Goal: Task Accomplishment & Management: Use online tool/utility

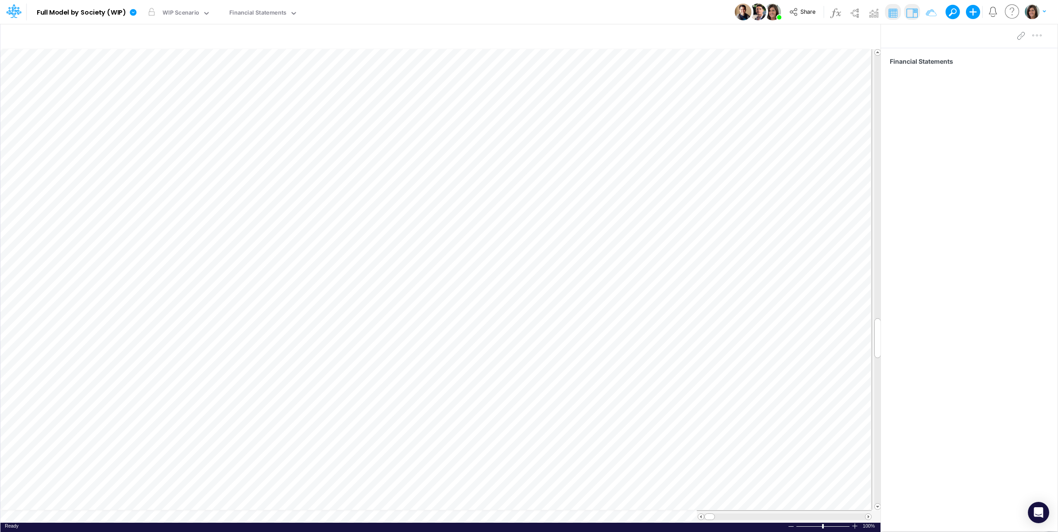
scroll to position [0, 0]
click at [131, 12] on icon at bounding box center [133, 12] width 7 height 7
click at [165, 87] on button "View model info" at bounding box center [178, 92] width 95 height 14
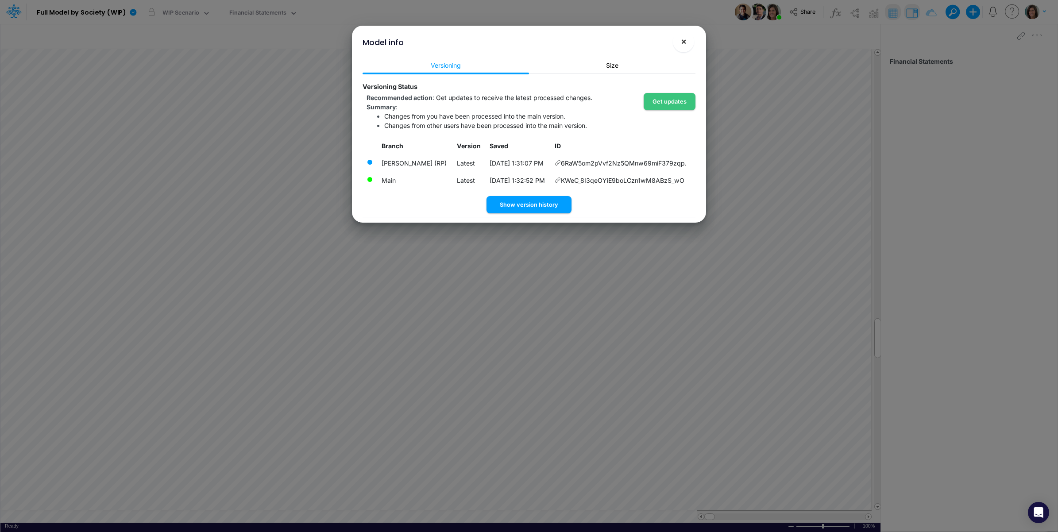
click at [681, 45] on span "×" at bounding box center [684, 41] width 6 height 11
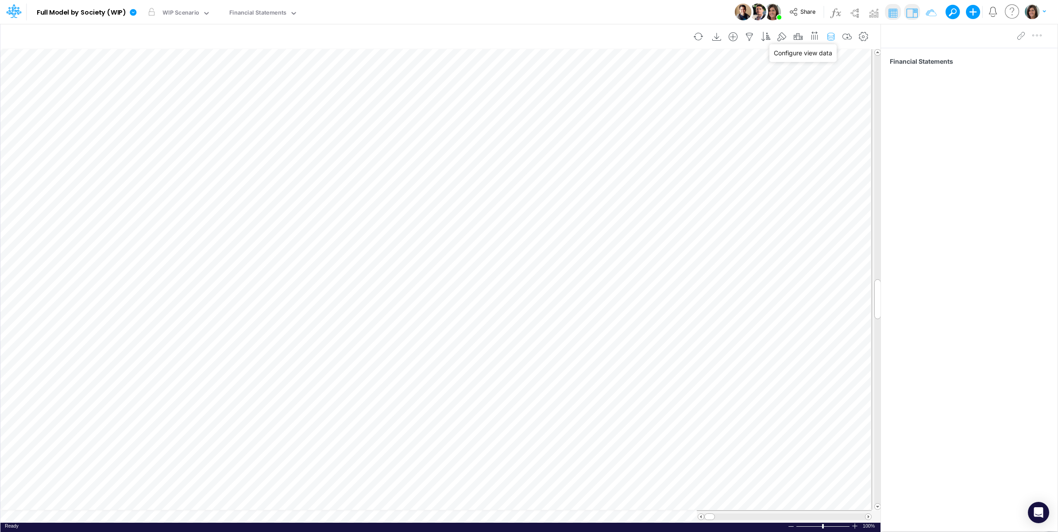
click at [833, 36] on icon "button" at bounding box center [830, 36] width 13 height 9
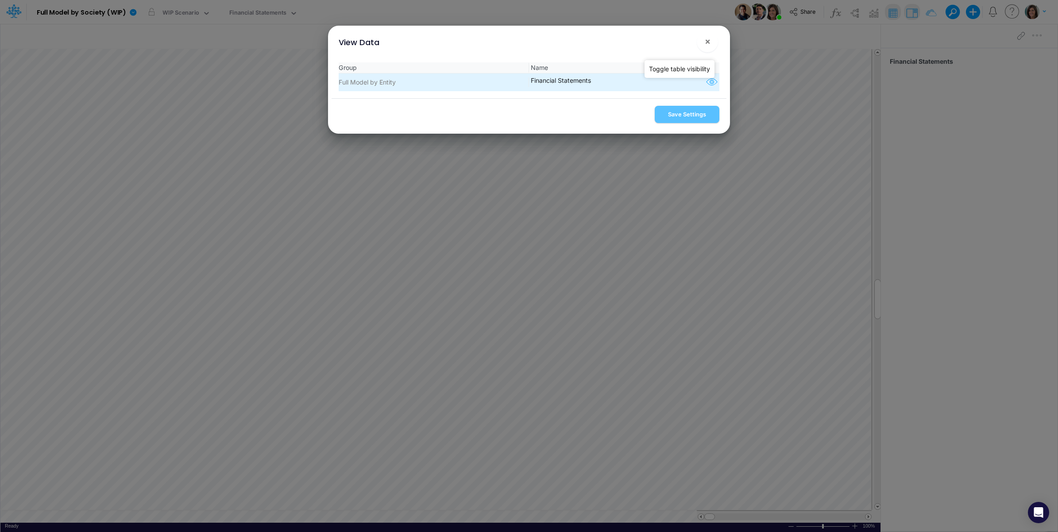
click at [710, 80] on icon "button" at bounding box center [711, 83] width 13 height 12
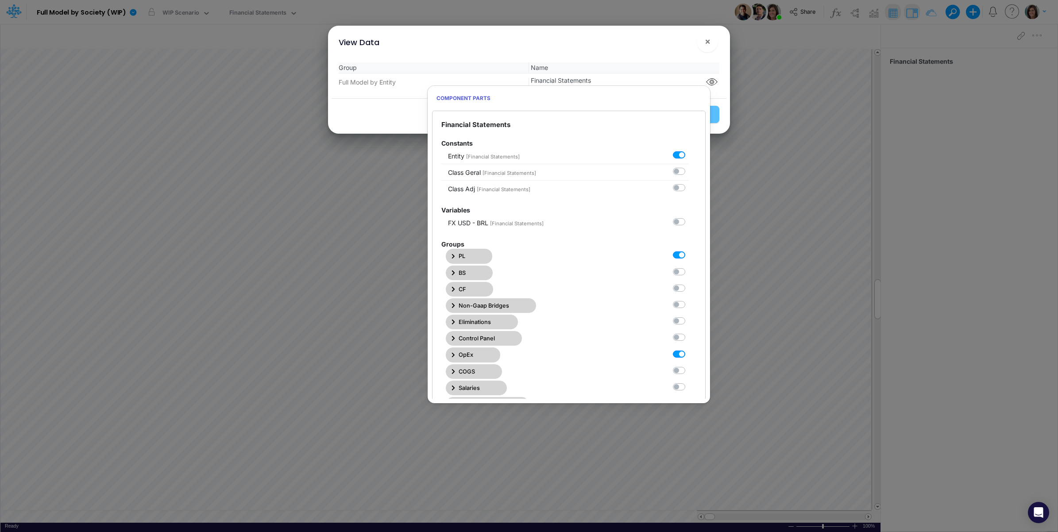
click at [689, 349] on label at bounding box center [689, 349] width 0 height 0
click at [689, 355] on Statements6 "checkbox" at bounding box center [692, 352] width 6 height 6
checkbox Statements6 "false"
click at [651, 45] on div "View Data ×" at bounding box center [529, 41] width 395 height 30
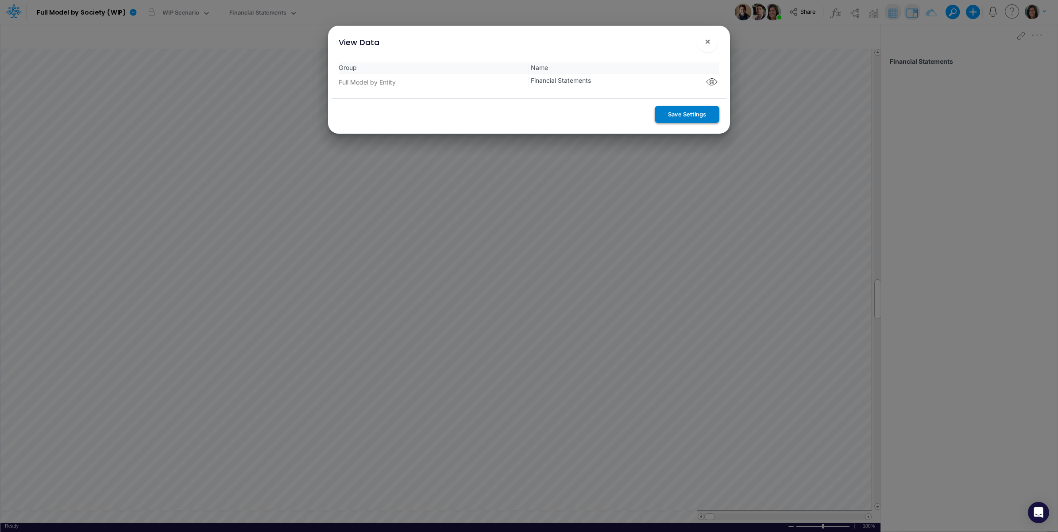
click at [682, 113] on button "Save Settings" at bounding box center [687, 114] width 65 height 17
click at [705, 41] on span "×" at bounding box center [708, 41] width 6 height 11
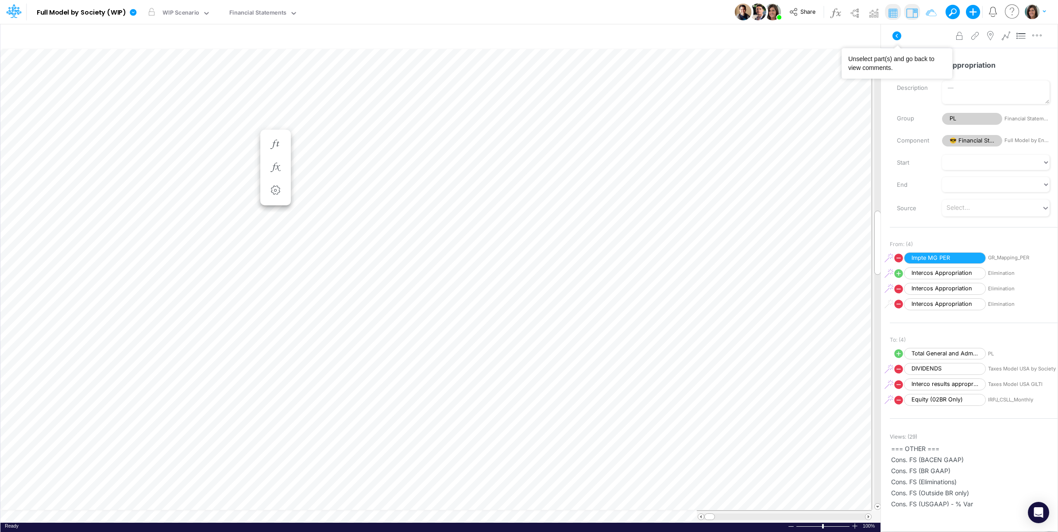
click at [893, 39] on icon at bounding box center [897, 36] width 11 height 11
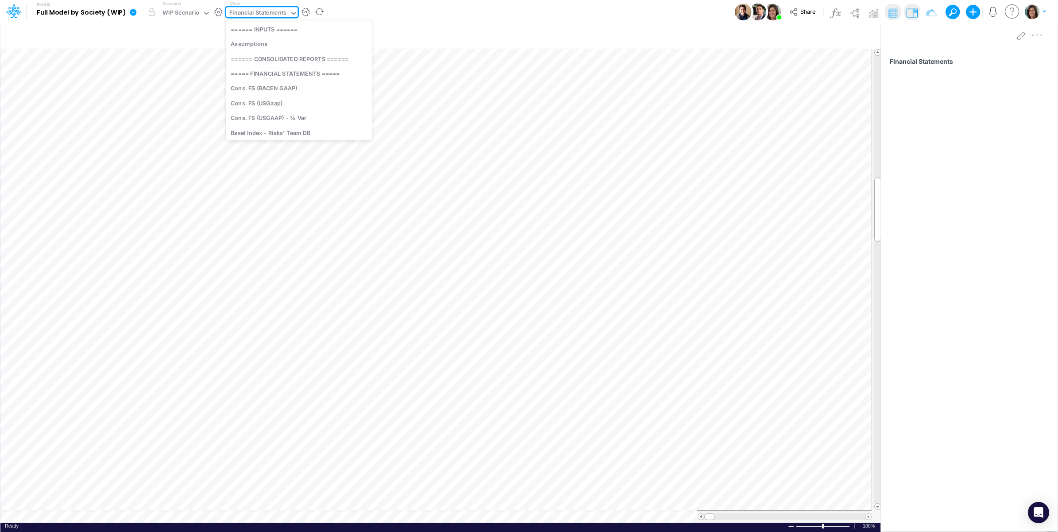
click at [267, 12] on div "Financial Statements" at bounding box center [258, 13] width 58 height 10
type input "below"
click at [275, 59] on div "Below EBITDA (01BR)" at bounding box center [299, 58] width 146 height 15
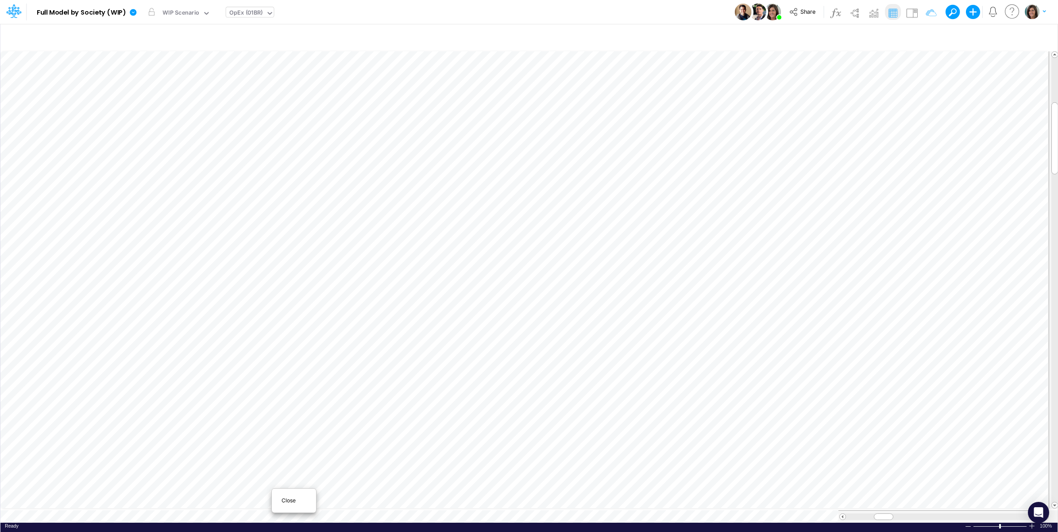
click at [286, 499] on span "Close" at bounding box center [294, 501] width 24 height 8
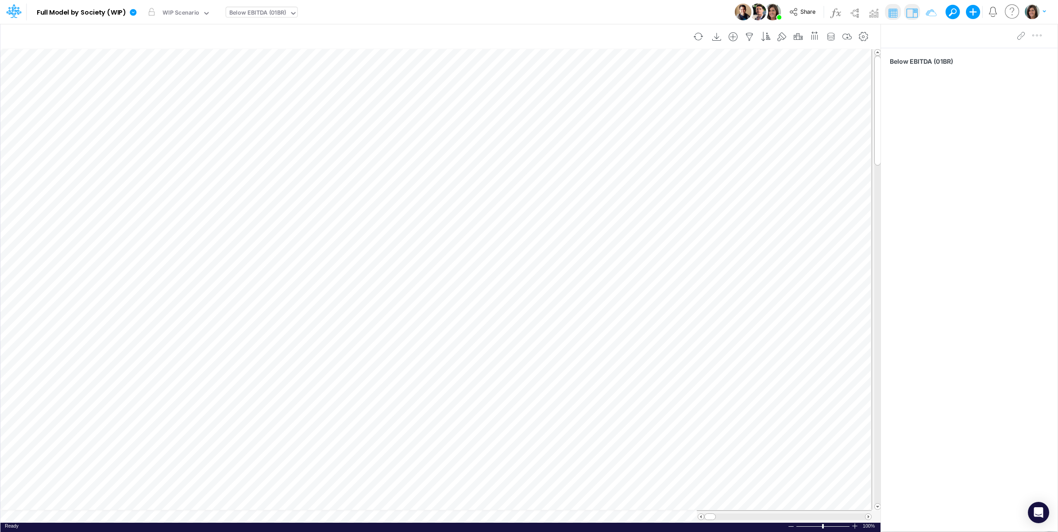
scroll to position [0, 0]
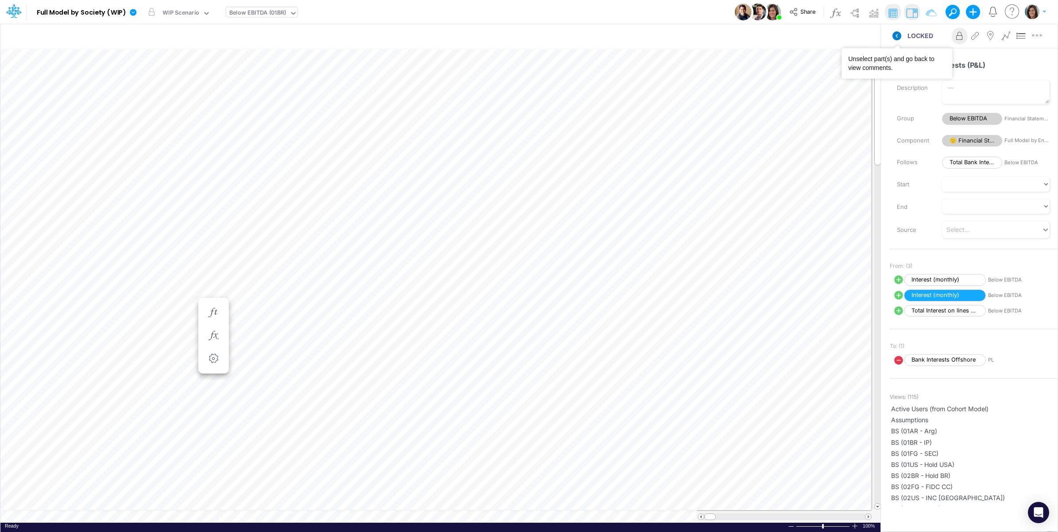
click at [897, 36] on icon at bounding box center [897, 35] width 9 height 9
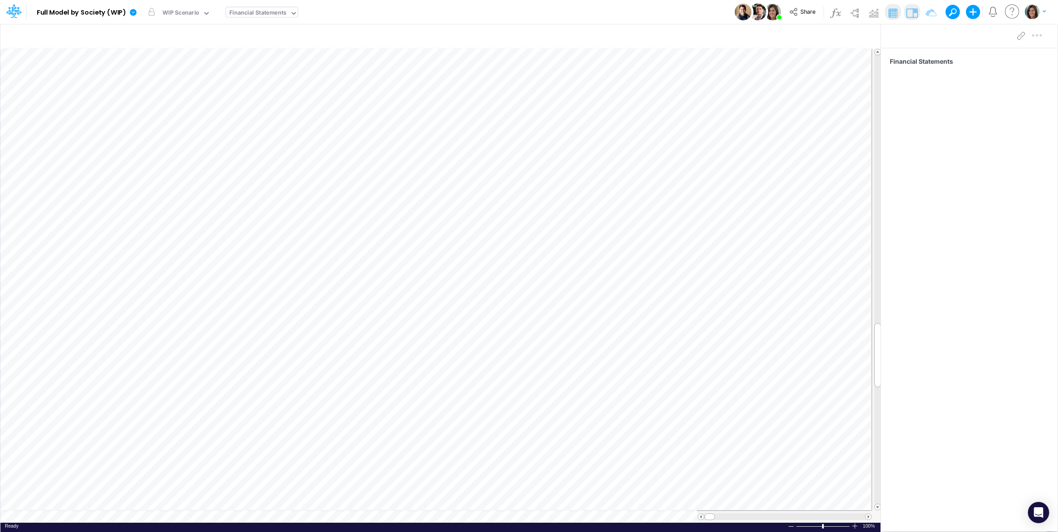
scroll to position [0, 0]
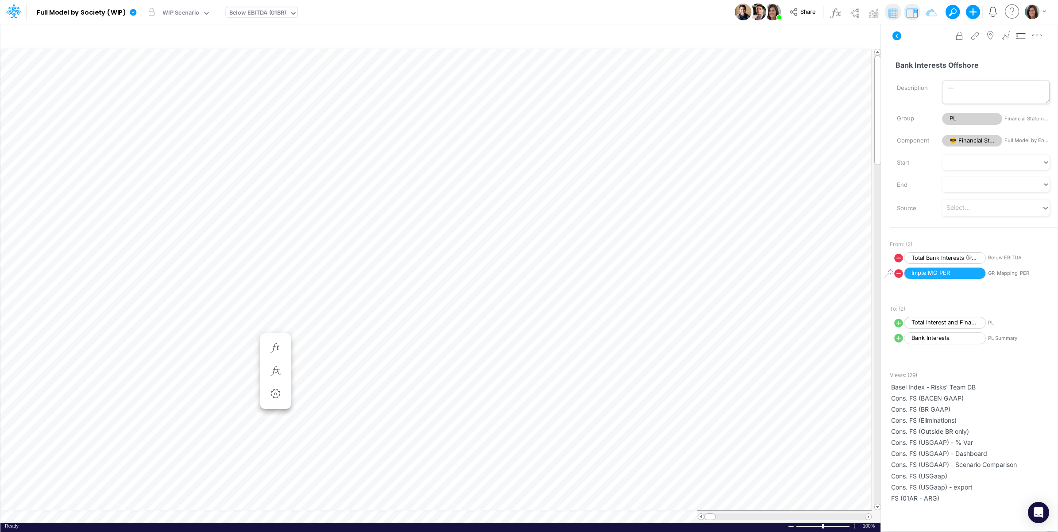
scroll to position [0, 0]
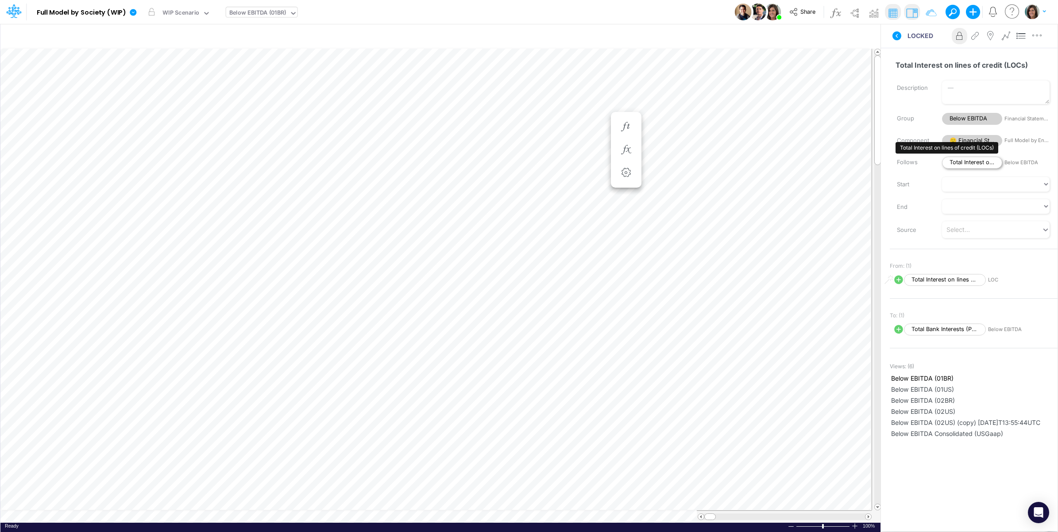
click at [973, 161] on span "Total Interest on lines of credit (LOCs)" at bounding box center [972, 163] width 60 height 12
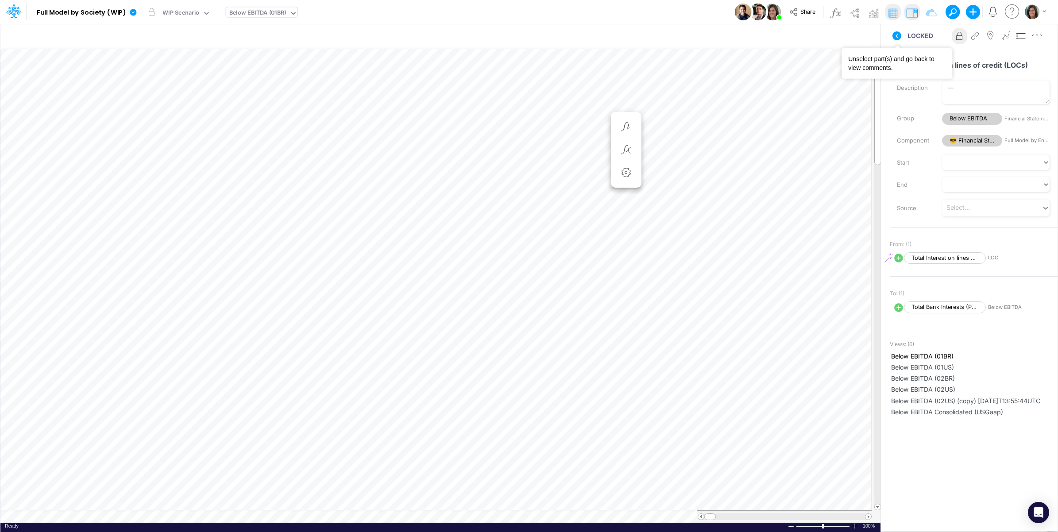
click at [895, 40] on icon at bounding box center [897, 36] width 11 height 11
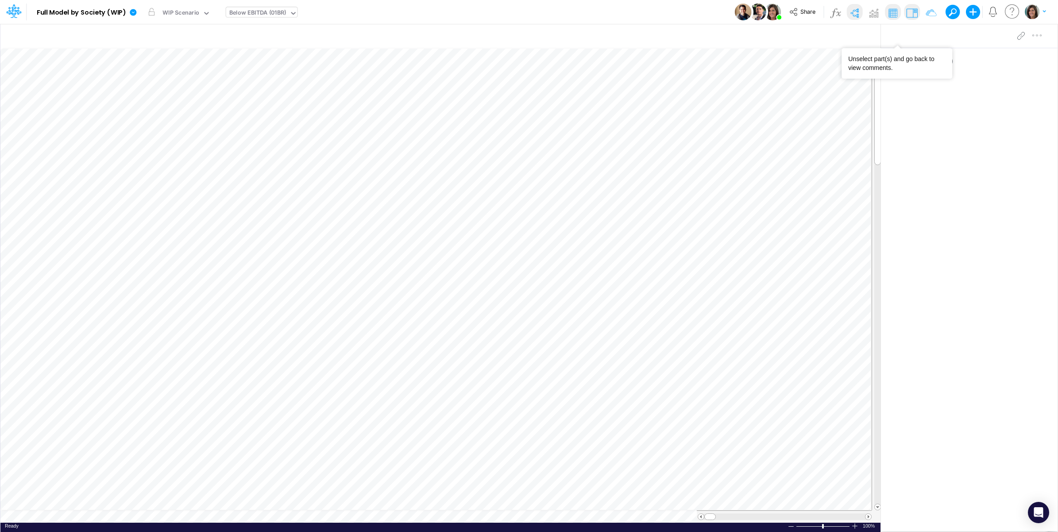
click at [855, 10] on img at bounding box center [854, 13] width 14 height 14
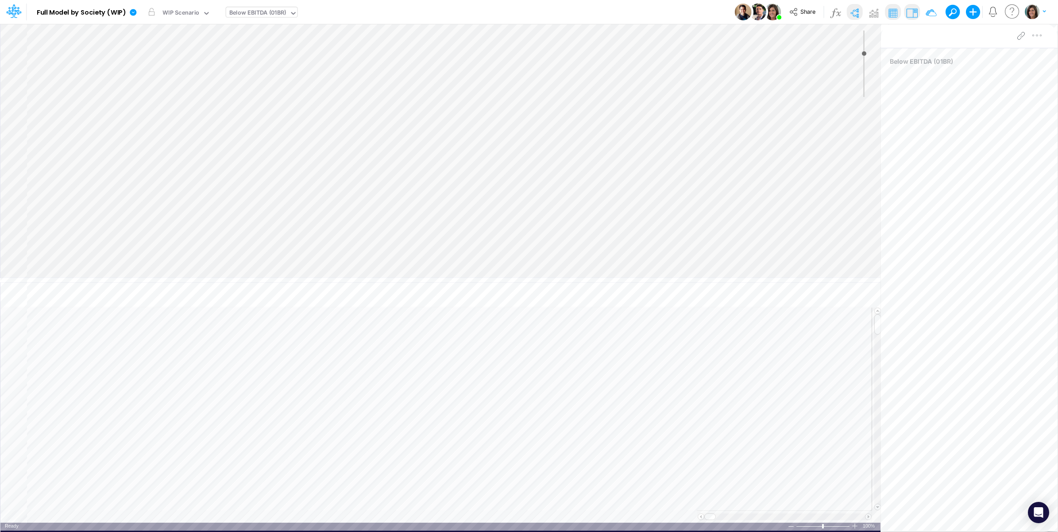
type input "0"
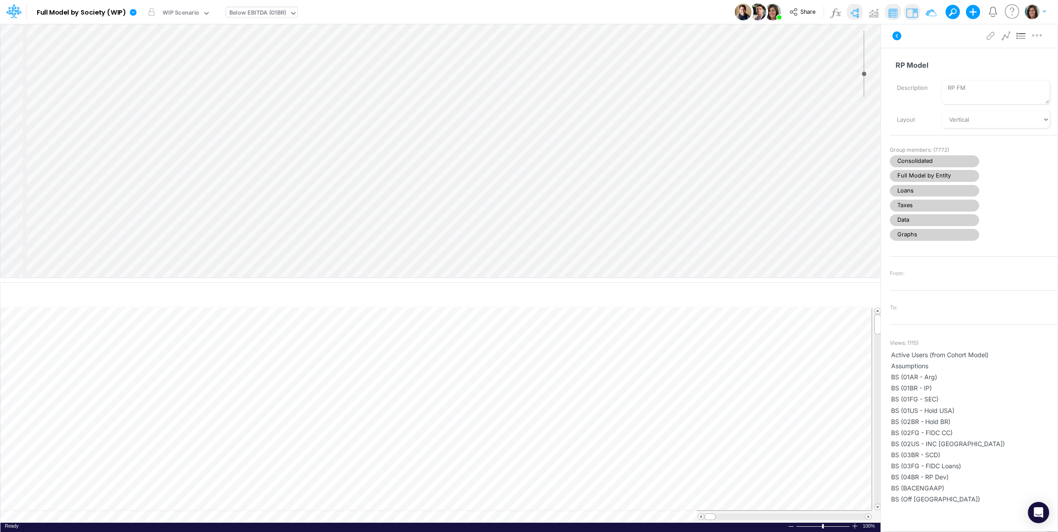
select select "Horizontal"
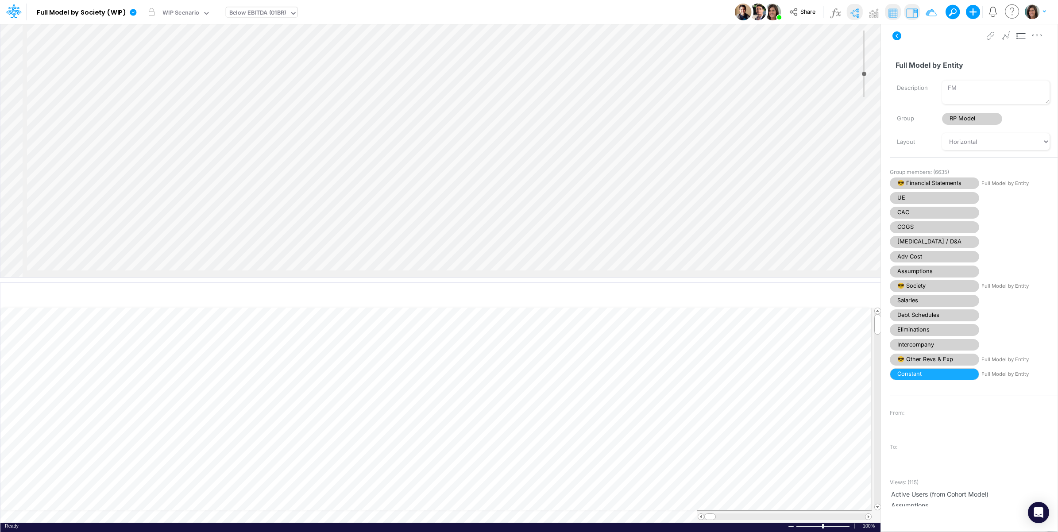
select select "Horizontal"
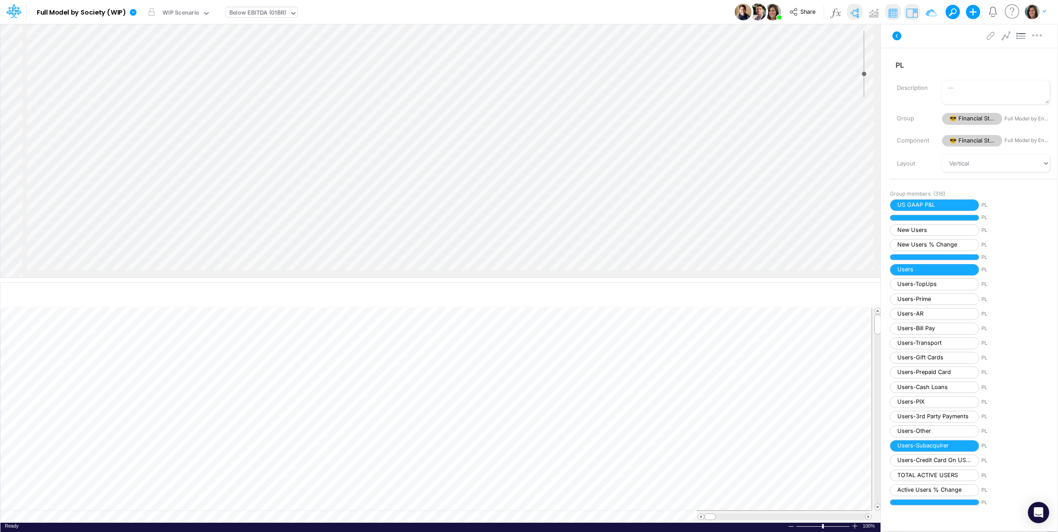
scroll to position [0, 775]
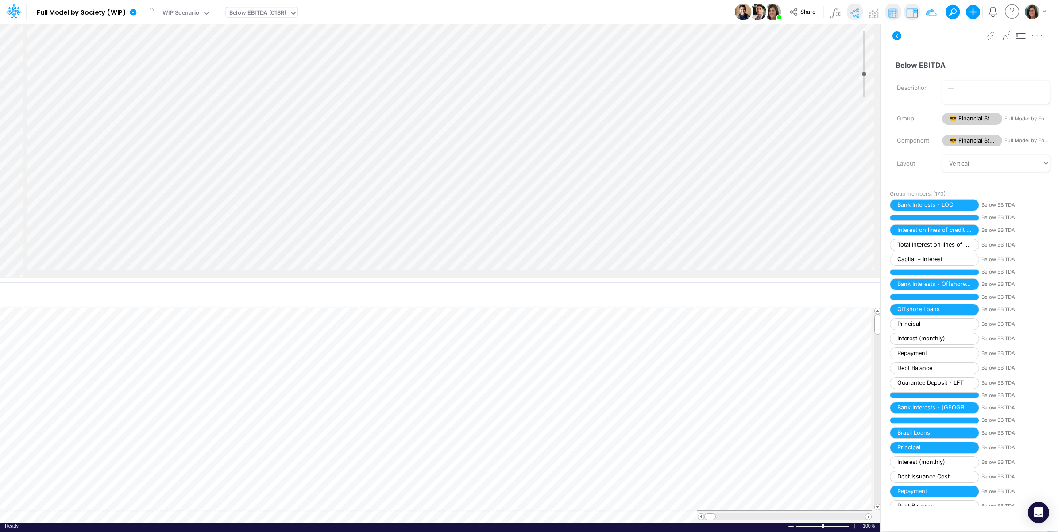
scroll to position [0, 0]
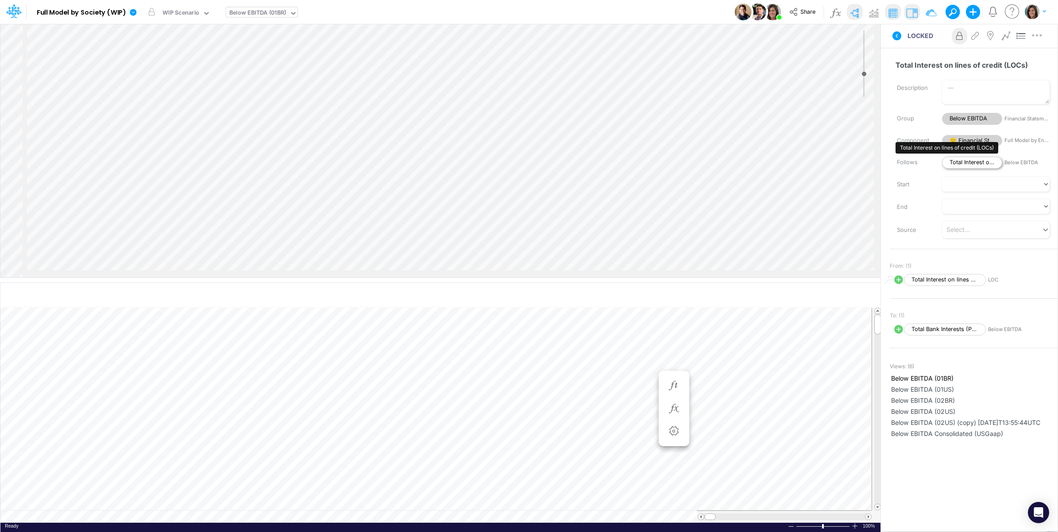
click at [975, 163] on span "Total Interest on lines of credit (LOCs)" at bounding box center [972, 163] width 60 height 12
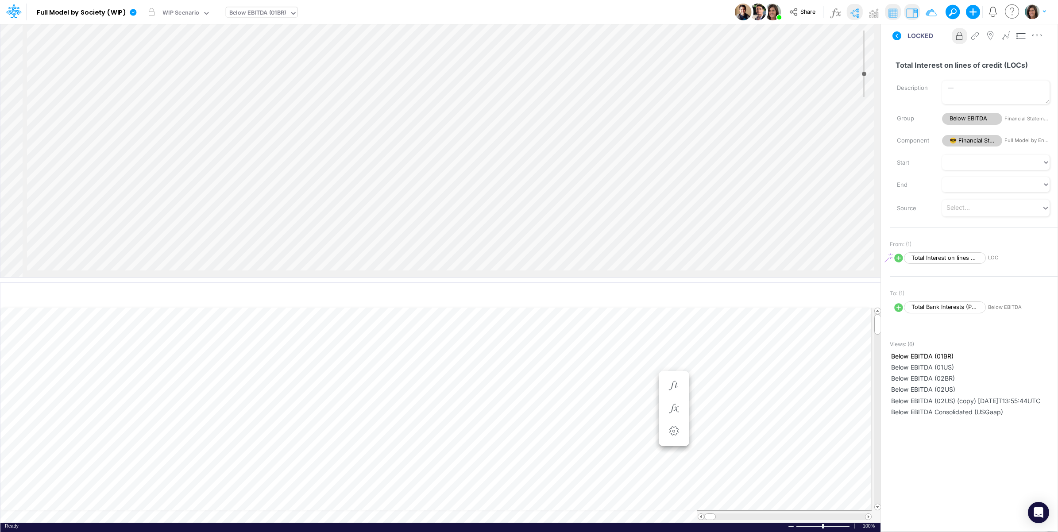
scroll to position [2040, 548]
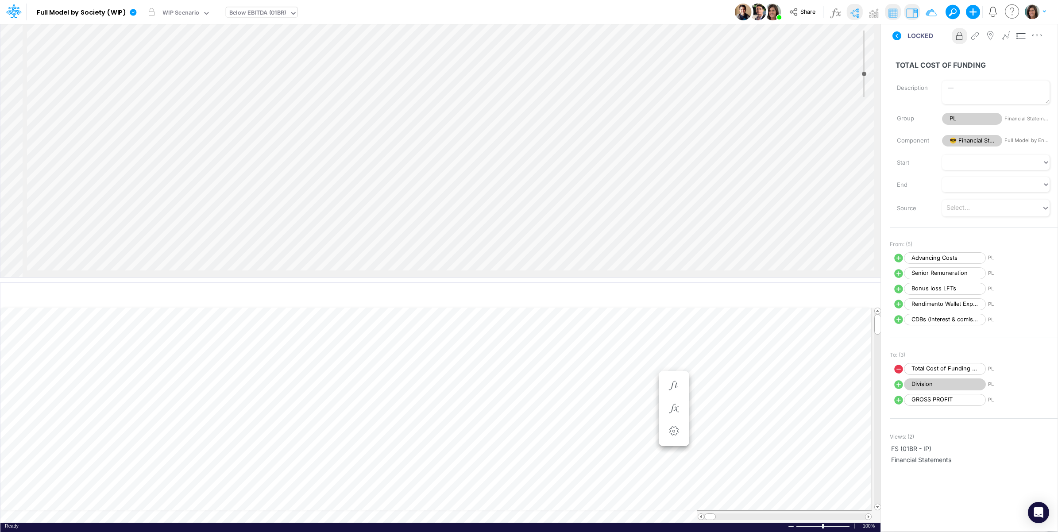
scroll to position [4106, 548]
click at [133, 177] on div "Insert child node Variable Constant Group Addition Subtraction Multiplication D…" at bounding box center [440, 151] width 880 height 254
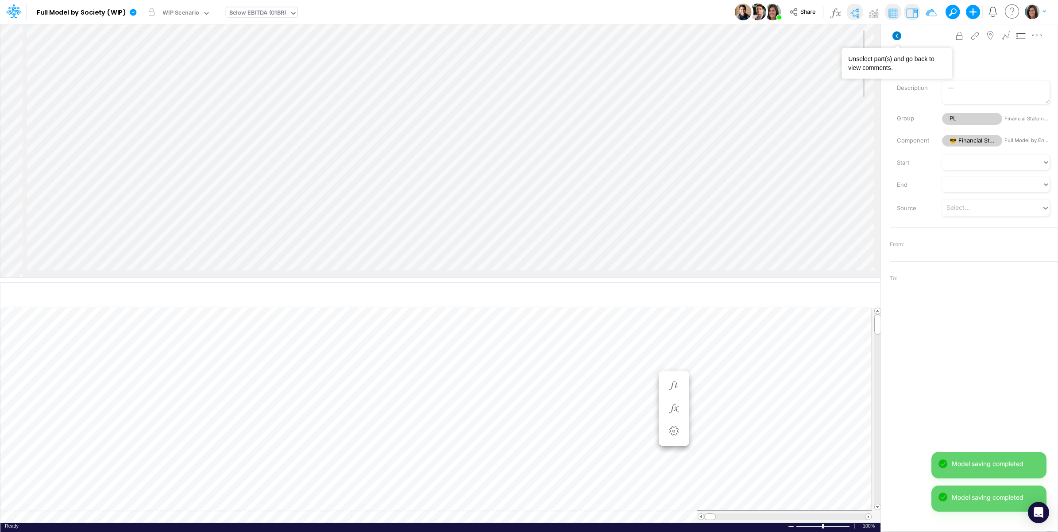
click at [900, 36] on icon at bounding box center [897, 35] width 9 height 9
click at [224, 516] on td at bounding box center [435, 516] width 871 height 12
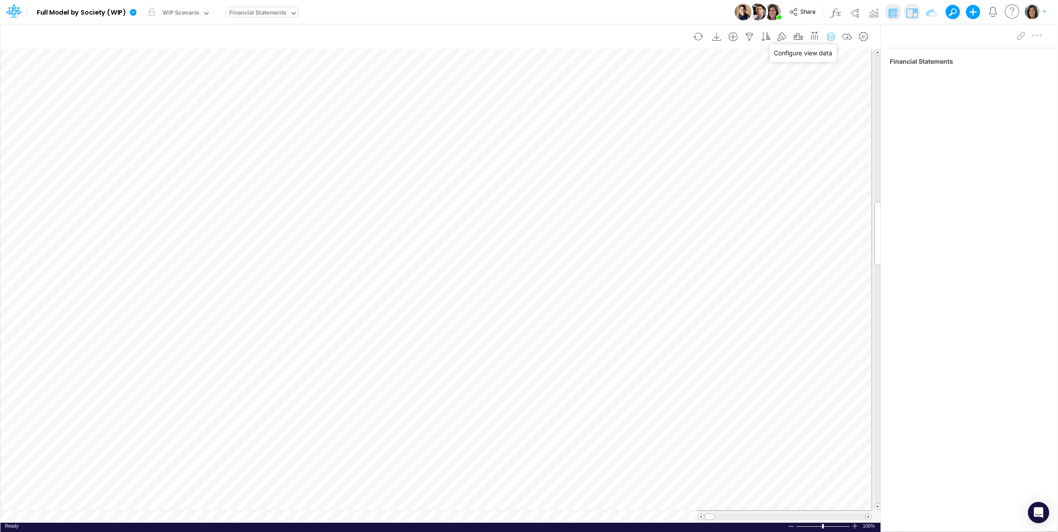
scroll to position [0, 0]
click at [831, 36] on icon "button" at bounding box center [830, 36] width 13 height 9
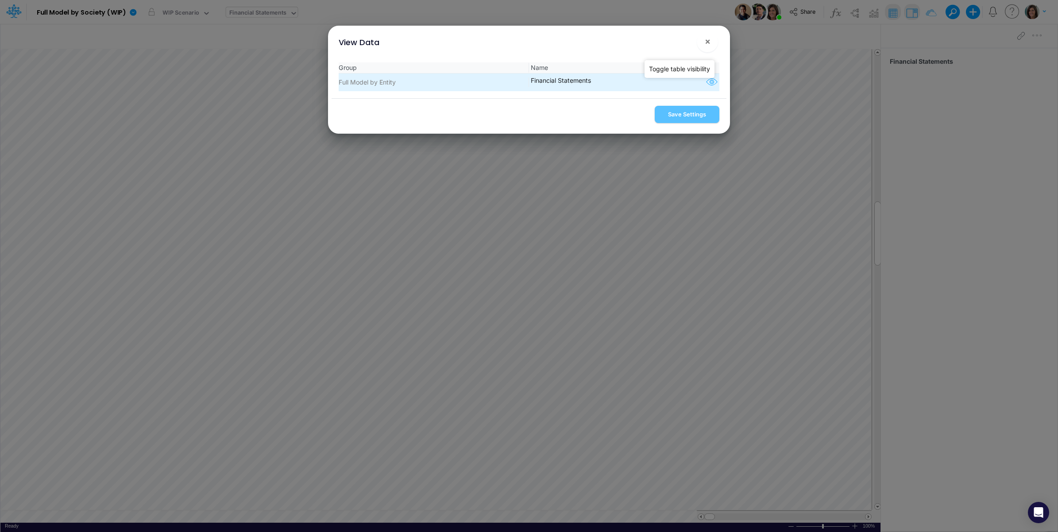
click at [706, 85] on icon "button" at bounding box center [711, 83] width 13 height 12
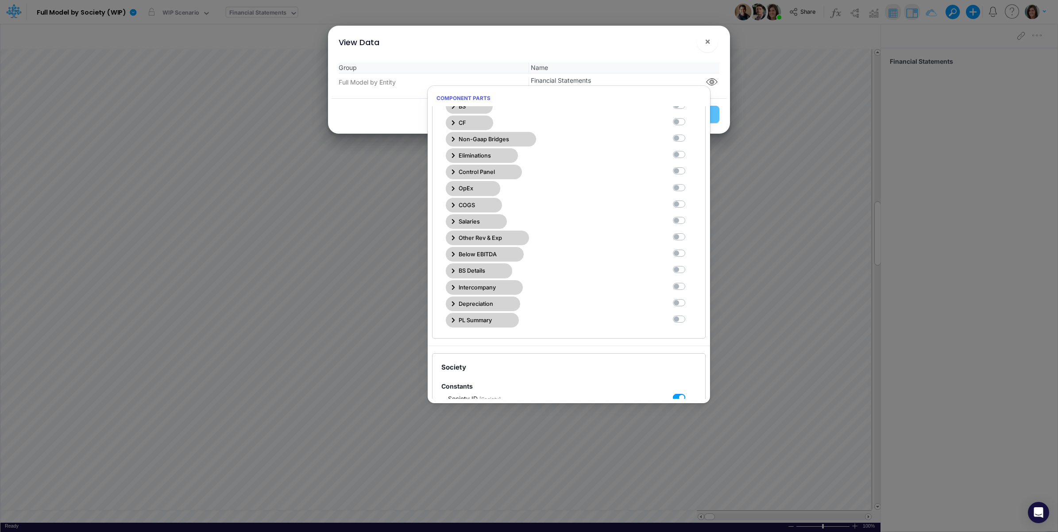
scroll to position [221, 0]
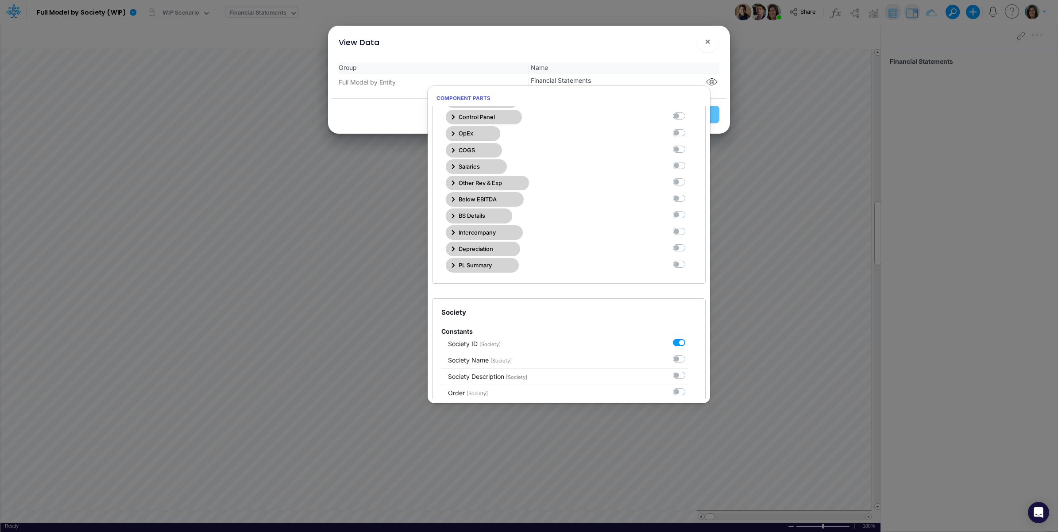
click at [689, 194] on label at bounding box center [689, 194] width 0 height 0
click at [689, 200] on Statements10 "checkbox" at bounding box center [692, 197] width 6 height 6
checkbox Statements10 "true"
click at [650, 42] on div "View Data ×" at bounding box center [529, 41] width 395 height 30
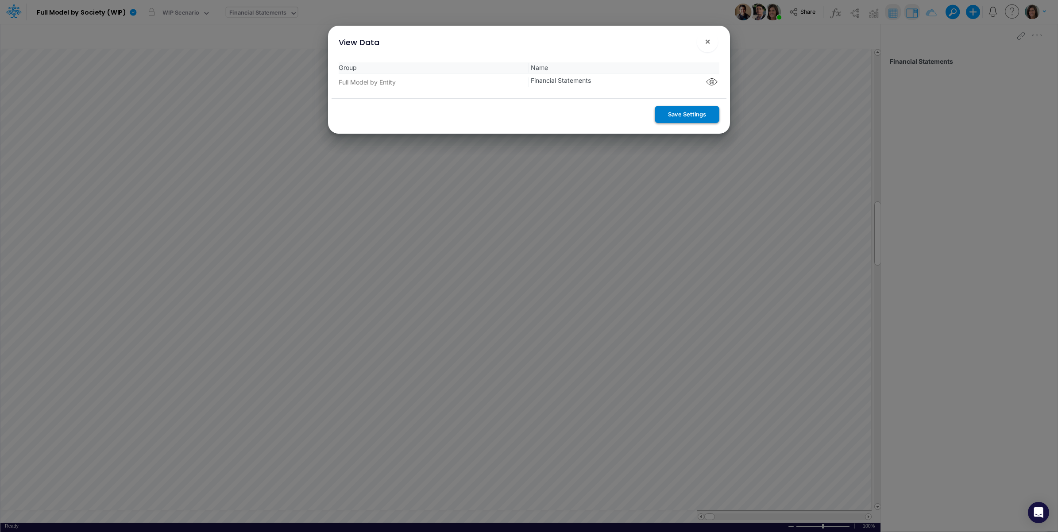
click at [682, 113] on button "Save Settings" at bounding box center [687, 114] width 65 height 17
click at [709, 43] on span "×" at bounding box center [708, 41] width 6 height 11
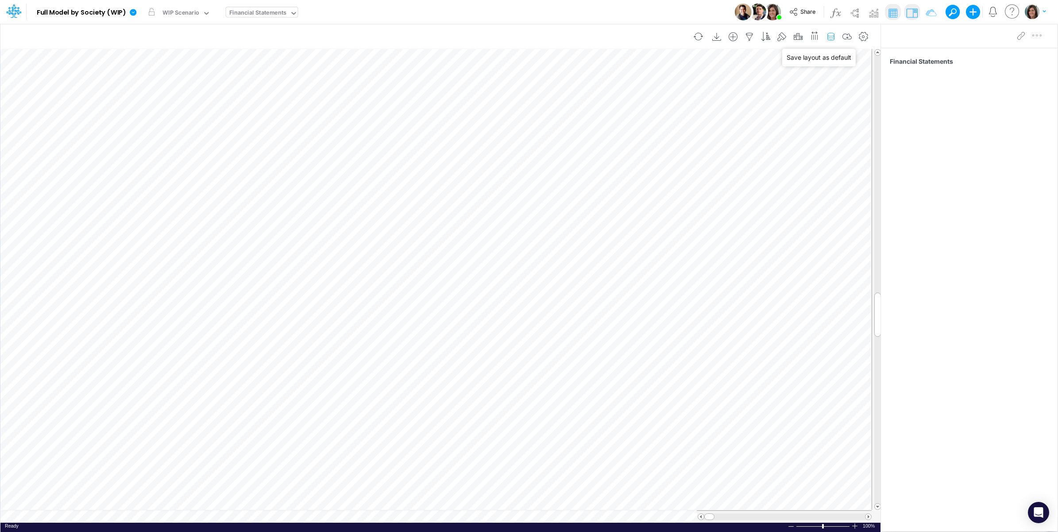
click at [825, 34] on icon "button" at bounding box center [830, 36] width 13 height 9
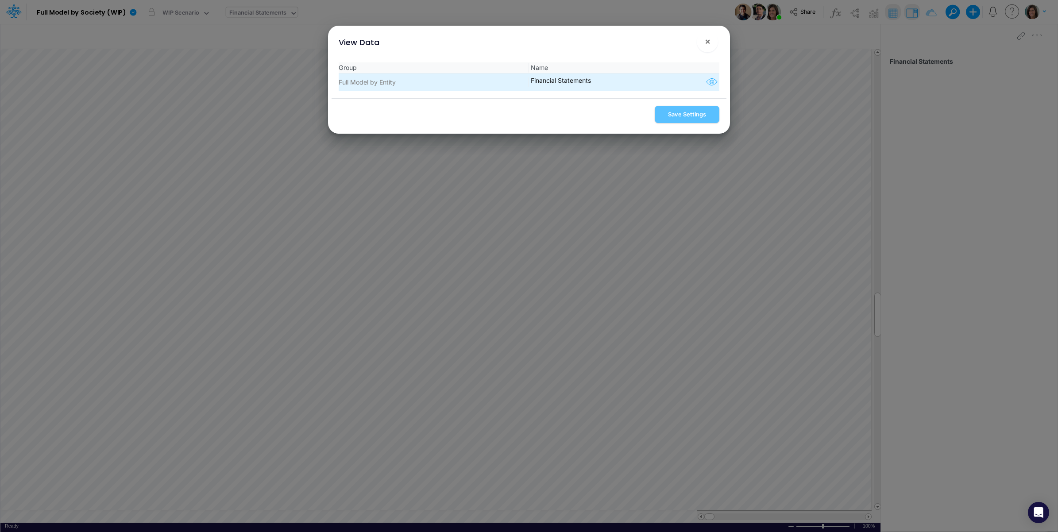
click at [706, 84] on icon "button" at bounding box center [711, 83] width 13 height 12
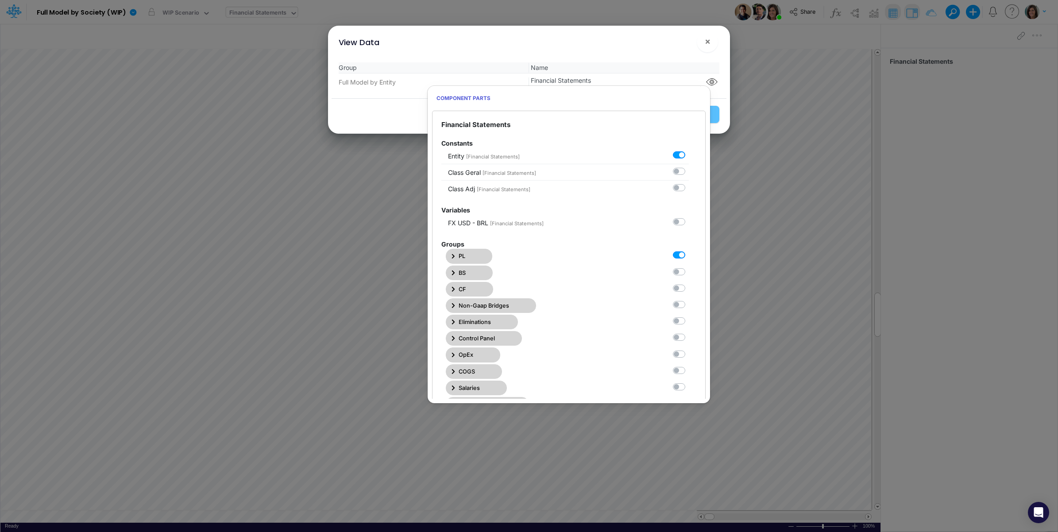
click at [689, 251] on label at bounding box center [689, 251] width 0 height 0
click at [689, 253] on Statements0 "checkbox" at bounding box center [692, 254] width 6 height 6
click at [689, 251] on label at bounding box center [689, 251] width 0 height 0
click at [689, 256] on Statements0 "checkbox" at bounding box center [692, 254] width 6 height 6
checkbox Statements0 "true"
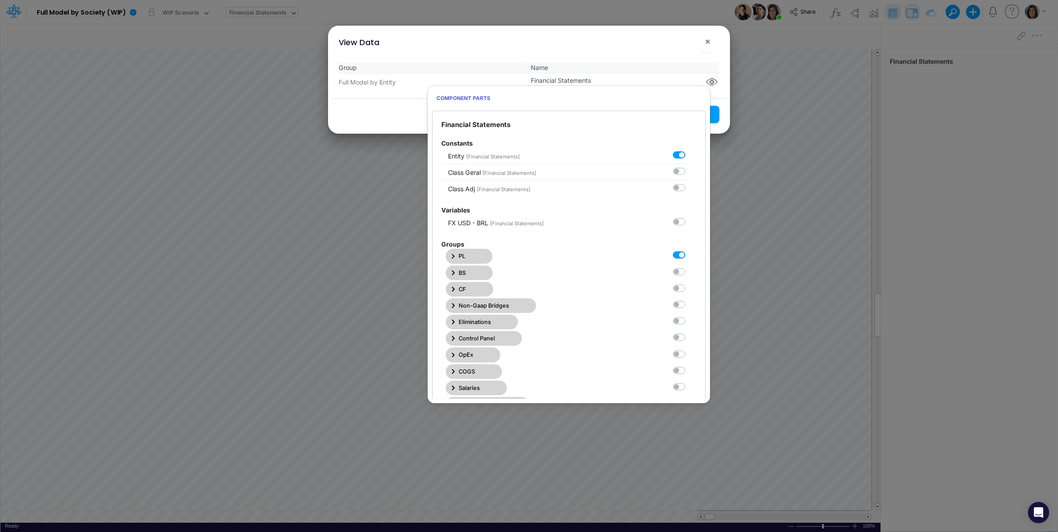
click at [679, 50] on div "View Data ×" at bounding box center [529, 41] width 395 height 30
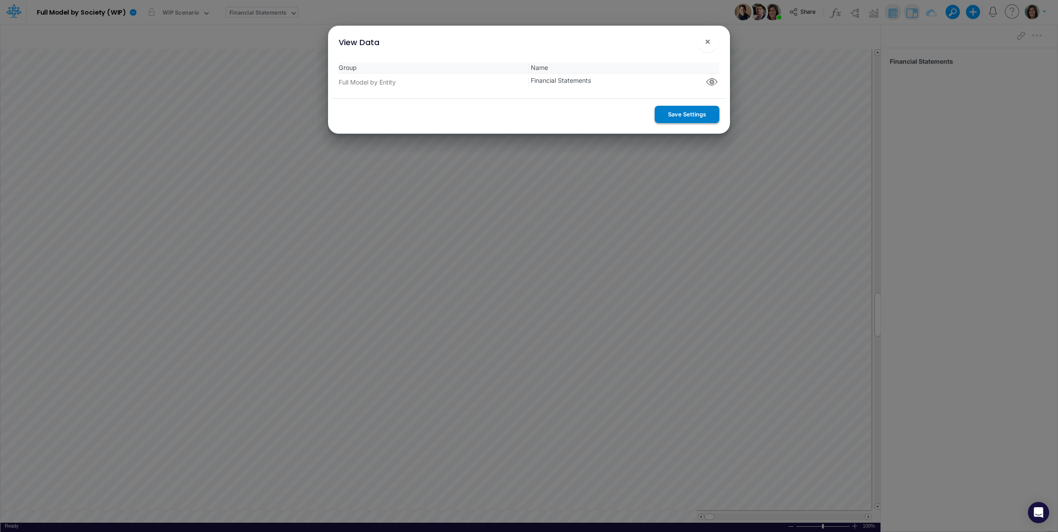
click at [680, 112] on button "Save Settings" at bounding box center [687, 114] width 65 height 17
click at [707, 47] on button "×" at bounding box center [707, 41] width 21 height 21
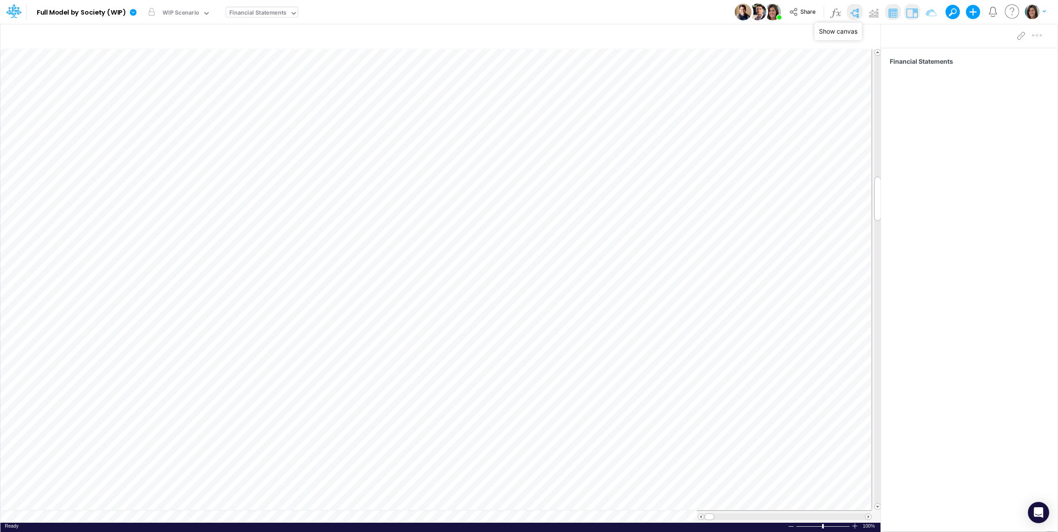
click at [854, 12] on img at bounding box center [854, 13] width 14 height 14
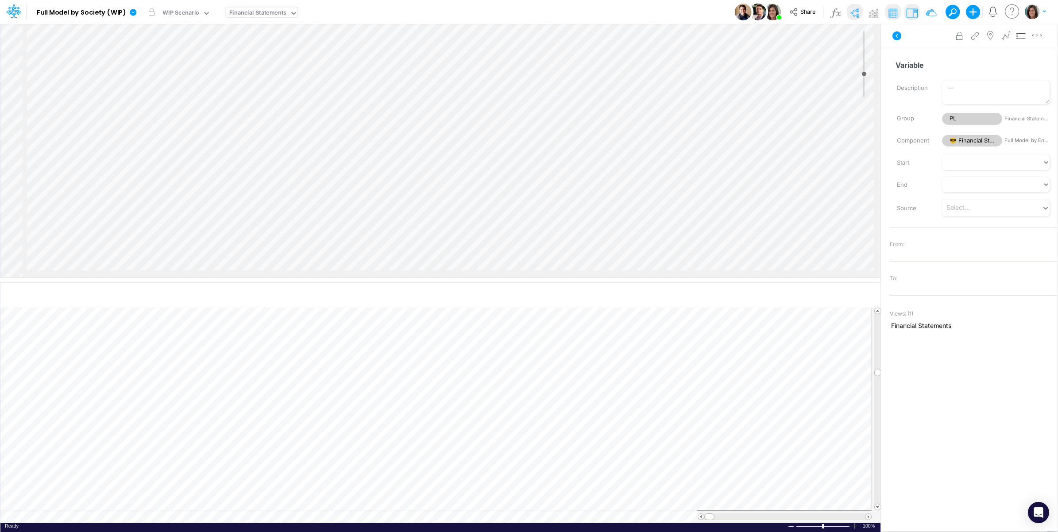
scroll to position [2151, 548]
click at [922, 63] on input "Variable" at bounding box center [970, 65] width 160 height 17
click at [913, 66] on input "Variable" at bounding box center [970, 65] width 160 height 17
paste input "Bank interest Brazilian LOC"
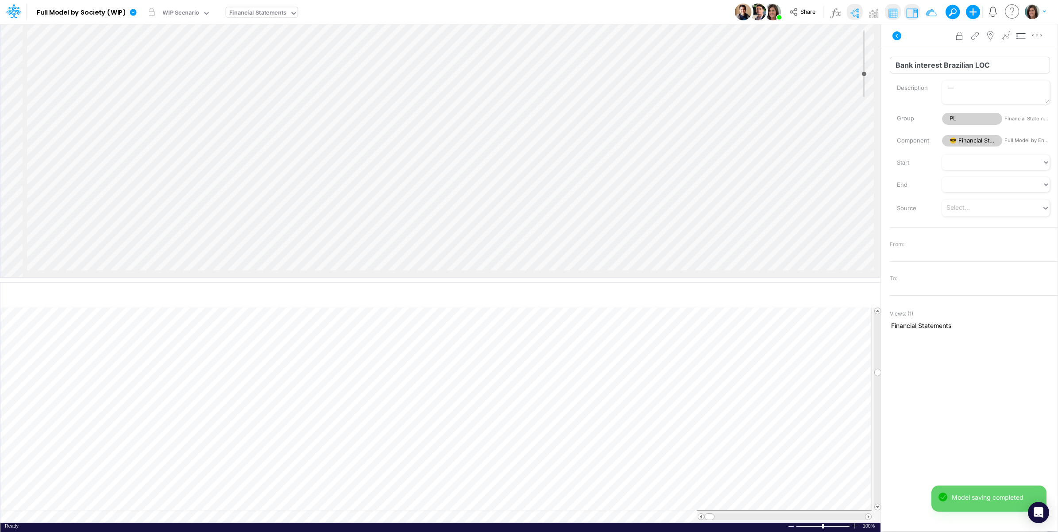
click at [919, 63] on input "Bank interest Brazilian LOC" at bounding box center [970, 65] width 160 height 17
type input "Bank interest Brazilian LOC"
click at [963, 468] on div "Bank interest Brazilian LOC Name already in use Description Group PL Financial …" at bounding box center [969, 277] width 177 height 459
click at [1041, 36] on icon "button" at bounding box center [1037, 35] width 13 height 9
click at [1017, 57] on button "Advanced settings" at bounding box center [991, 57] width 105 height 15
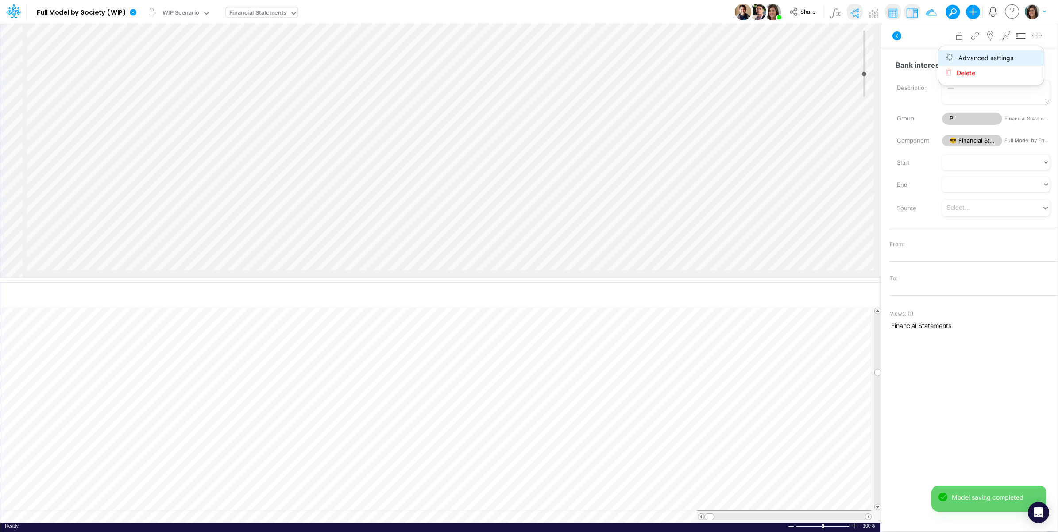
select select "sum"
select select "field"
select select "Number"
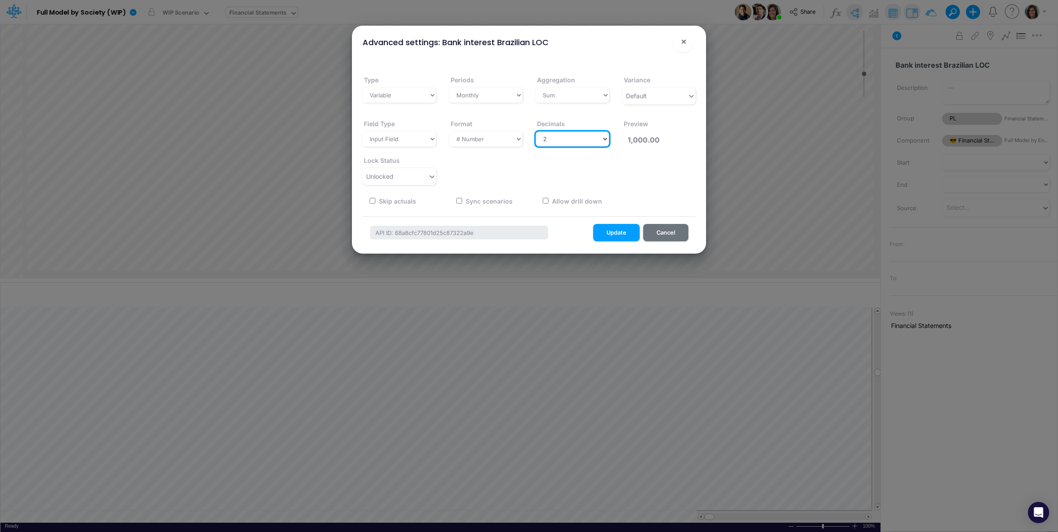
click at [576, 144] on select "Select decimals places 0 1 2 3 4 5 6 7 8 9 10" at bounding box center [572, 138] width 73 height 15
select select "0"
click at [536, 131] on select "Select decimals places 0 1 2 3 4 5 6 7 8 9 10" at bounding box center [572, 138] width 73 height 15
type input "1,000"
click at [396, 178] on input "text" at bounding box center [395, 176] width 1 height 9
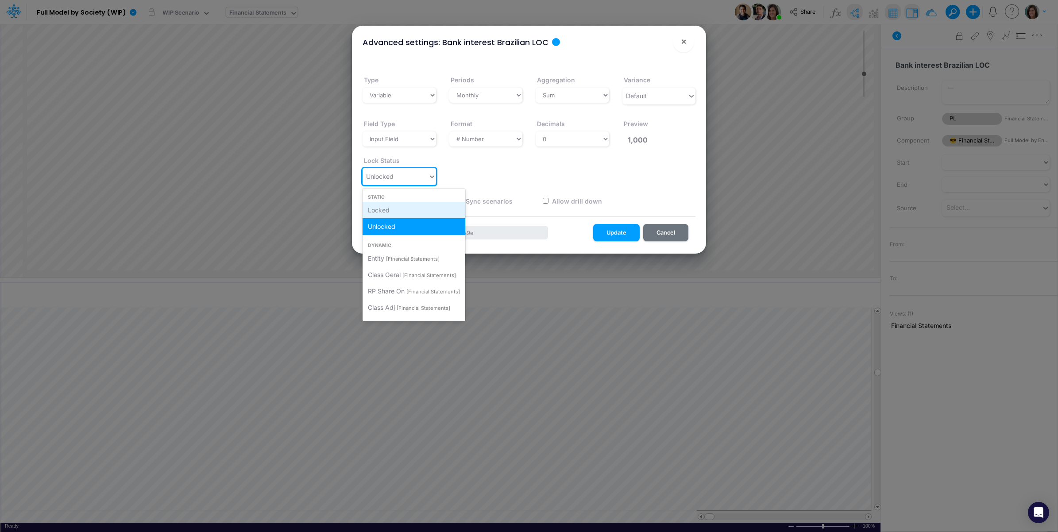
click at [394, 210] on div "Locked" at bounding box center [414, 210] width 103 height 16
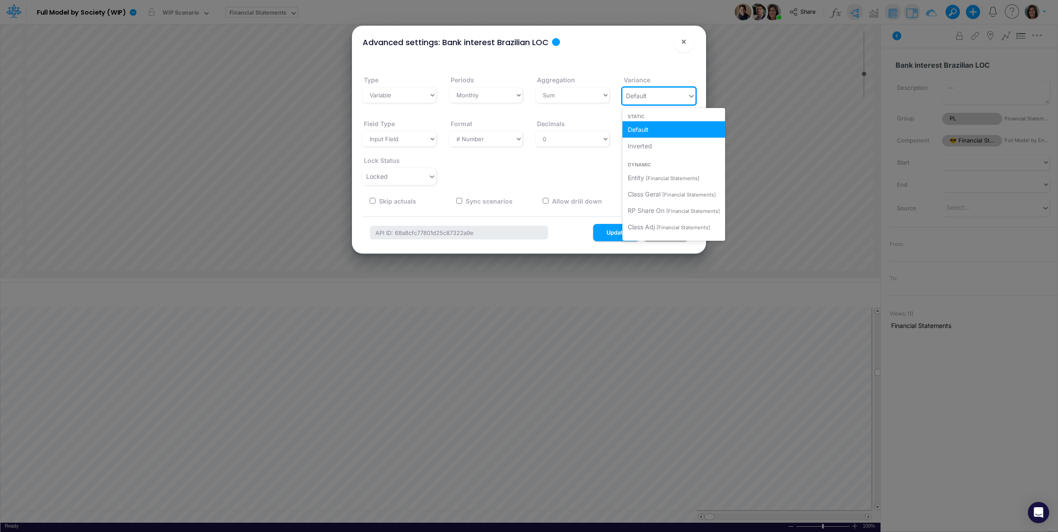
click at [663, 92] on div "Default" at bounding box center [655, 96] width 66 height 15
click at [643, 147] on span "Inverted" at bounding box center [640, 146] width 24 height 8
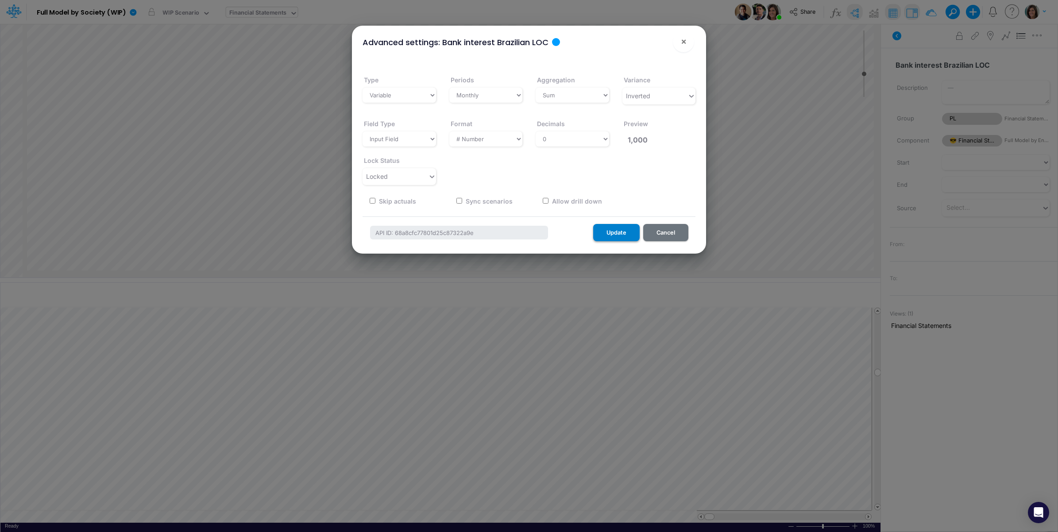
click at [610, 229] on button "Update" at bounding box center [616, 232] width 46 height 17
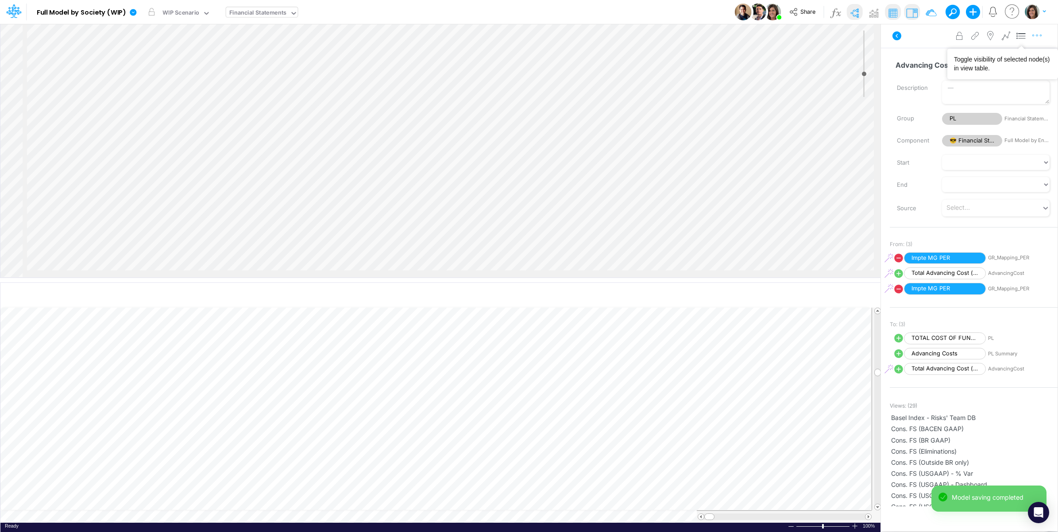
click at [1040, 38] on icon "button" at bounding box center [1037, 35] width 13 height 9
click at [1017, 56] on button "Advanced settings" at bounding box center [991, 57] width 105 height 15
select select "sum"
select select "field"
select select "Number"
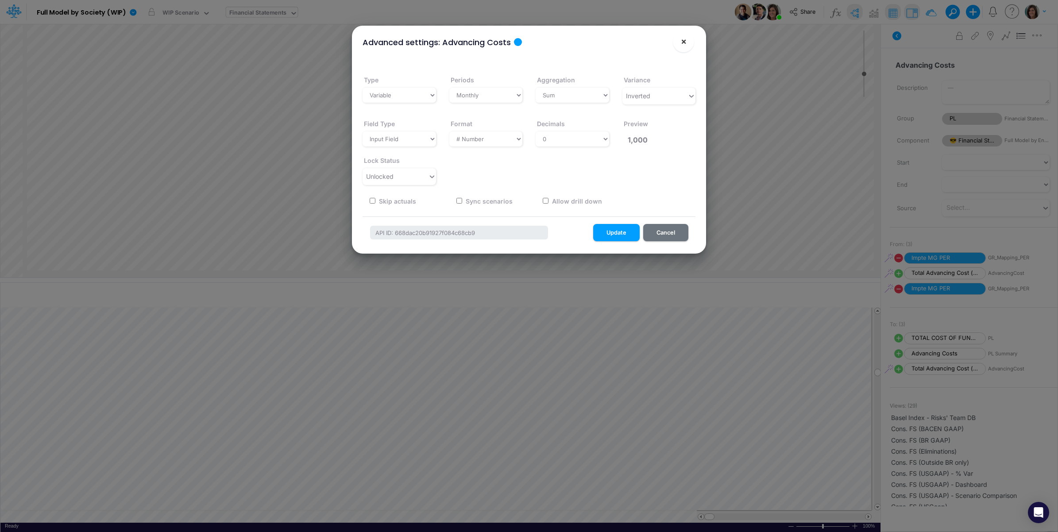
click at [686, 43] on span "×" at bounding box center [684, 41] width 6 height 11
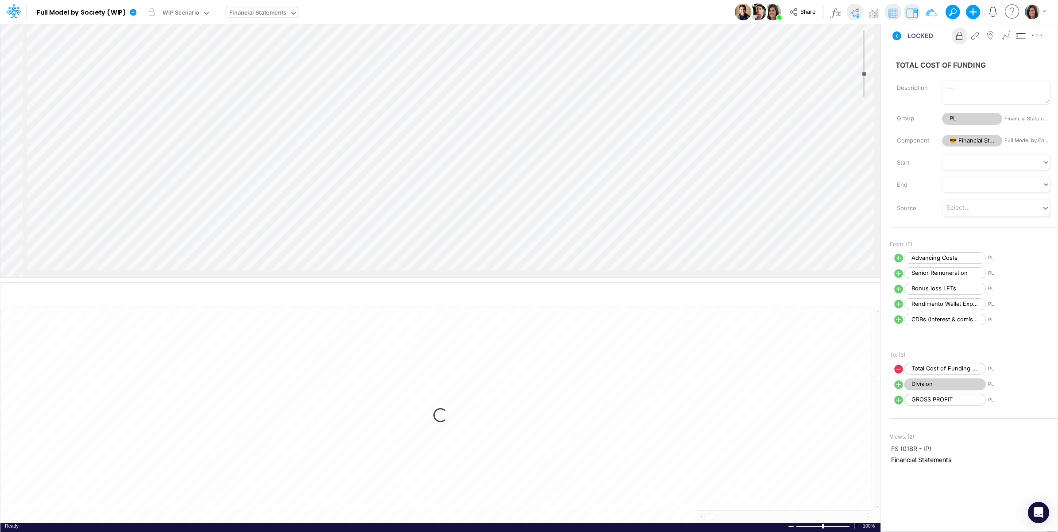
select select "1"
select select "Multiply"
select select "Add"
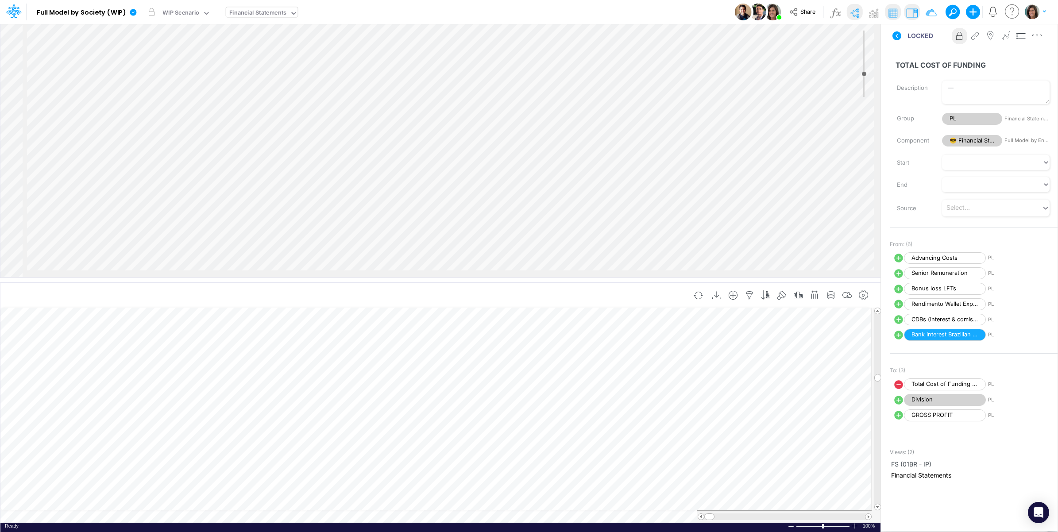
scroll to position [0, 990]
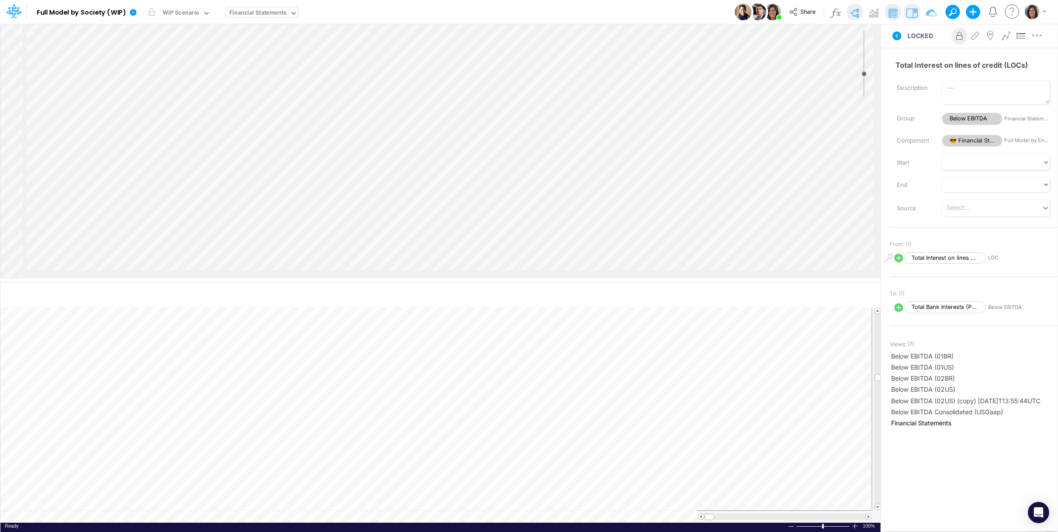
scroll to position [2047, 509]
click at [563, 7] on div "Model Full Model by Society (WIP) Edit model settings Duplicate Import QuickBoo…" at bounding box center [529, 12] width 952 height 24
select select "1"
select select "Multiply"
select select "Add"
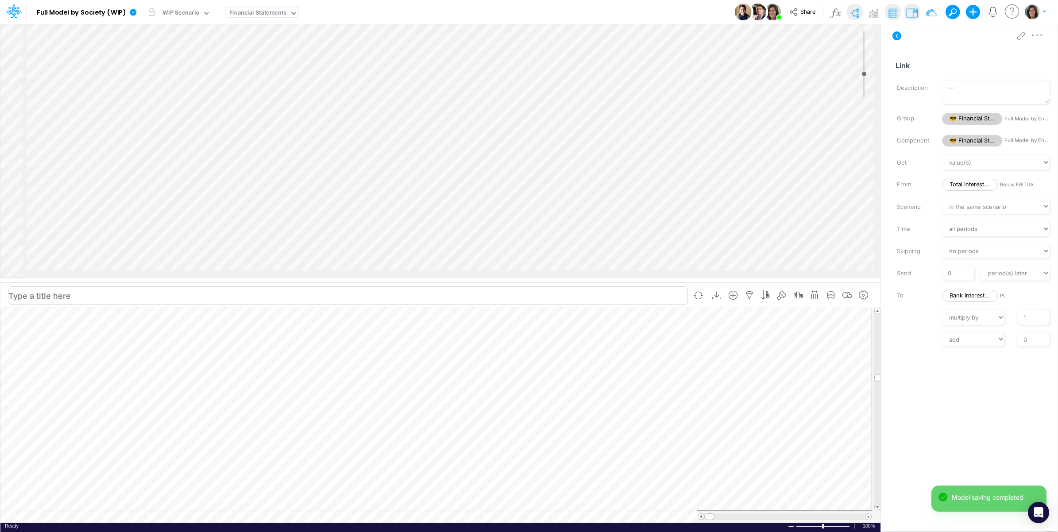
click at [279, 516] on td at bounding box center [435, 516] width 871 height 12
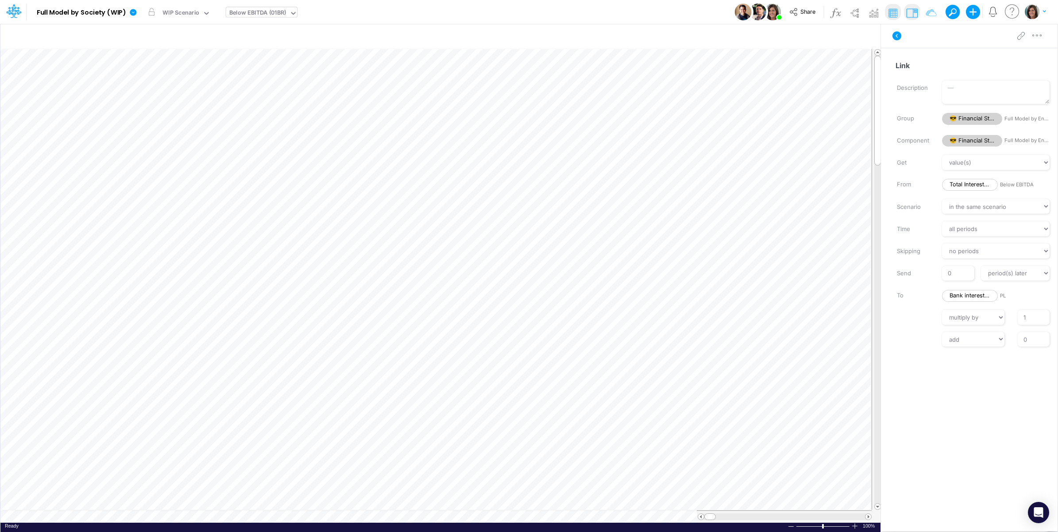
scroll to position [0, 0]
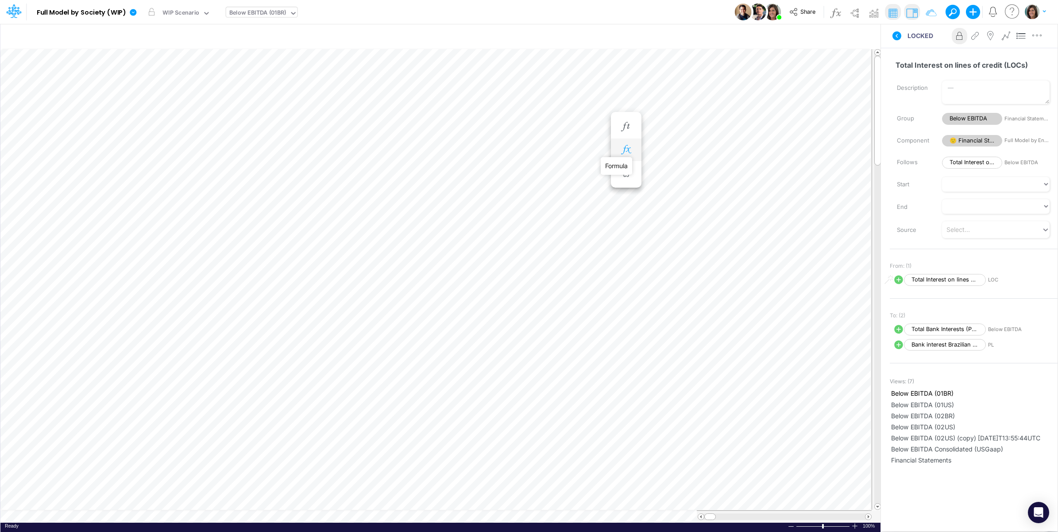
click at [631, 151] on icon "button" at bounding box center [625, 149] width 13 height 9
click at [756, 171] on icon at bounding box center [755, 171] width 13 height 9
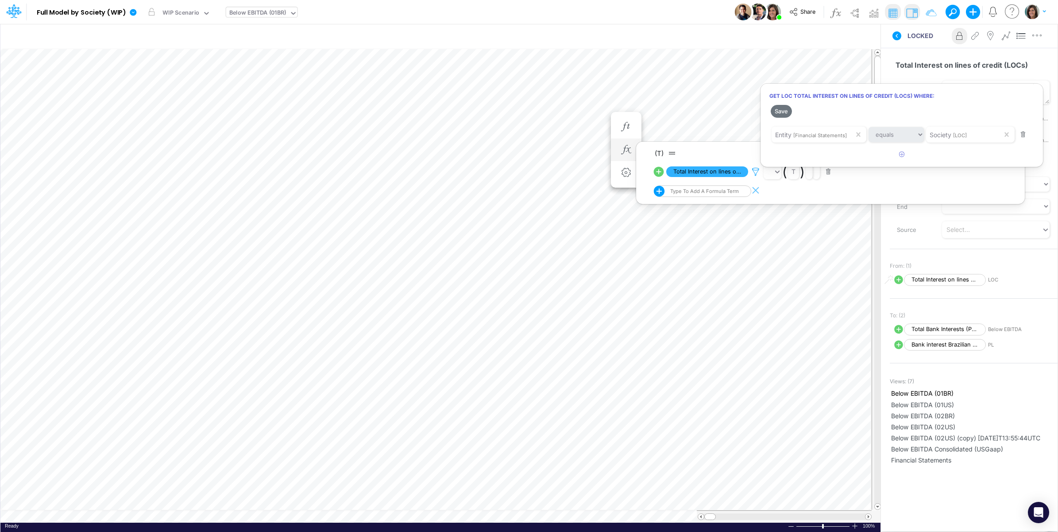
click at [756, 171] on div at bounding box center [529, 268] width 1058 height 528
click at [894, 36] on icon at bounding box center [897, 35] width 9 height 9
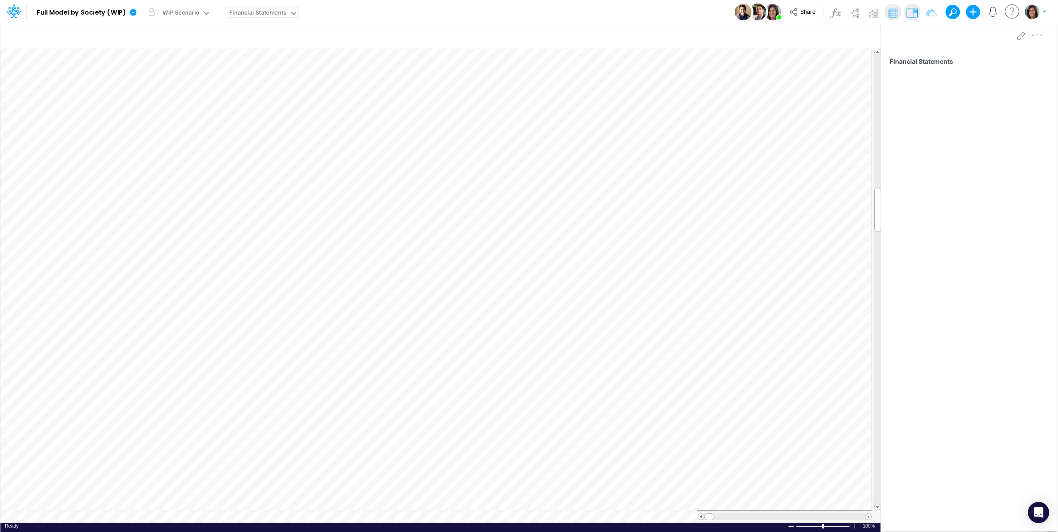
scroll to position [0, 0]
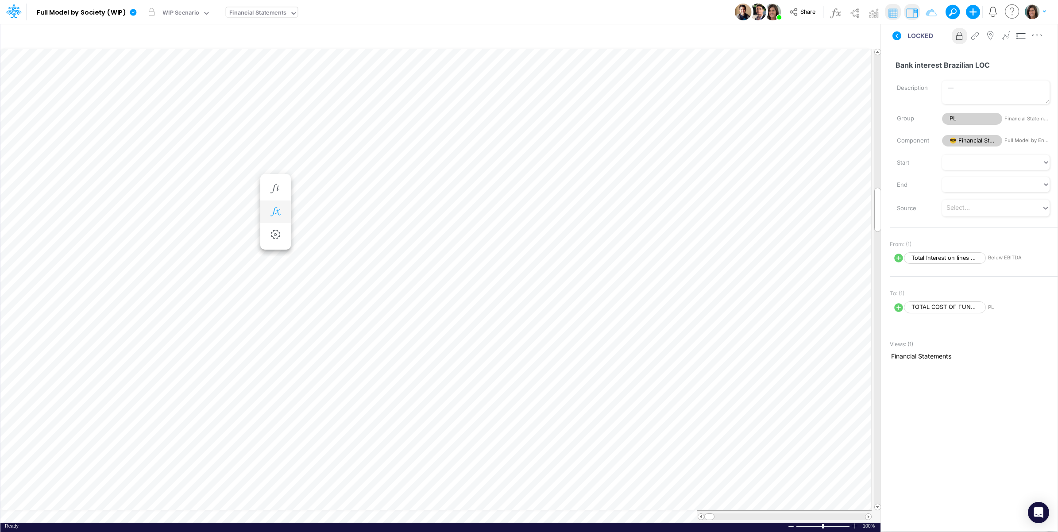
click at [278, 211] on icon "button" at bounding box center [275, 211] width 13 height 9
click at [311, 236] on icon at bounding box center [308, 235] width 10 height 10
select select "1"
select select "Multiply"
select select "Add"
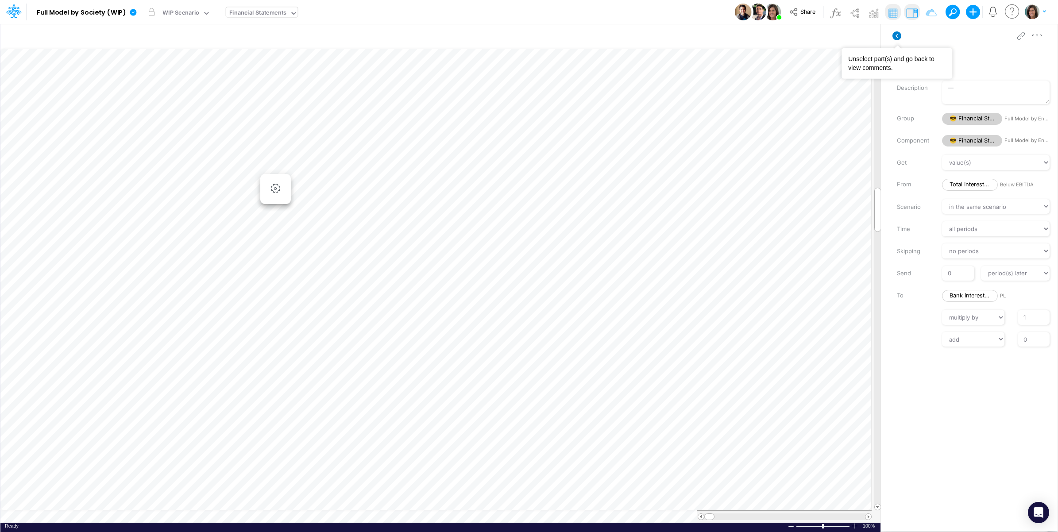
click at [896, 35] on icon at bounding box center [897, 35] width 9 height 9
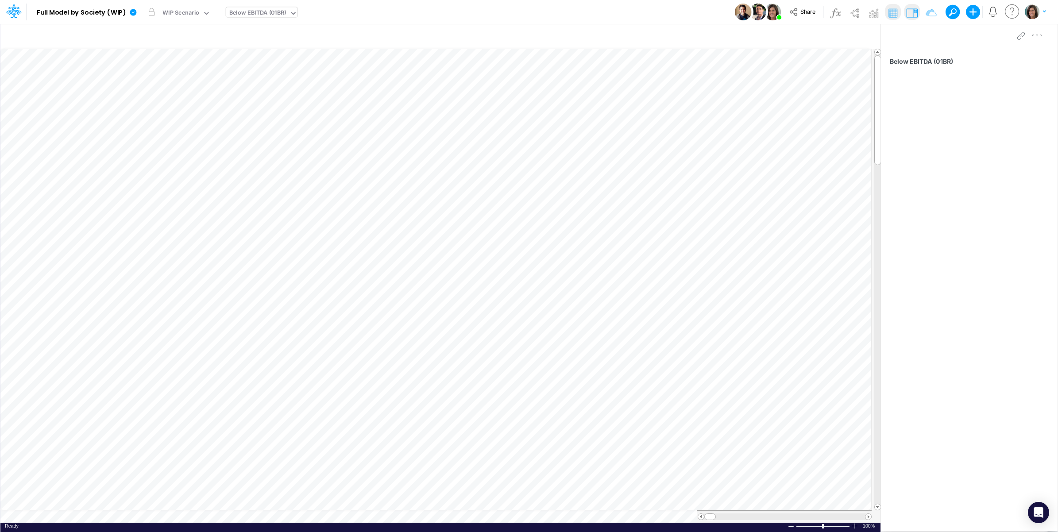
scroll to position [0, 0]
click at [855, 16] on img at bounding box center [854, 13] width 14 height 14
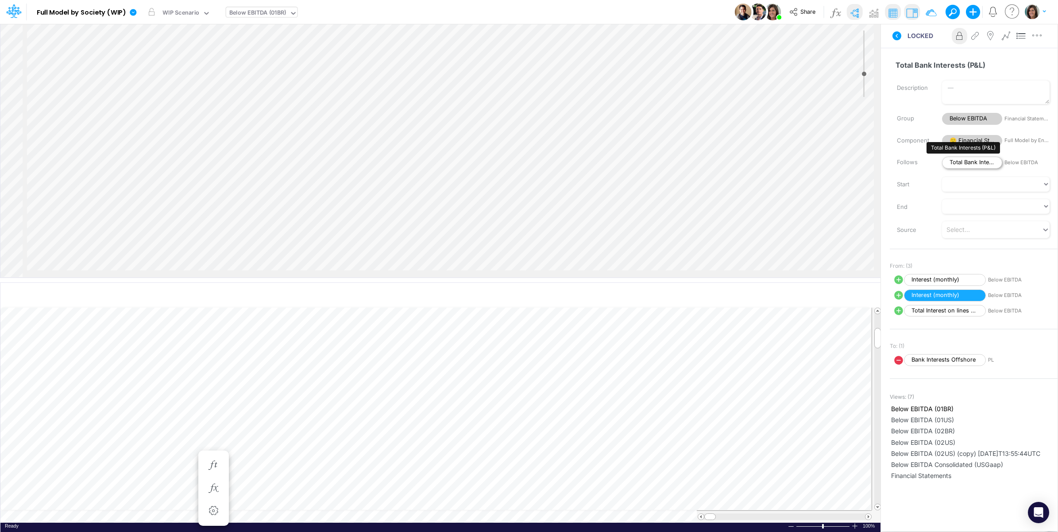
click at [974, 160] on span "Total Bank Interests (P&L)" at bounding box center [972, 163] width 60 height 12
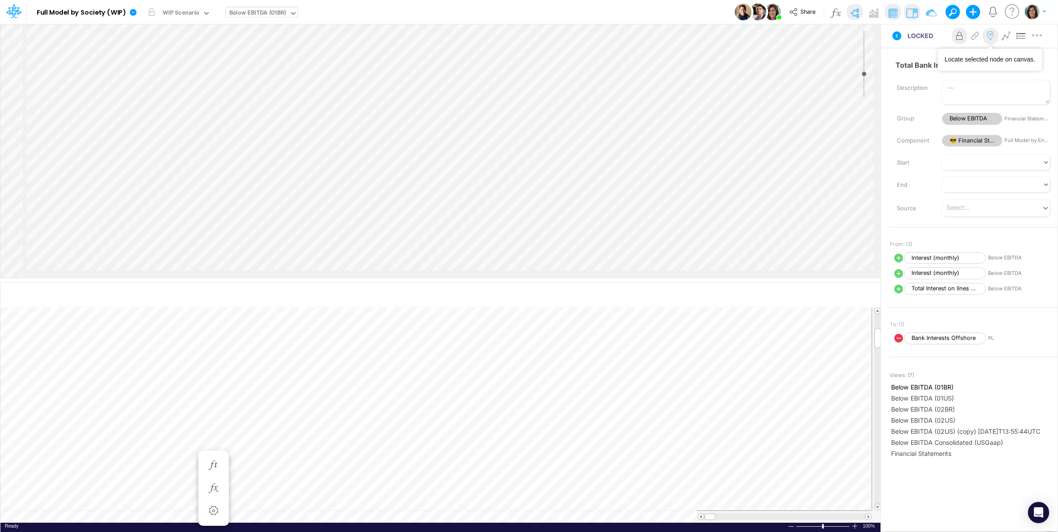
click at [991, 38] on icon at bounding box center [990, 35] width 13 height 9
select select "1"
select select "Multiply"
select select "Add"
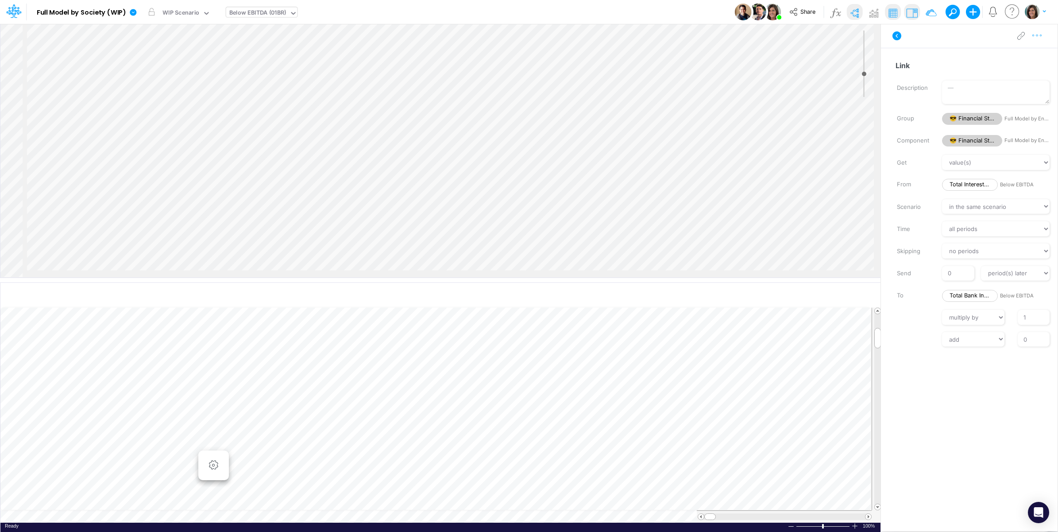
click at [1037, 40] on button "button" at bounding box center [1037, 36] width 16 height 18
click at [1006, 72] on button "Delete" at bounding box center [991, 73] width 105 height 15
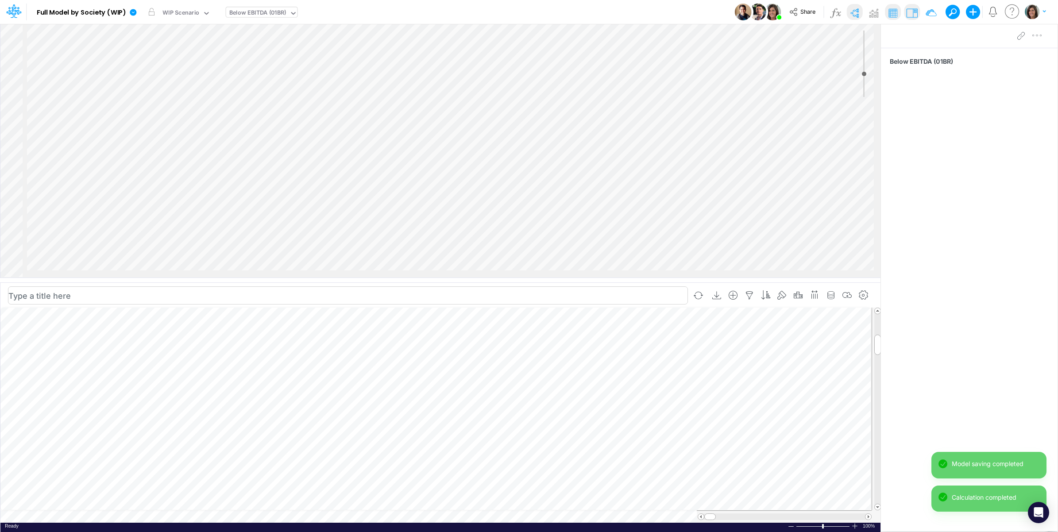
scroll to position [0, 0]
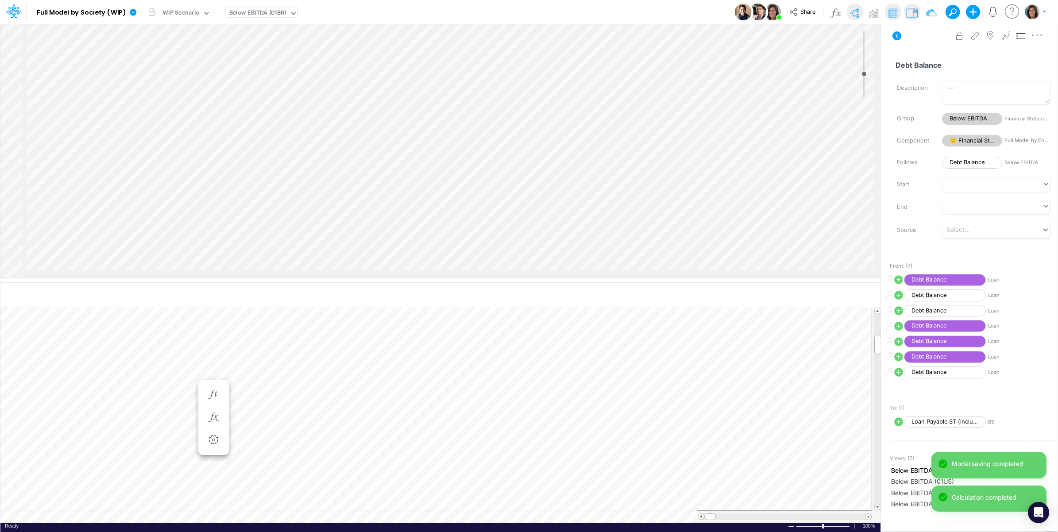
scroll to position [0, 0]
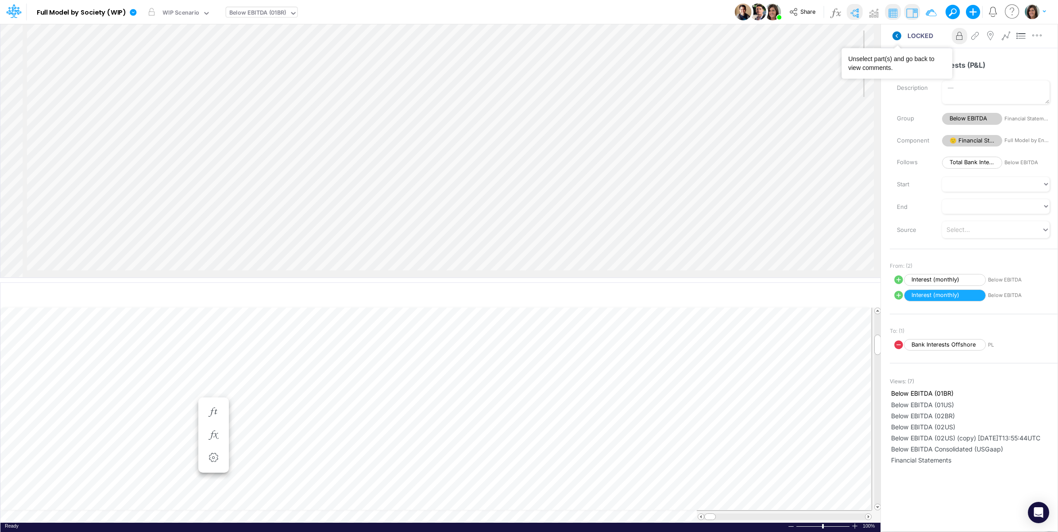
click at [898, 33] on icon at bounding box center [897, 35] width 9 height 9
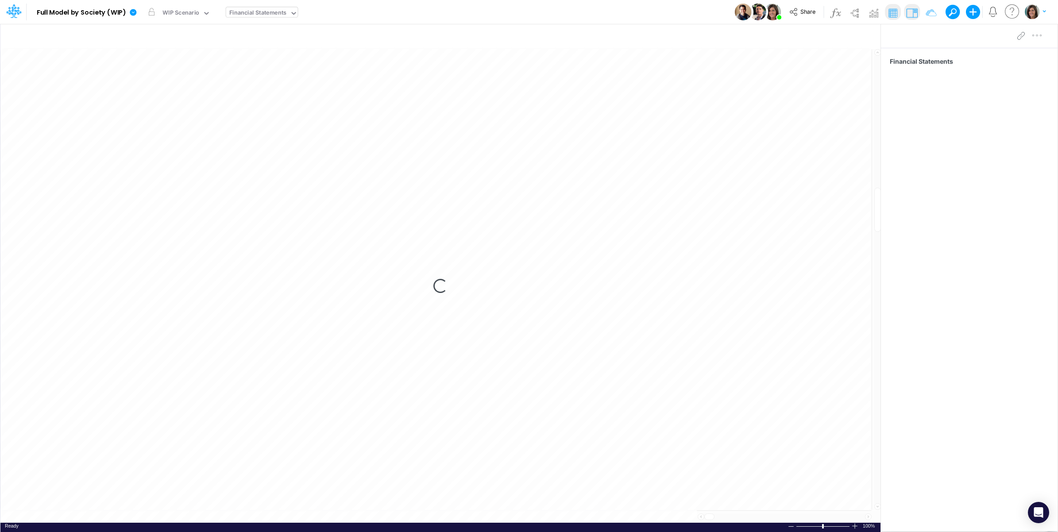
scroll to position [0, 0]
click at [856, 14] on img at bounding box center [854, 13] width 14 height 14
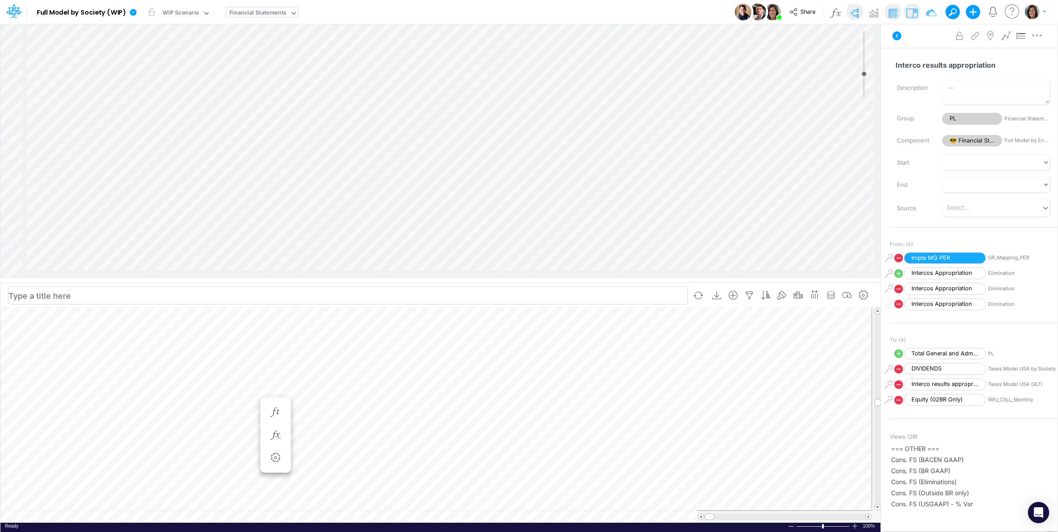
scroll to position [0, 0]
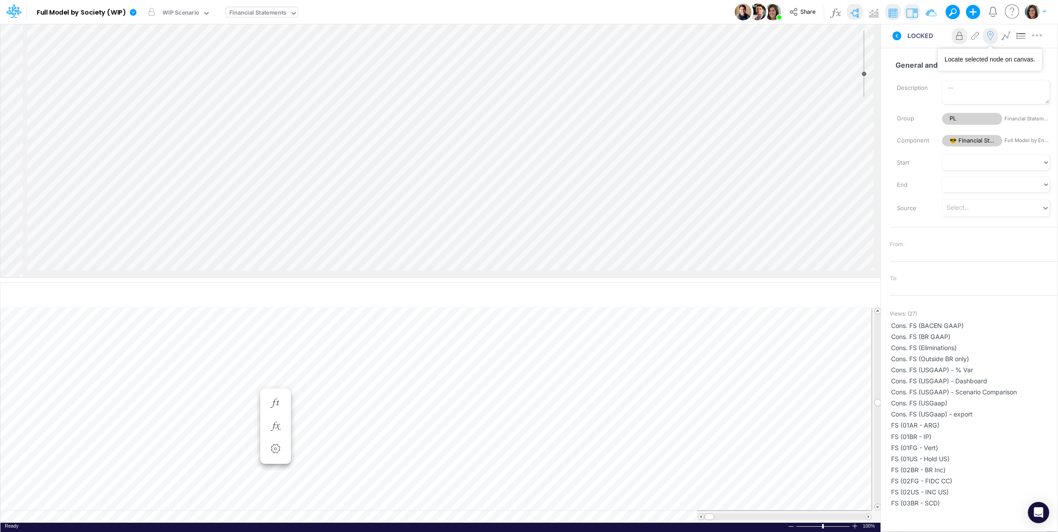
click at [994, 39] on icon at bounding box center [990, 35] width 13 height 9
click at [897, 66] on input "General and Administrative Expenses" at bounding box center [970, 65] width 160 height 17
click at [893, 63] on input "[UNUSED] General and Administrative Expenses" at bounding box center [970, 65] width 160 height 17
type input "[UNUSED]-General and Administrative Expenses"
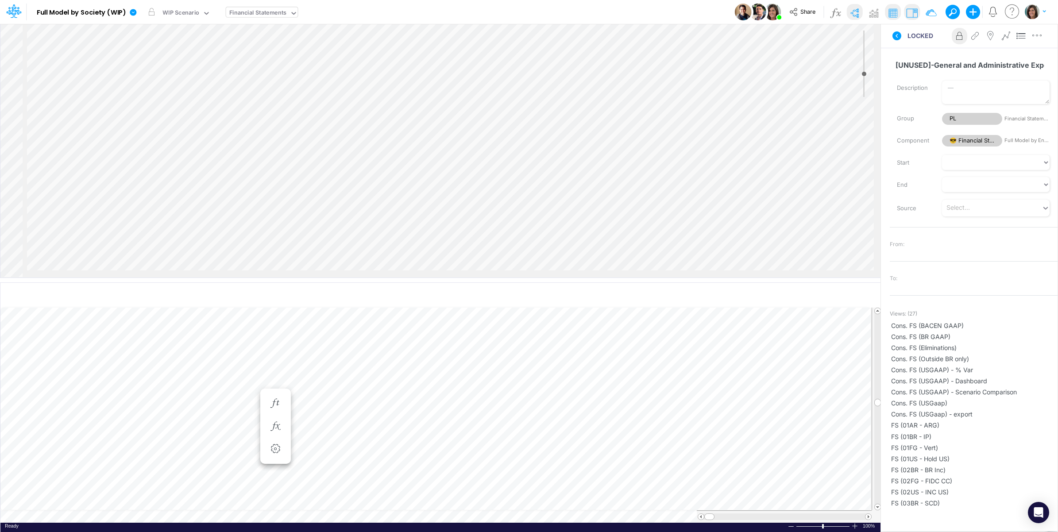
click at [899, 220] on div "[UNUSED]-General and Administrative Expenses Name already in use Description Gr…" at bounding box center [969, 277] width 177 height 459
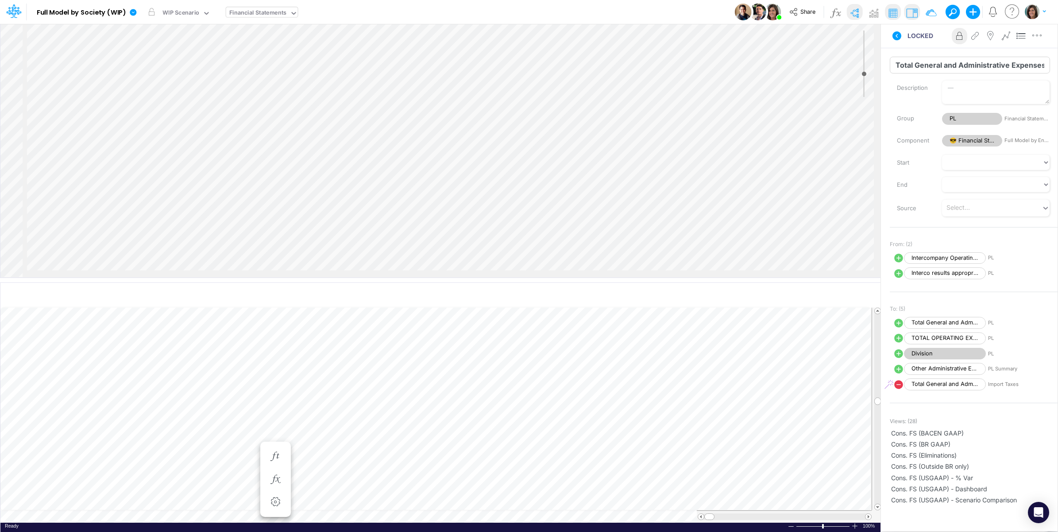
click at [895, 63] on input "Total General and Administrative Expenses" at bounding box center [970, 65] width 160 height 17
paste input "[UNUSED]-"
type input "[UNUSED]-Total General and Administrative Expenses"
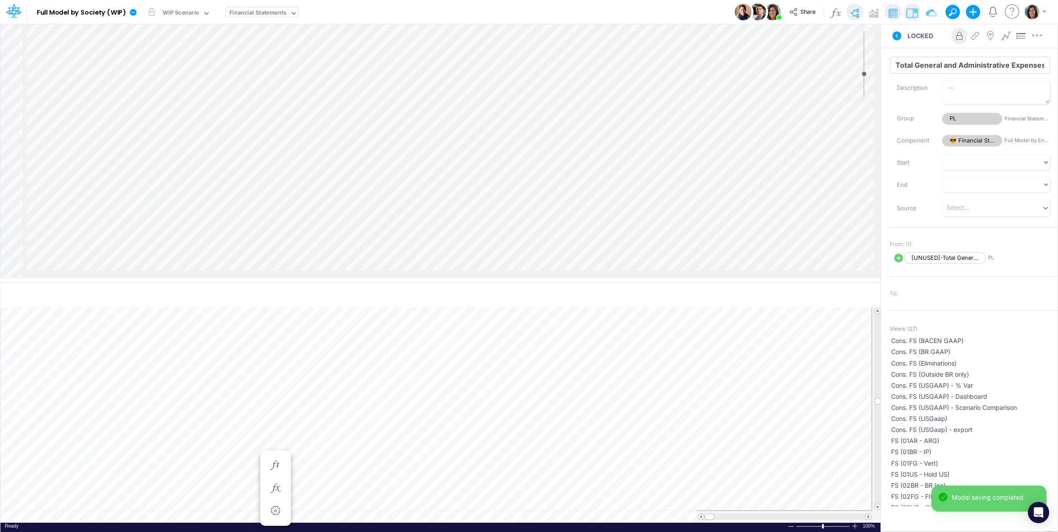
click at [896, 63] on input "Total General and Administrative Expenses % Change" at bounding box center [970, 65] width 160 height 17
paste input "[UNUSED]-"
type input "[UNUSED]-Total General and Administrative Expenses % Change"
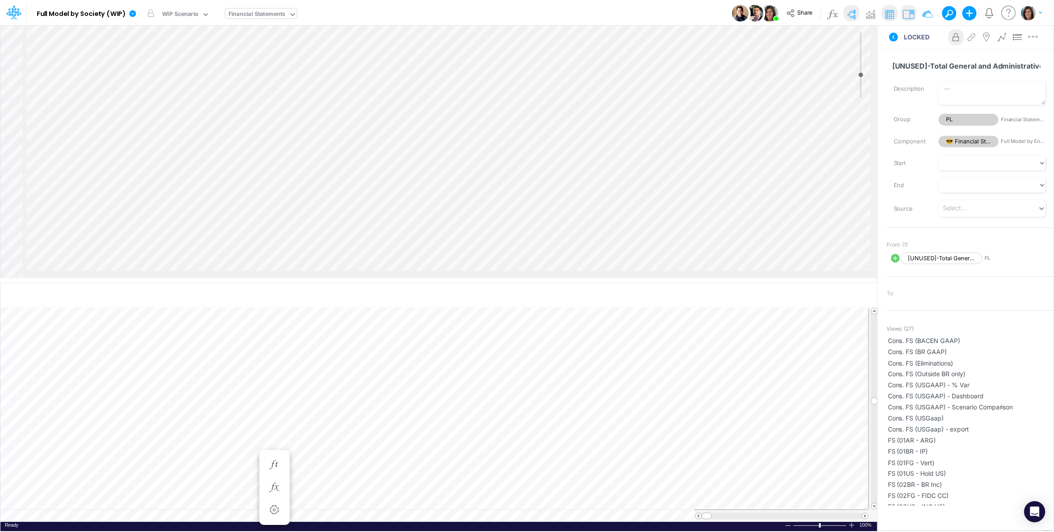
scroll to position [0, 0]
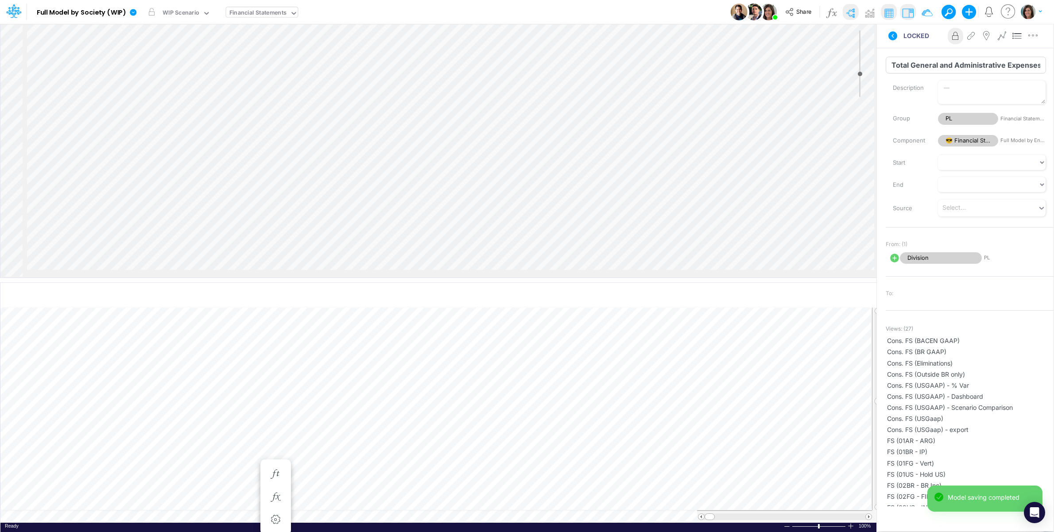
click at [896, 67] on input "Total General and Administrative Expenses % of Net Revenues" at bounding box center [965, 65] width 160 height 17
paste input "[UNUSED]-"
type input "[UNUSED]-Total General and Administrative Expenses % of Net Revenues"
click at [891, 82] on label "Description" at bounding box center [908, 88] width 45 height 15
click at [938, 82] on textarea "Description" at bounding box center [992, 92] width 108 height 23
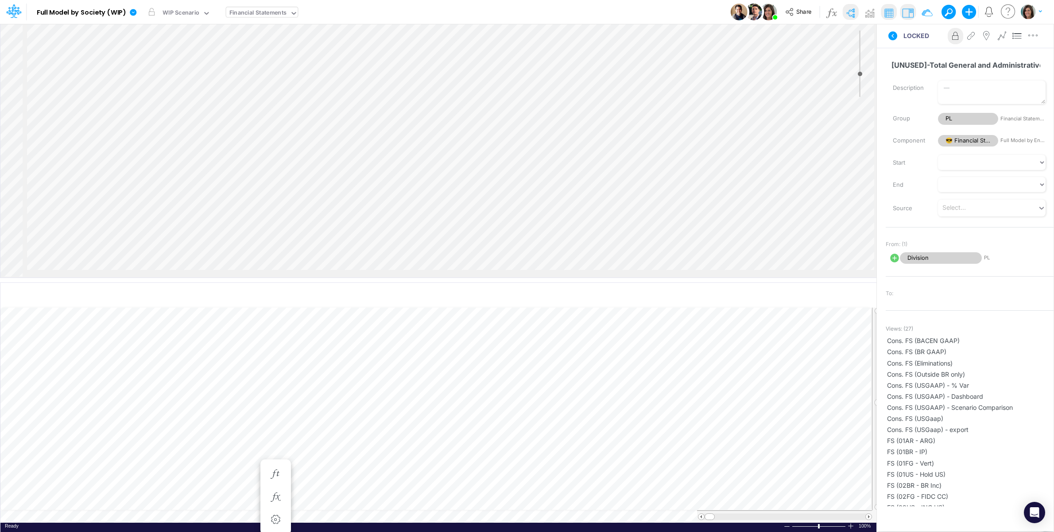
scroll to position [0, 0]
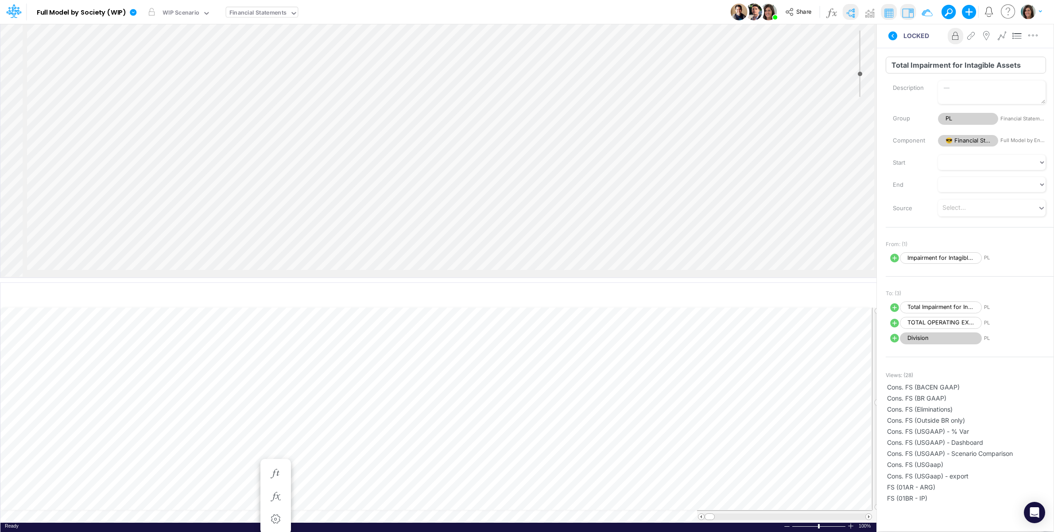
click at [895, 62] on input "Total Impairment for Intagible Assets" at bounding box center [965, 65] width 160 height 17
paste input "[UNUSED]-"
type input "[UNUSED]-Total Impairment for Intagible Assets"
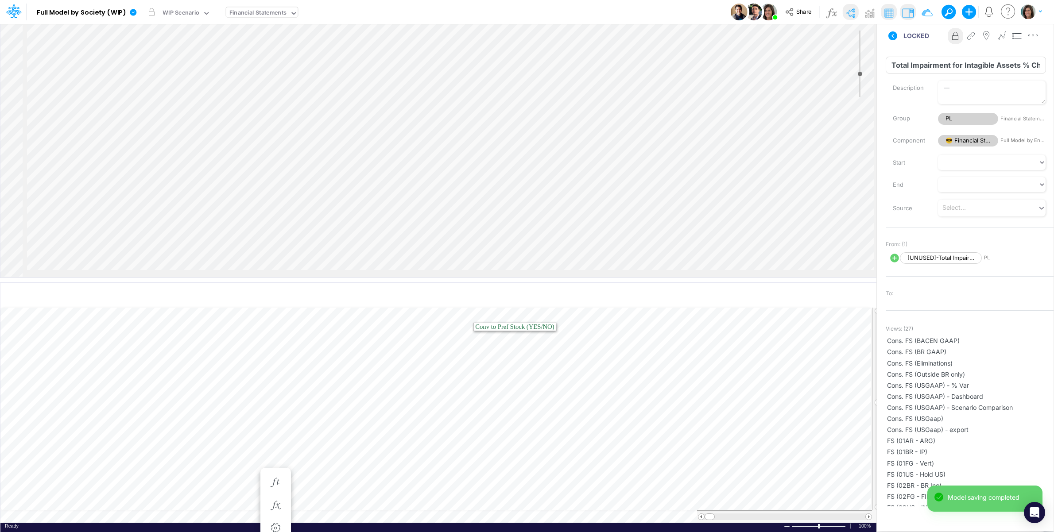
click at [898, 65] on input "Total Impairment for Intagible Assets % Change" at bounding box center [965, 65] width 160 height 17
click at [894, 64] on input "Total Impairment for Intagible Assets % Change" at bounding box center [965, 65] width 160 height 17
paste input "[UNUSED]-"
type input "[UNUSED]-Total Impairment for Intagible Assets % Change"
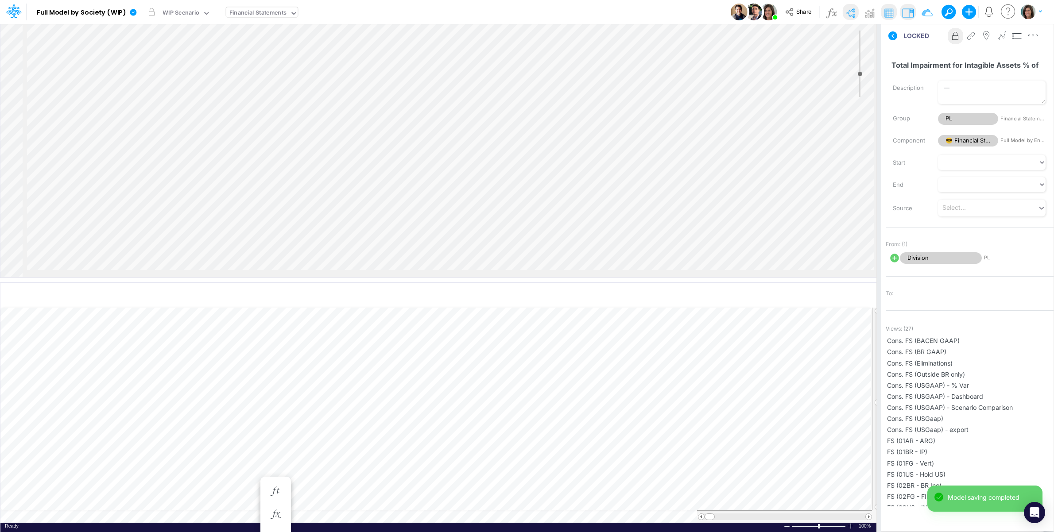
scroll to position [2973, 231]
click at [894, 64] on input "Total Impairment for Intagible Assets % of Net Revenues" at bounding box center [965, 65] width 160 height 17
paste input "[UNUSED]-"
type input "[UNUSED]-Total Impairment for Intagible Assets % of Net Revenues"
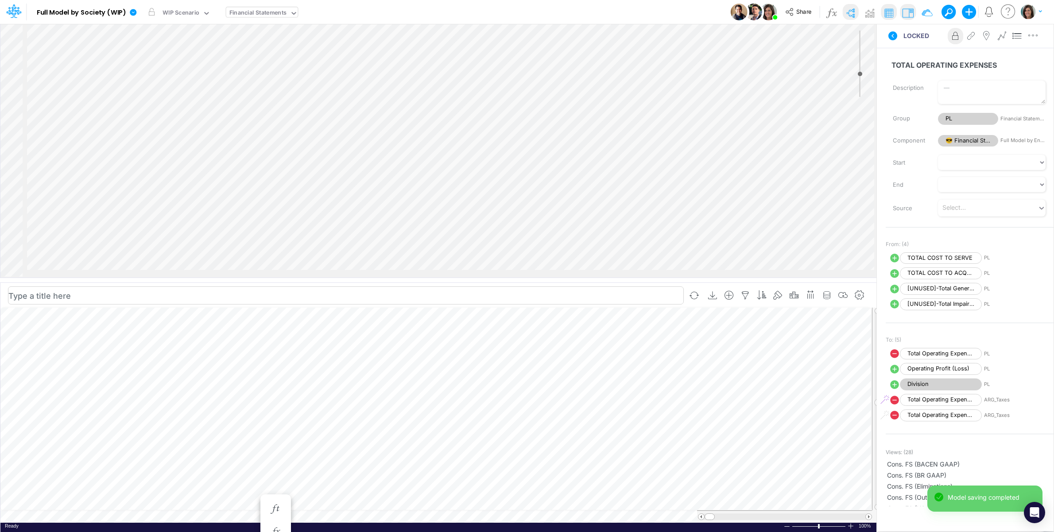
scroll to position [2973, 231]
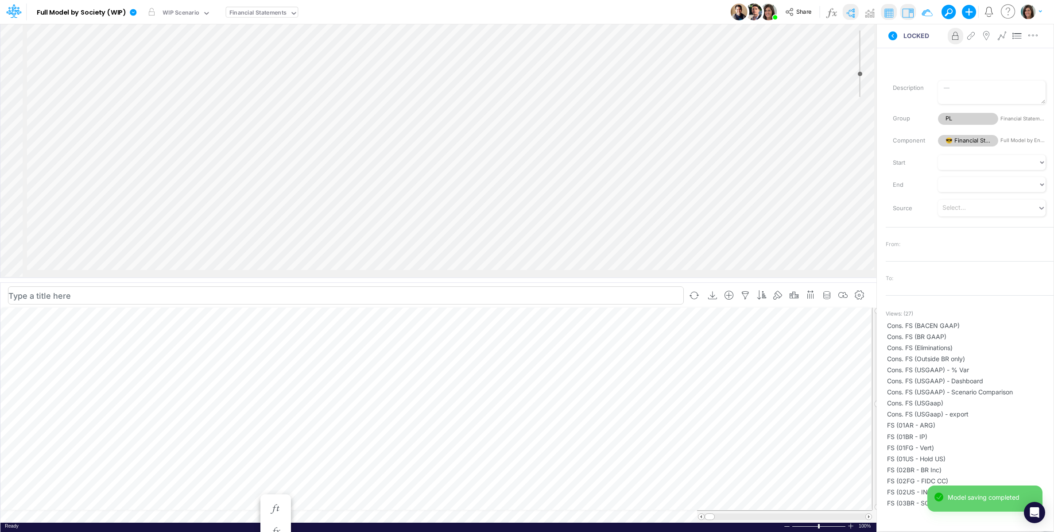
scroll to position [0, 0]
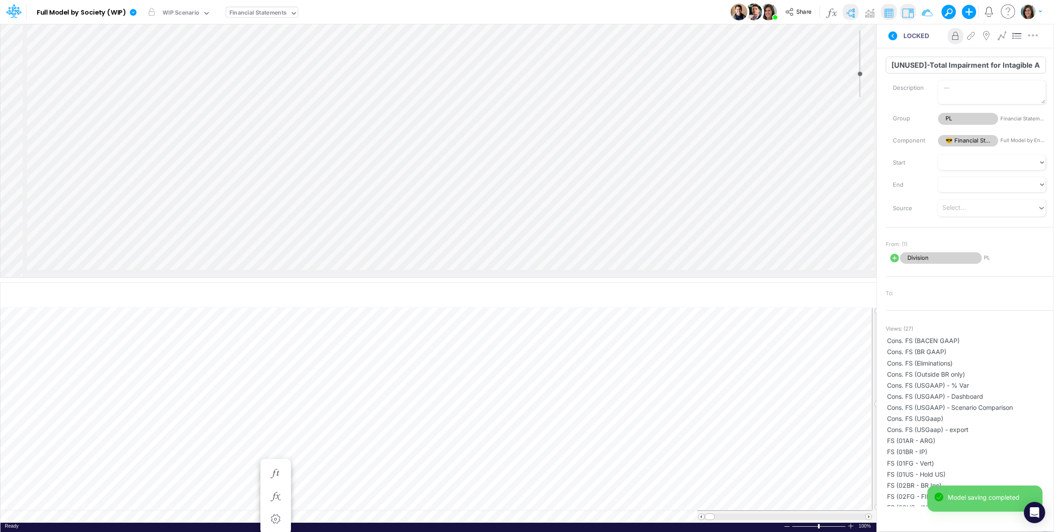
drag, startPoint x: 935, startPoint y: 66, endPoint x: 893, endPoint y: 69, distance: 42.2
click at [893, 69] on input "[UNUSED]-Total Impairment for Intagible Assets % of Net Revenues" at bounding box center [965, 65] width 160 height 17
click at [896, 65] on input "Total Operating Expenses % Change" at bounding box center [965, 65] width 160 height 17
paste input "[UNUSED]-"
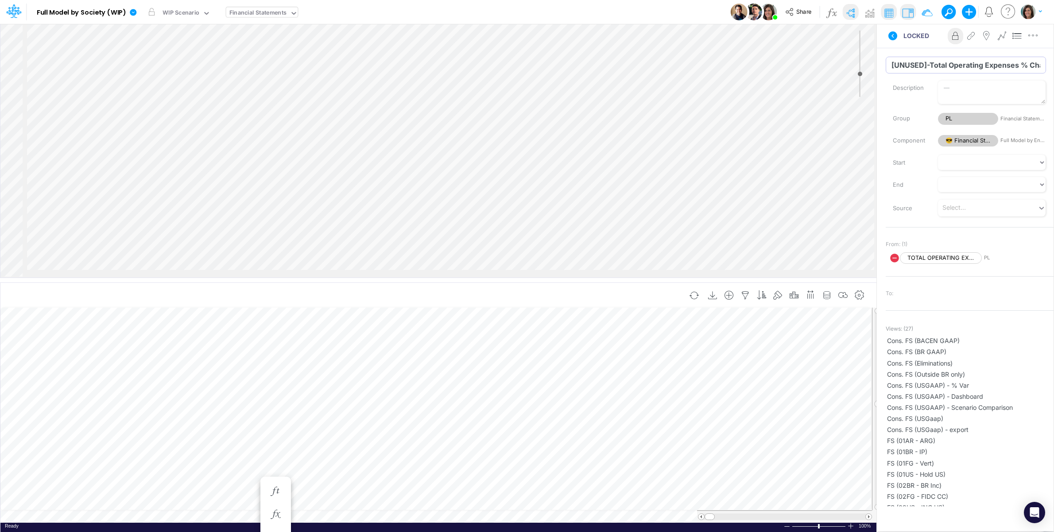
type input "[UNUSED]-Total Operating Expenses % Change"
click at [893, 64] on input "Total Operating Expenses % Net Revenues" at bounding box center [965, 65] width 160 height 17
paste input "[UNUSED]-"
type input "[UNUSED]-Total Operating Expenses % Net Revenues"
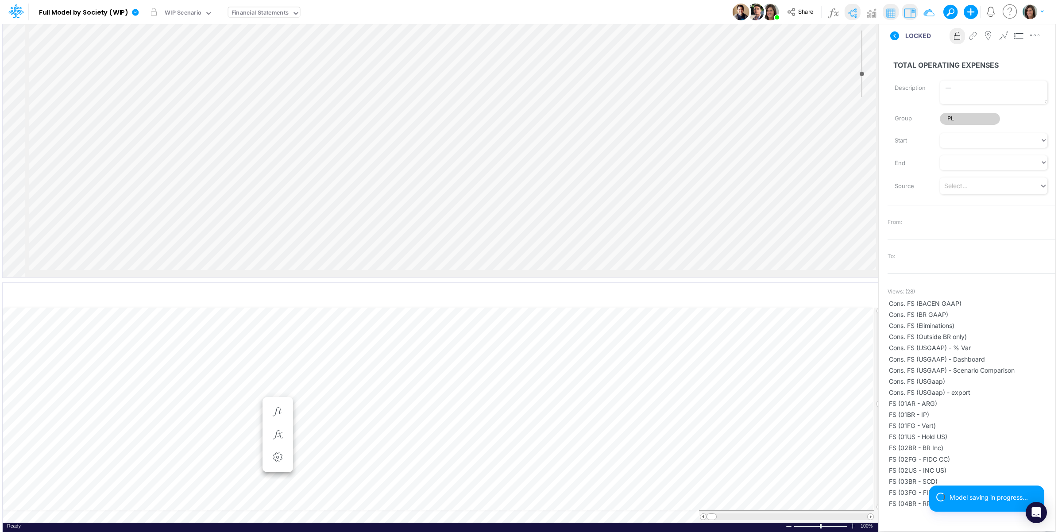
scroll to position [0, 0]
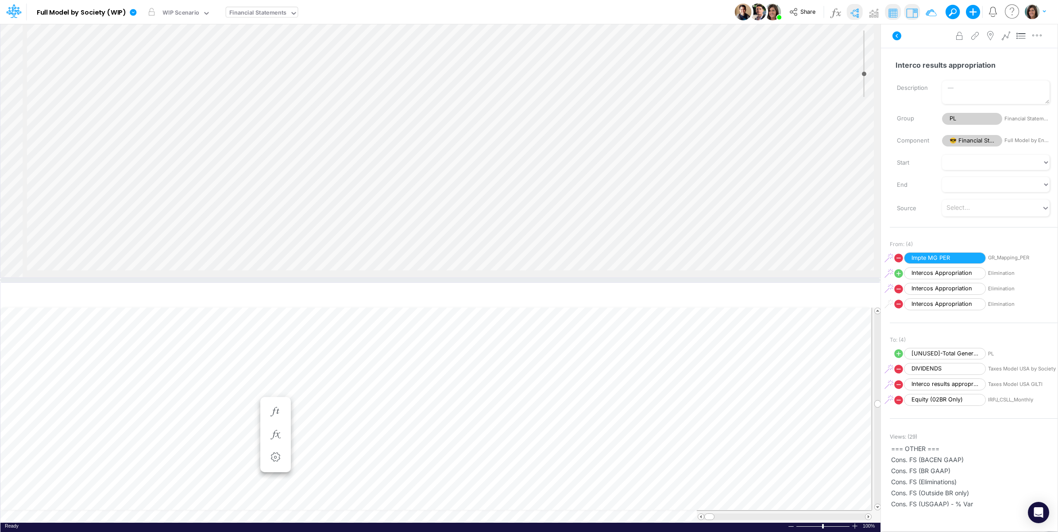
select select "1"
select select "Multiply"
select select "Add"
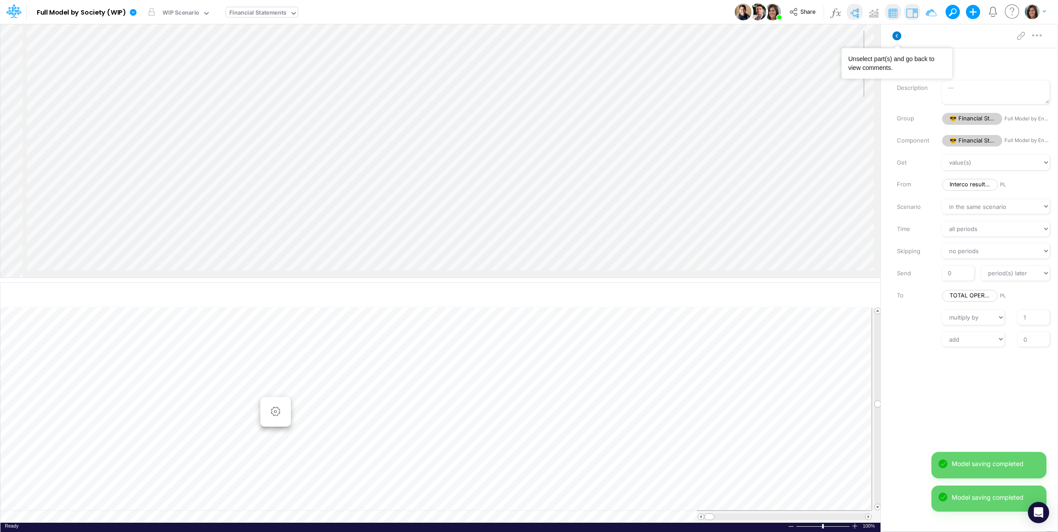
click at [897, 34] on icon at bounding box center [897, 35] width 9 height 9
click at [291, 517] on td at bounding box center [435, 516] width 871 height 12
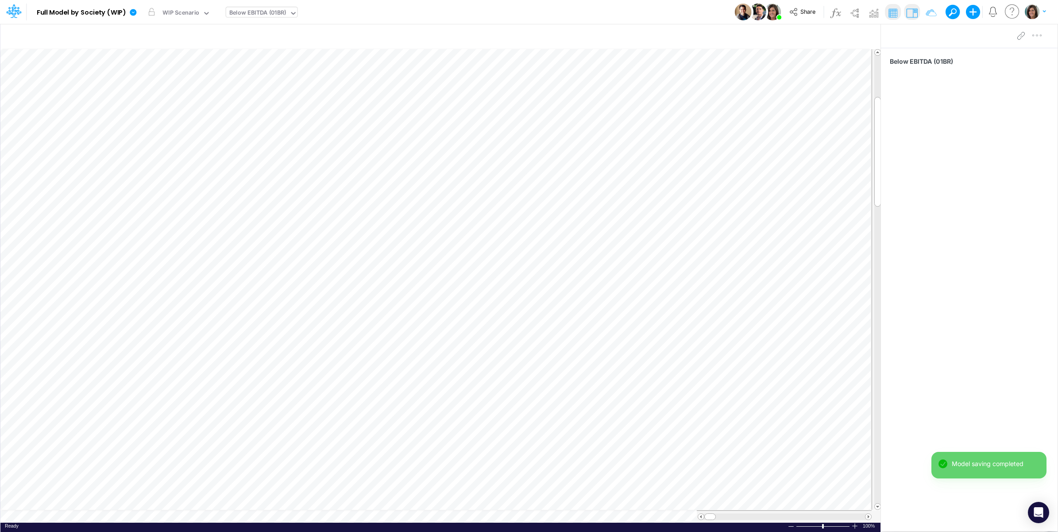
scroll to position [0, 0]
click at [298, 512] on div "Close" at bounding box center [314, 507] width 38 height 11
click at [855, 12] on img at bounding box center [854, 13] width 14 height 14
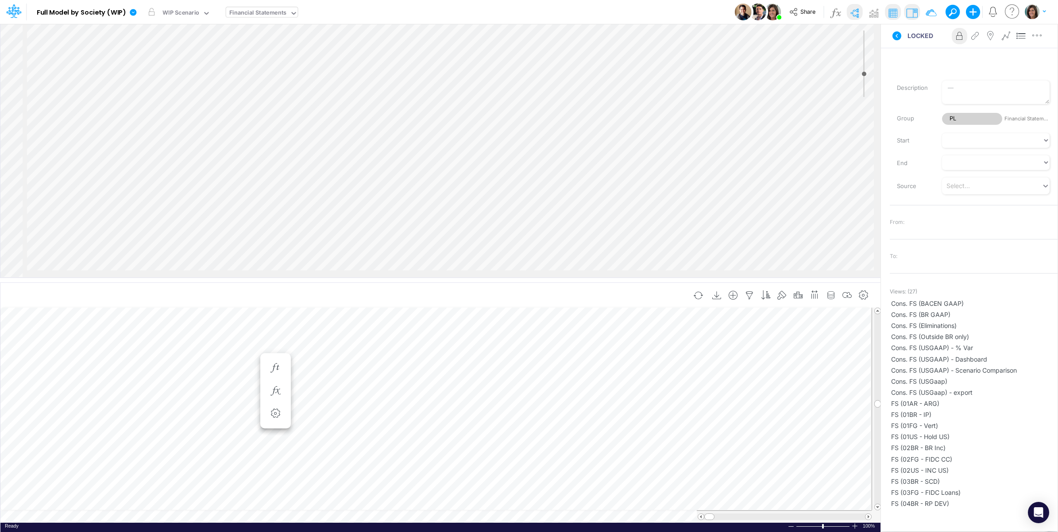
scroll to position [0, 0]
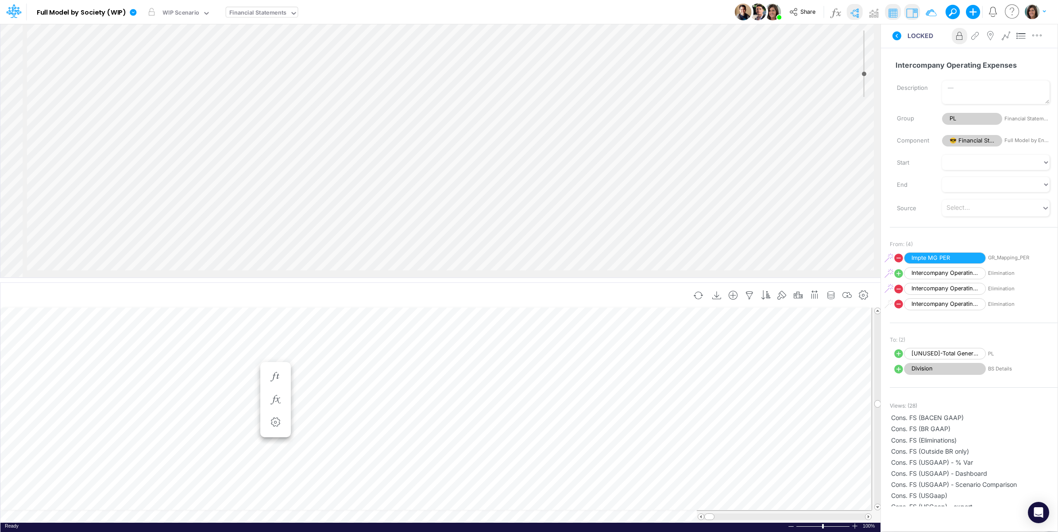
select select "1"
select select "Multiply"
select select "Add"
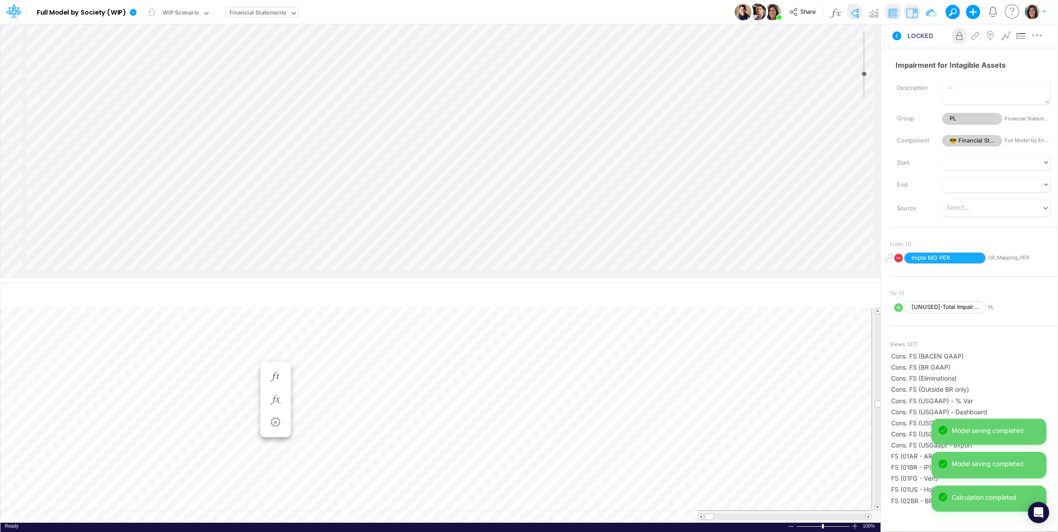
select select "1"
select select "Multiply"
select select "Add"
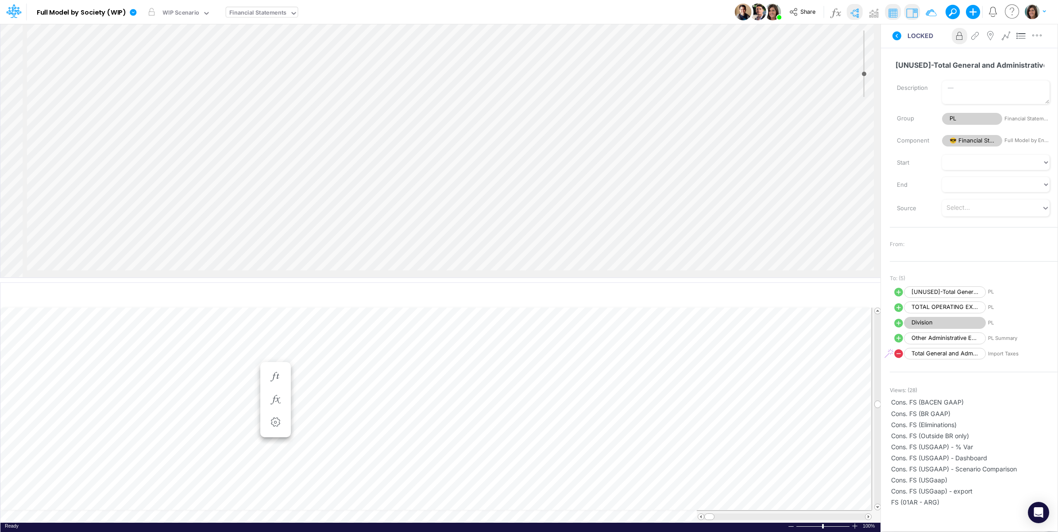
select select "1"
select select "Multiply"
select select "Add"
select select "1"
select select "Multiply"
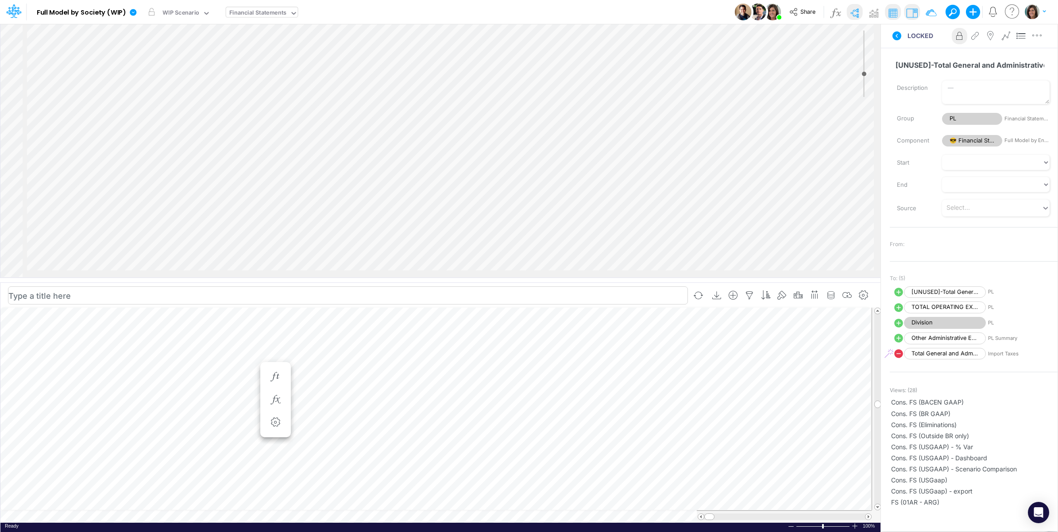
select select "Add"
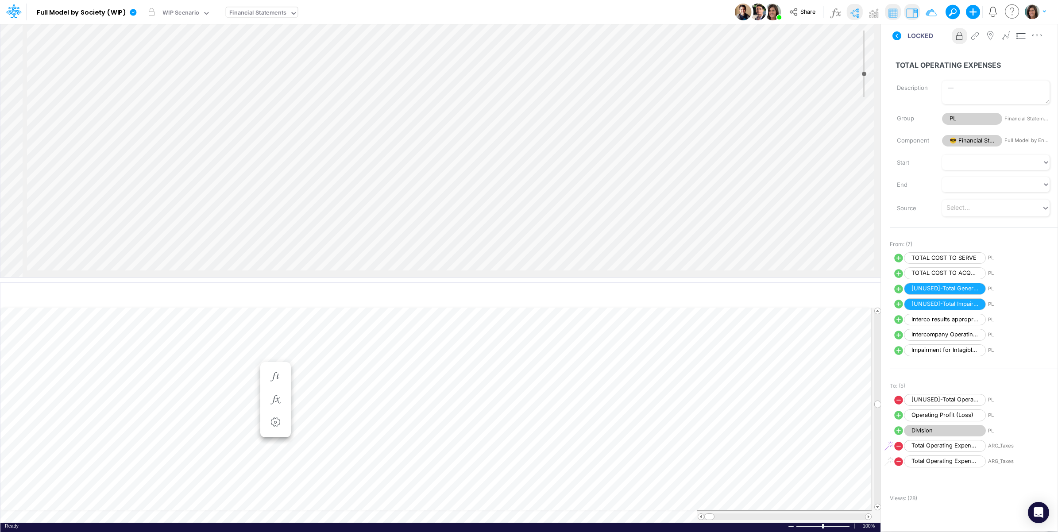
click at [896, 290] on icon at bounding box center [898, 289] width 9 height 9
select select "1"
select select "Multiply"
select select "Add"
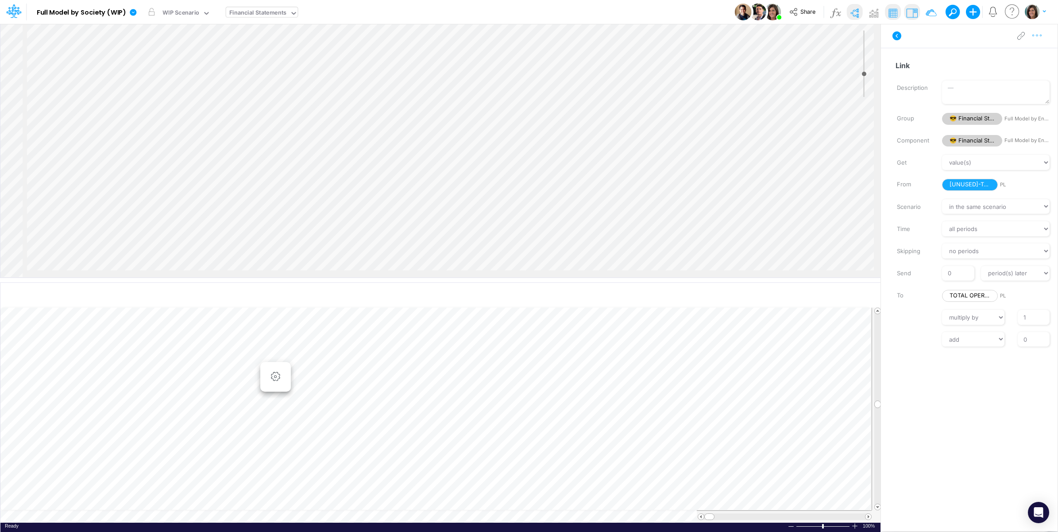
click at [1036, 36] on icon "button" at bounding box center [1037, 35] width 13 height 9
click at [1002, 69] on button "Delete" at bounding box center [991, 73] width 105 height 15
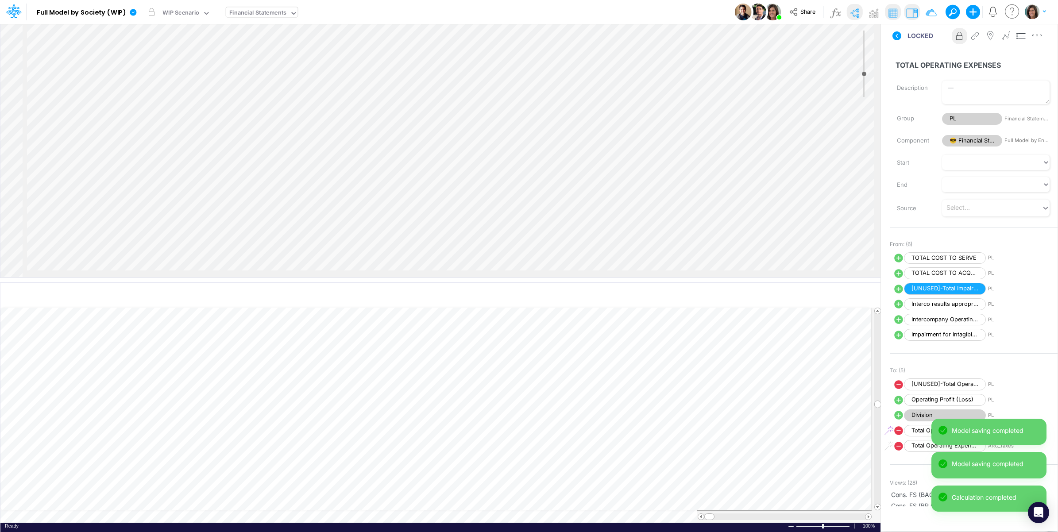
click at [897, 291] on icon at bounding box center [898, 289] width 9 height 9
select select "1"
select select "Multiply"
select select "Add"
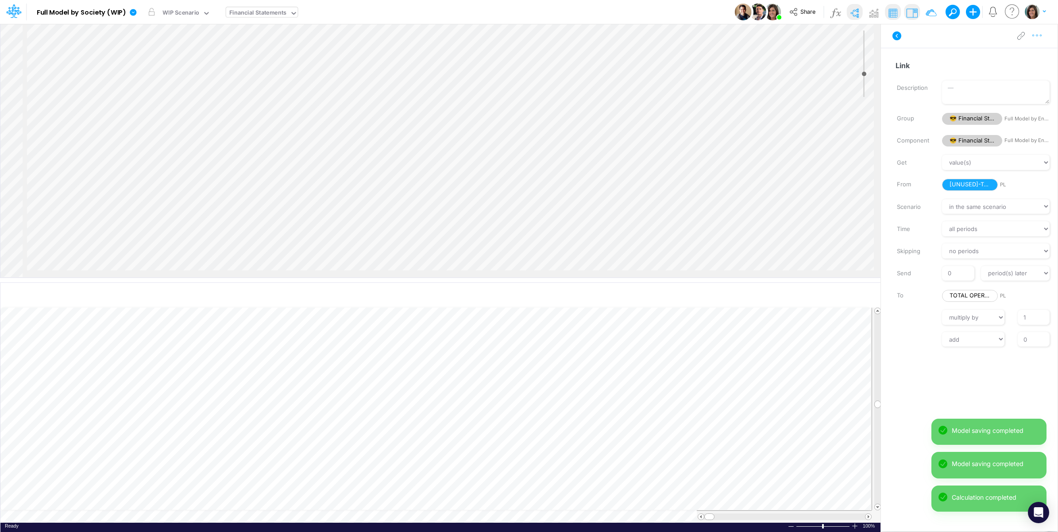
click at [1036, 38] on icon "button" at bounding box center [1037, 35] width 13 height 9
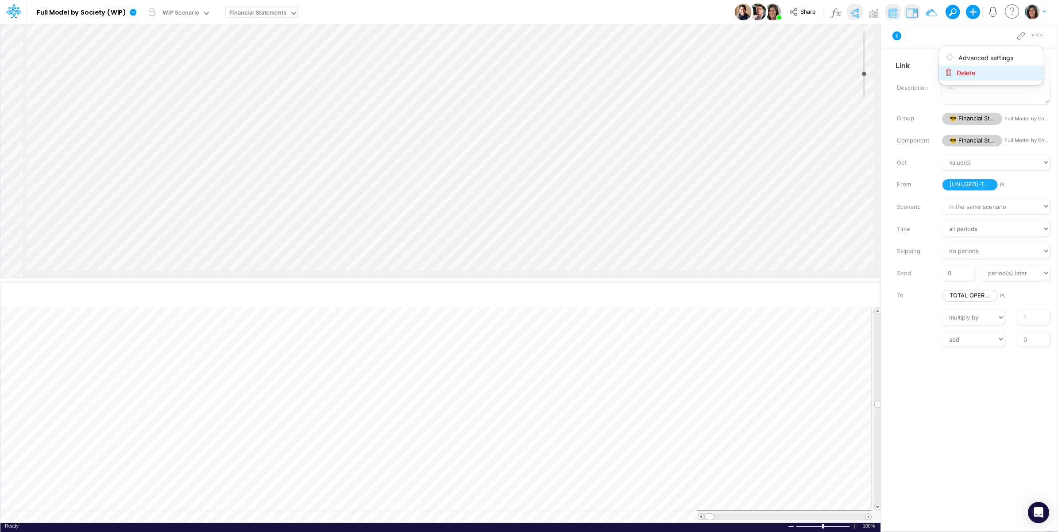
click at [1005, 76] on button "Delete" at bounding box center [991, 73] width 105 height 15
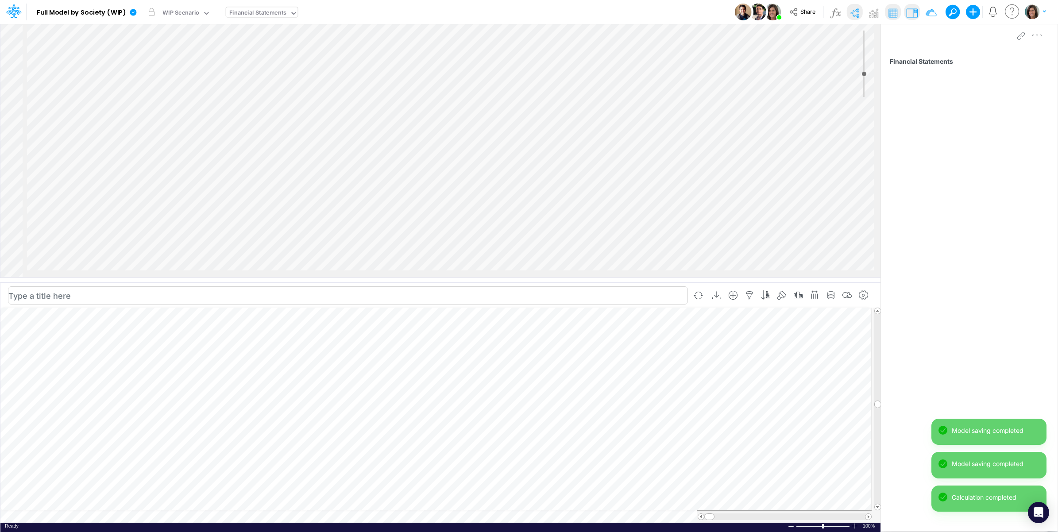
scroll to position [0, 0]
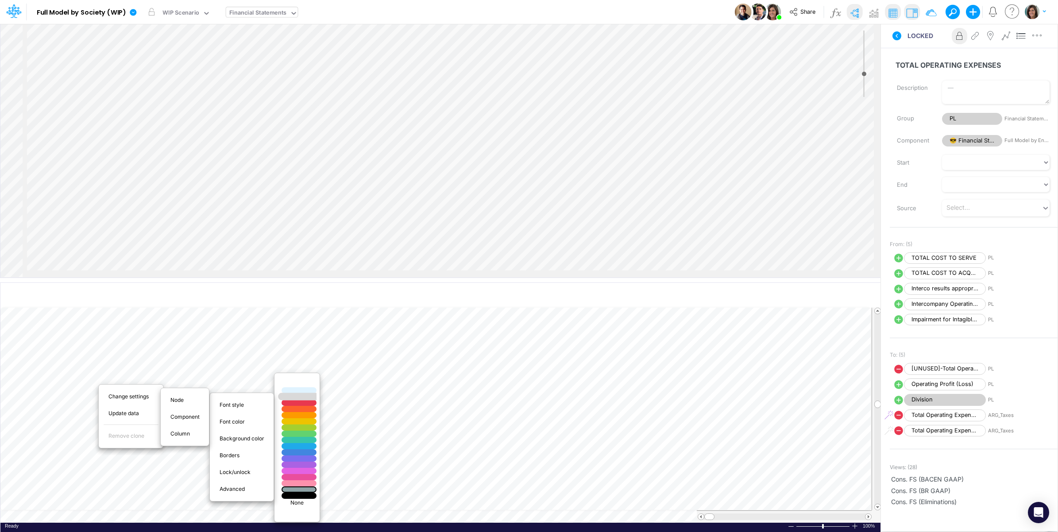
click at [295, 398] on div at bounding box center [299, 397] width 42 height 8
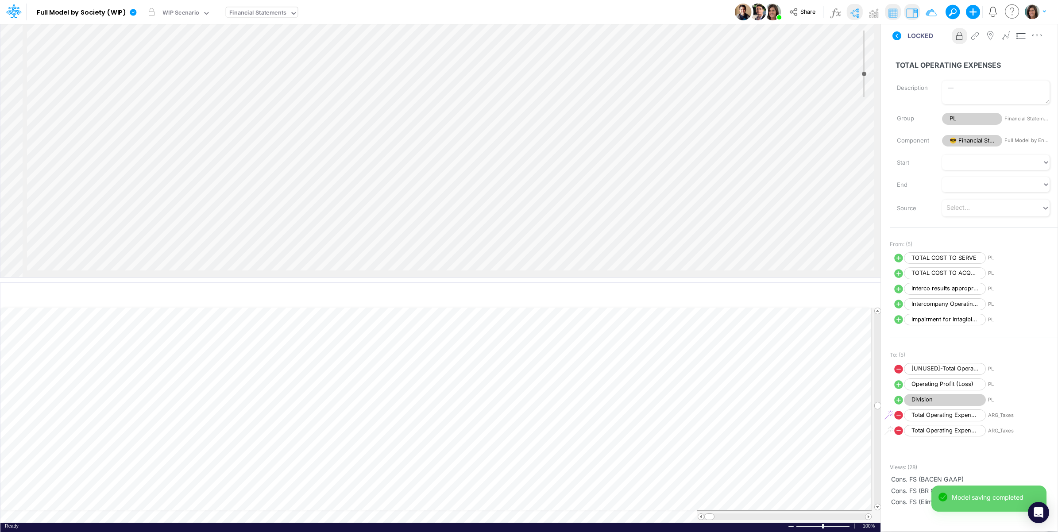
scroll to position [0, 0]
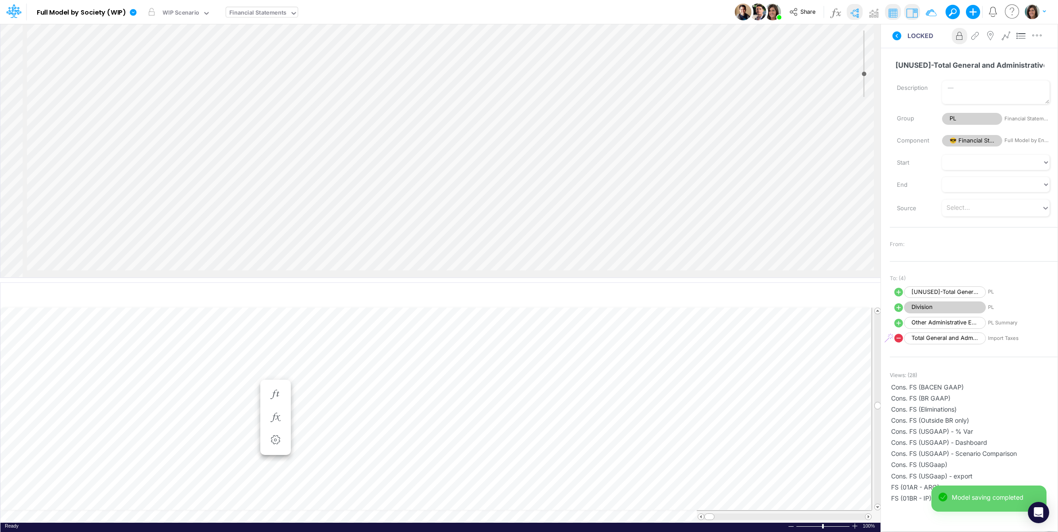
scroll to position [0, 0]
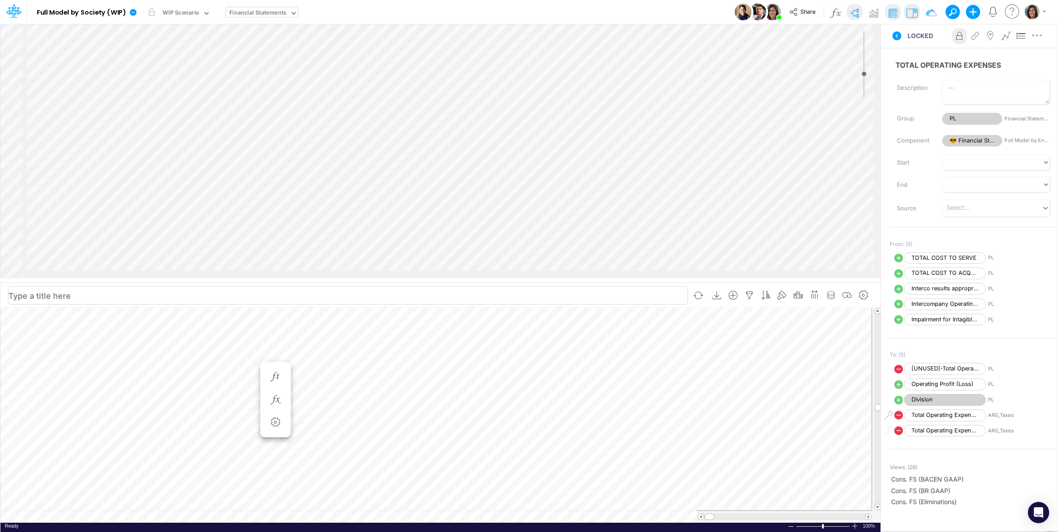
scroll to position [0, 0]
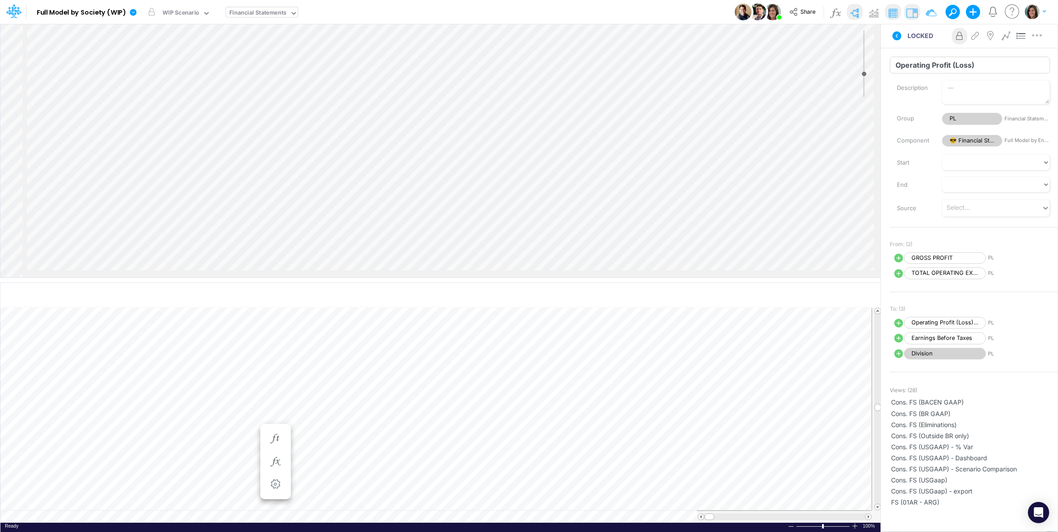
click at [926, 67] on input "Operating Profit (Loss)" at bounding box center [970, 65] width 160 height 17
paste input "EARNINGS BEFORE INTEREST & TAXES"
type input "EARNINGS BEFORE INTEREST & TAXES"
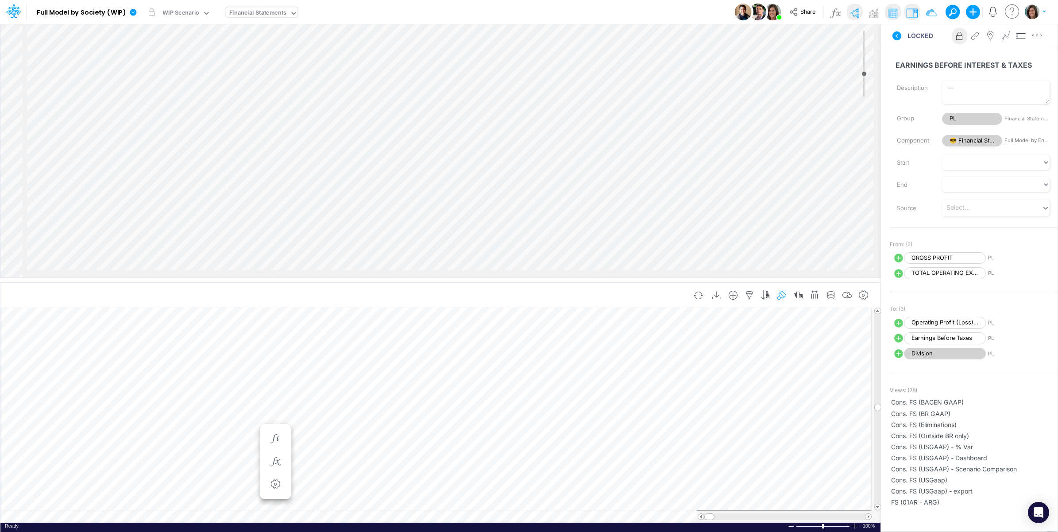
scroll to position [0, 0]
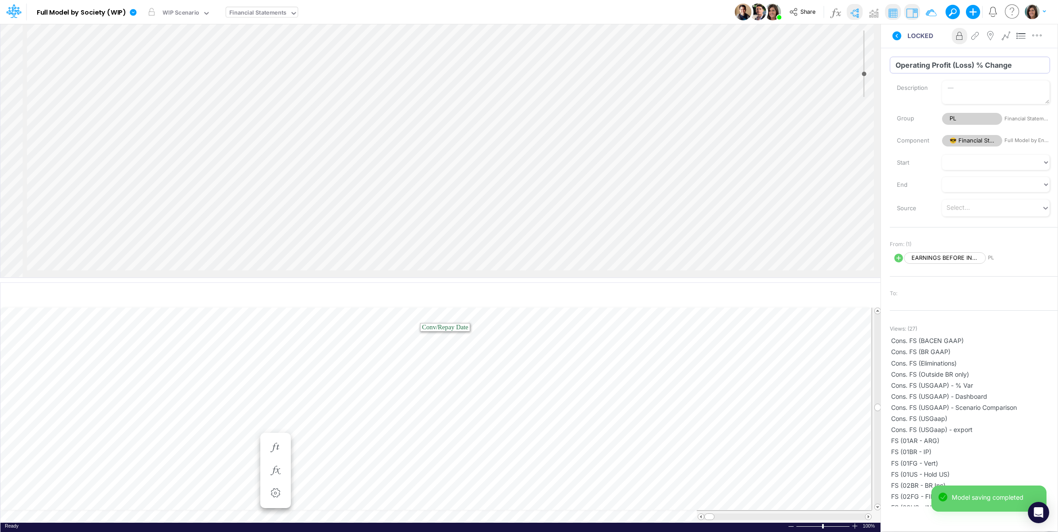
drag, startPoint x: 896, startPoint y: 65, endPoint x: 989, endPoint y: 75, distance: 93.6
click at [973, 65] on input "Operating Profit (Loss) % Change" at bounding box center [970, 65] width 160 height 17
type input "Earnings Before Interest & Taxes % Change"
drag, startPoint x: 894, startPoint y: 64, endPoint x: 974, endPoint y: 62, distance: 80.2
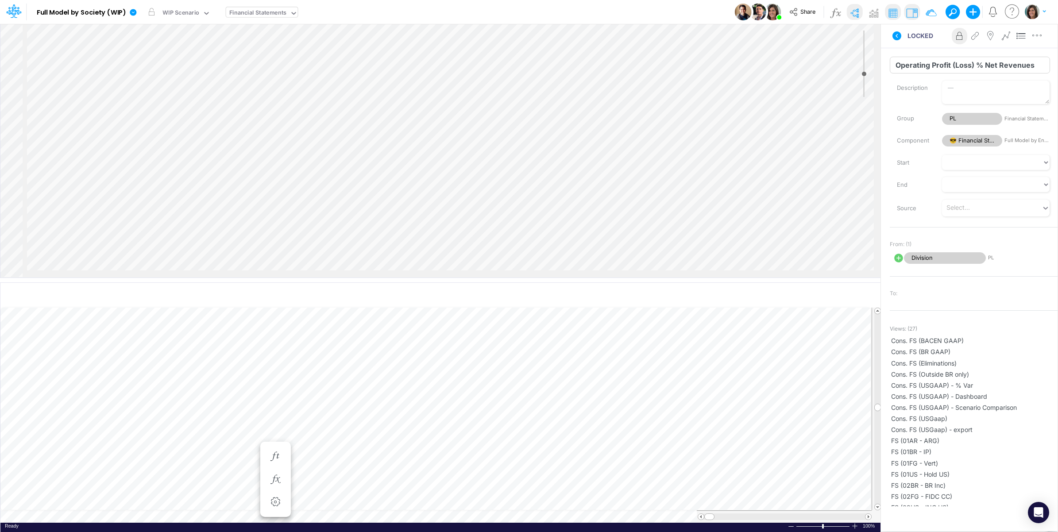
click at [974, 62] on input "Operating Profit (Loss) % Net Revenues" at bounding box center [970, 65] width 160 height 17
paste input "Earnings Before Interest & Taxes"
type input "Earnings Before Interest & Taxes % Net Revenues"
click at [896, 36] on icon at bounding box center [892, 35] width 9 height 9
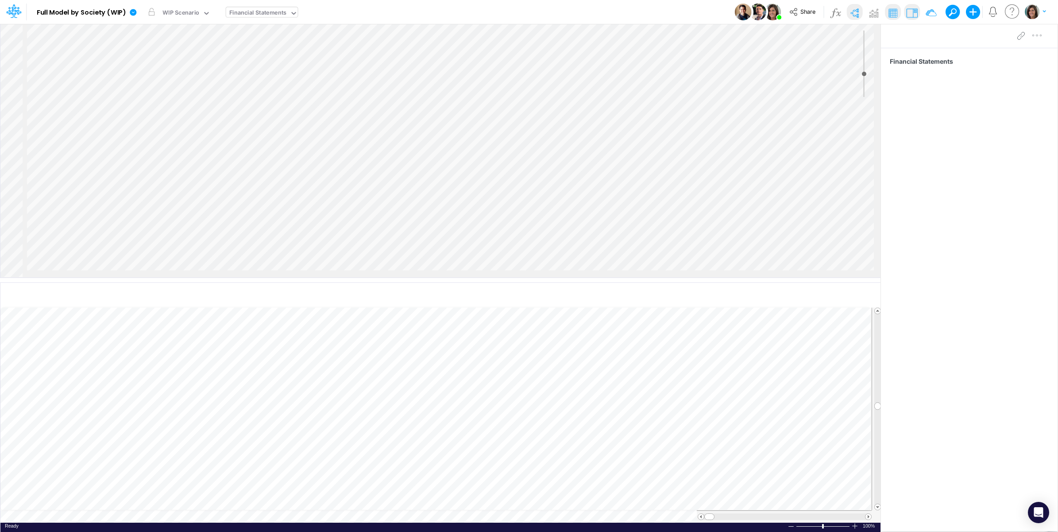
scroll to position [0, 0]
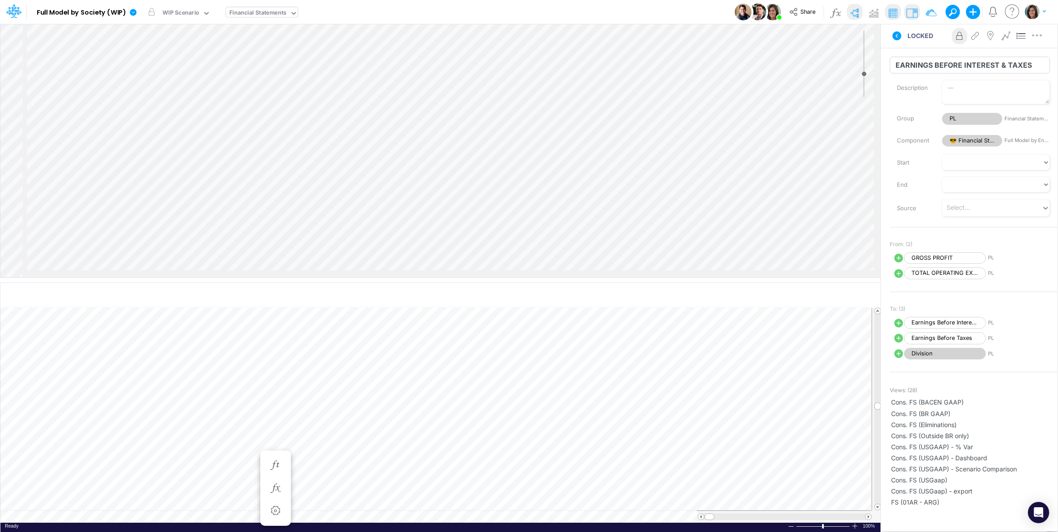
drag, startPoint x: 934, startPoint y: 64, endPoint x: 1028, endPoint y: 63, distance: 94.3
click at [1028, 63] on input "EARNINGS BEFORE INTEREST & TAXES" at bounding box center [970, 65] width 160 height 17
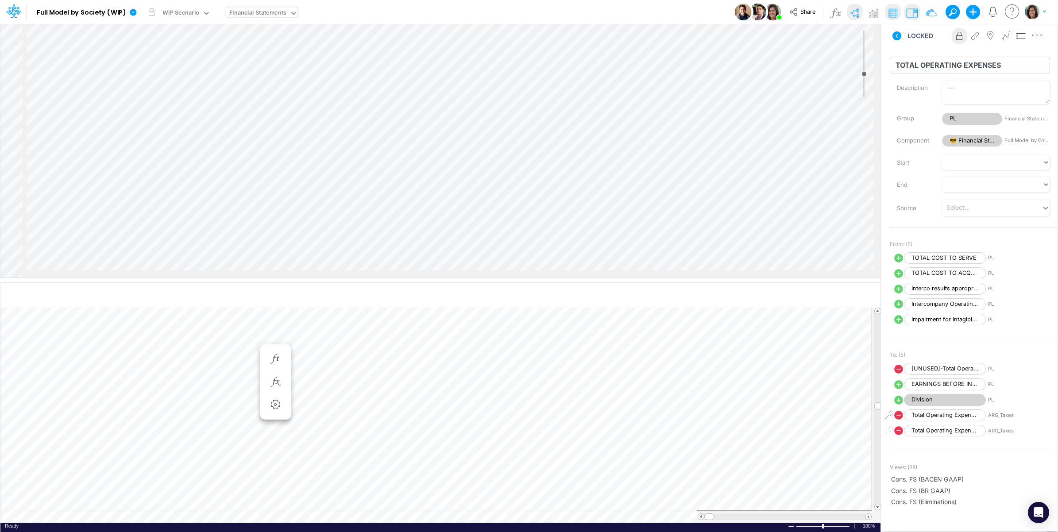
click at [1018, 63] on input "TOTAL OPERATING EXPENSES" at bounding box center [970, 65] width 160 height 17
paste input "BEFORE INTEREST & TAXES"
type input "TOTAL OPERATING EXPENSES BEFORE INTEREST & TAXES"
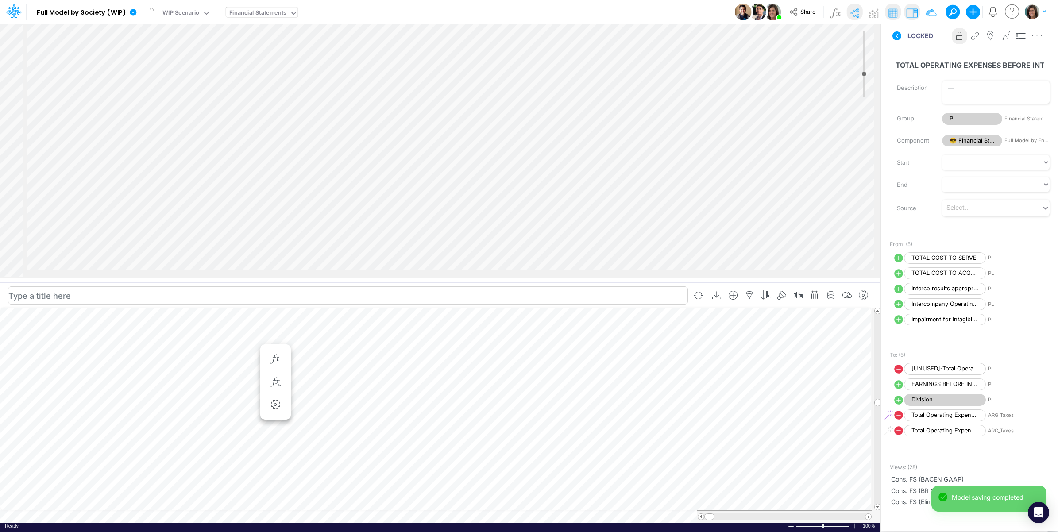
scroll to position [0, 0]
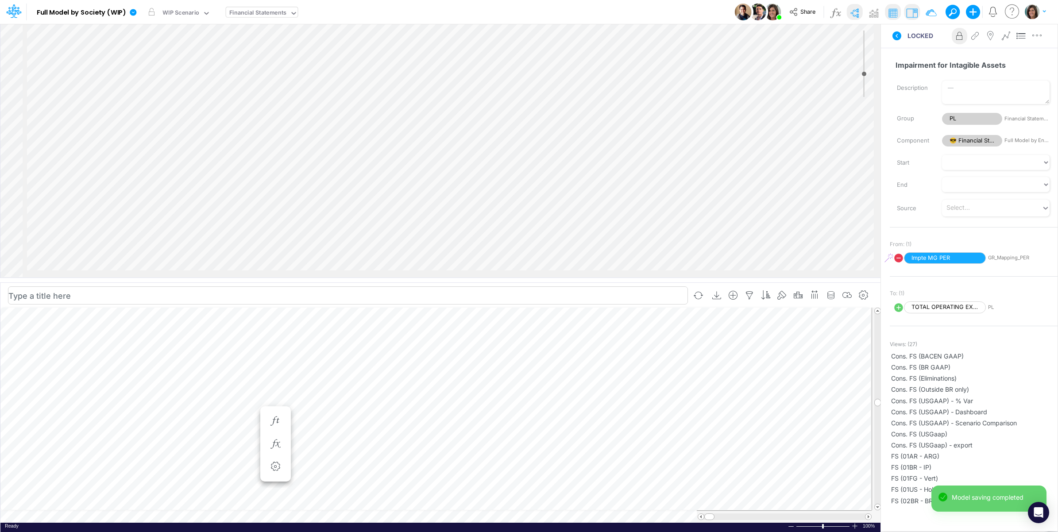
scroll to position [0, 0]
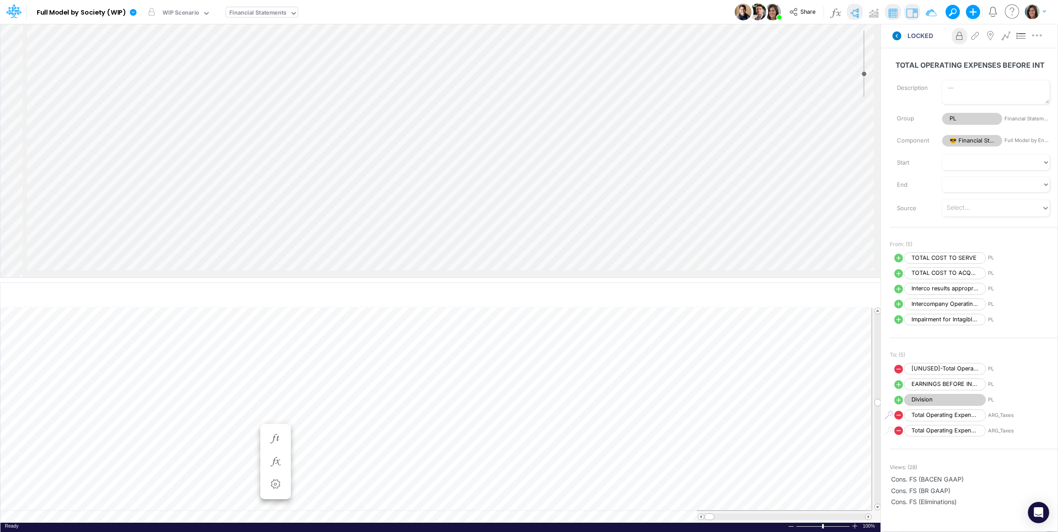
click at [897, 35] on icon at bounding box center [897, 35] width 9 height 9
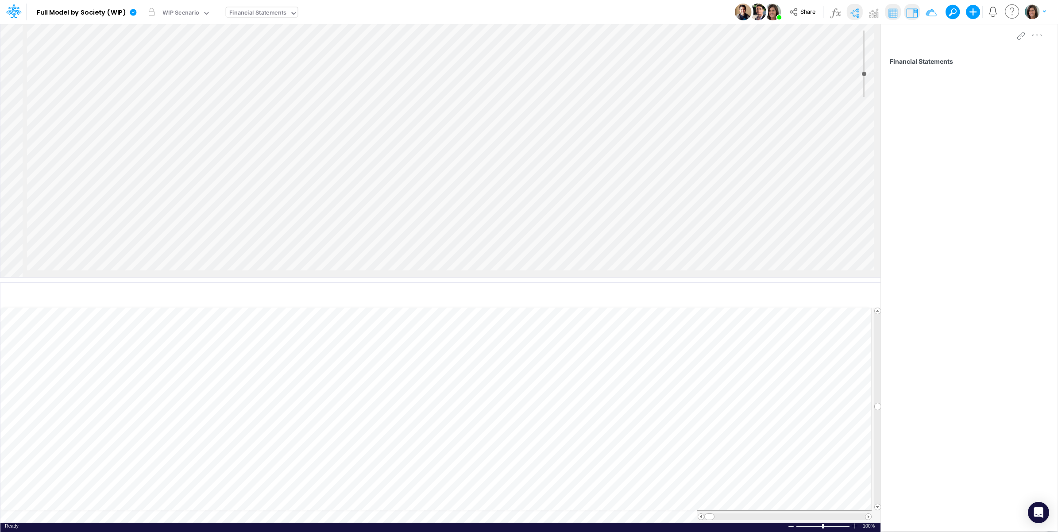
scroll to position [0, 0]
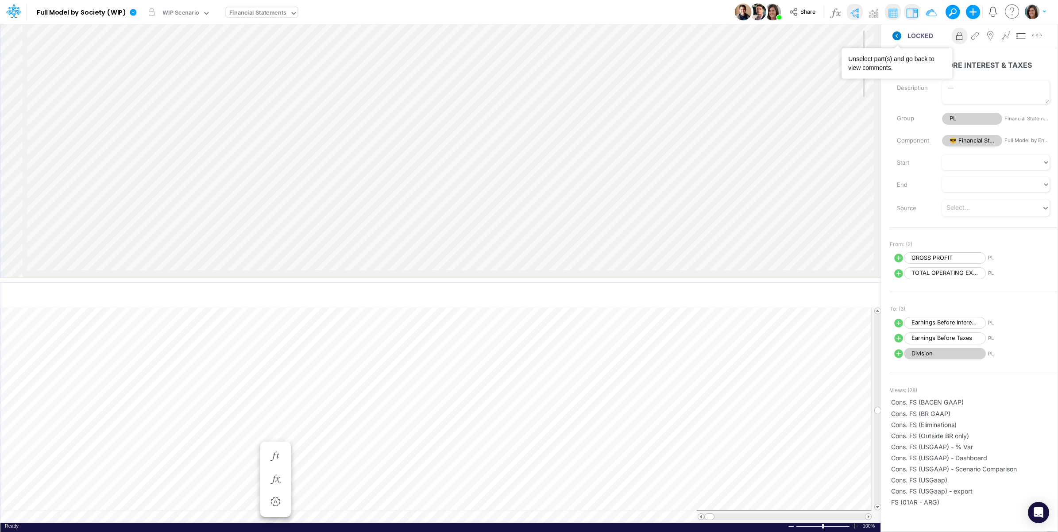
click at [897, 33] on icon at bounding box center [897, 35] width 9 height 9
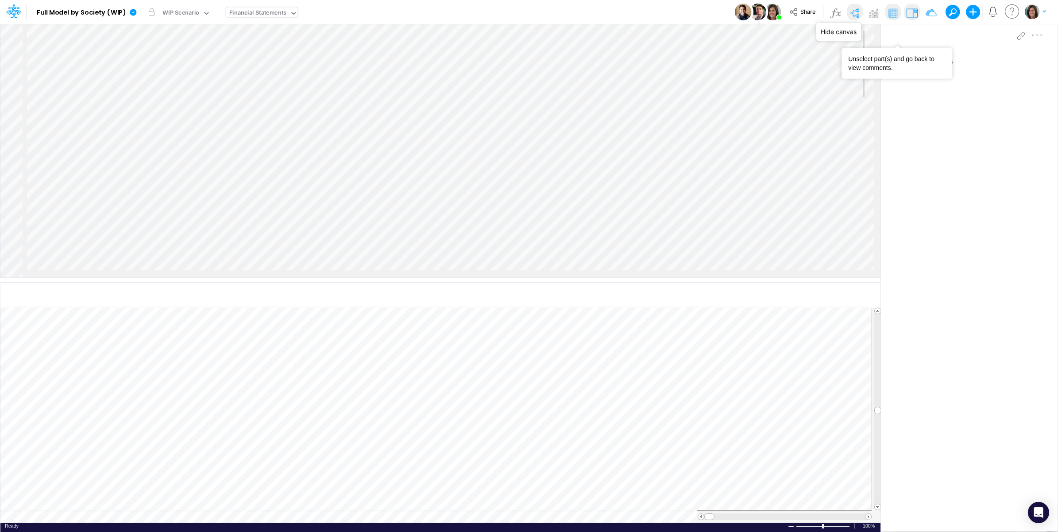
click at [855, 8] on img at bounding box center [854, 13] width 14 height 14
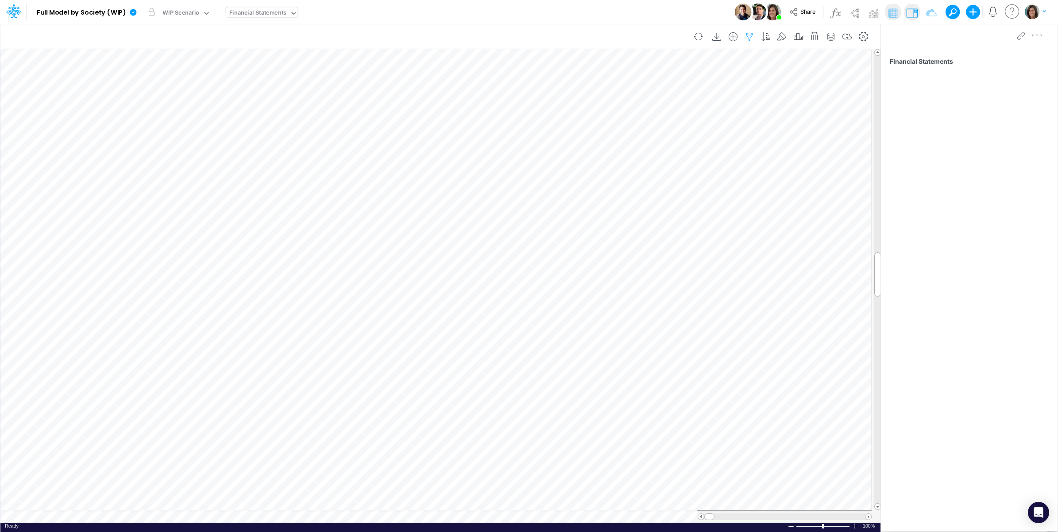
scroll to position [0, 0]
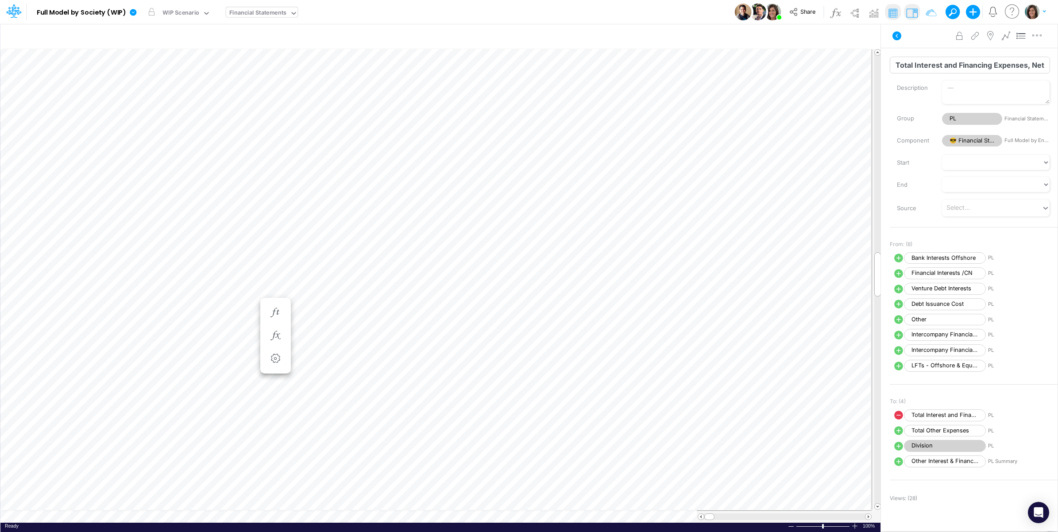
click at [933, 69] on input "Total Interest and Financing Expenses, Net" at bounding box center [970, 65] width 160 height 17
click at [915, 65] on input "Total Interest and Financing Expenses, Net" at bounding box center [970, 65] width 160 height 17
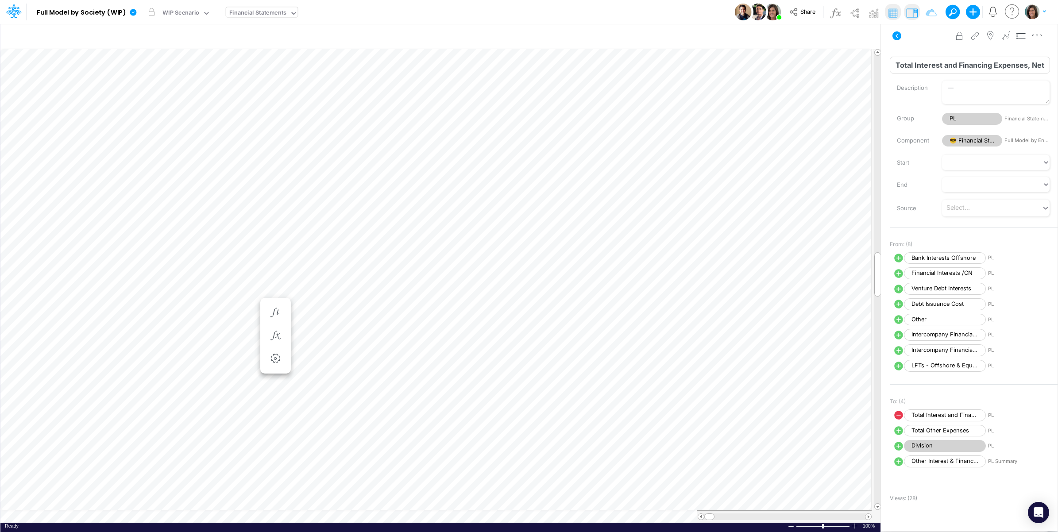
click at [915, 65] on input "Total Interest and Financing Expenses, Net" at bounding box center [970, 65] width 160 height 17
paste input "OTAL INTEREST AND FINANCING EXPENSES, NET"
drag, startPoint x: 924, startPoint y: 65, endPoint x: 881, endPoint y: 68, distance: 43.5
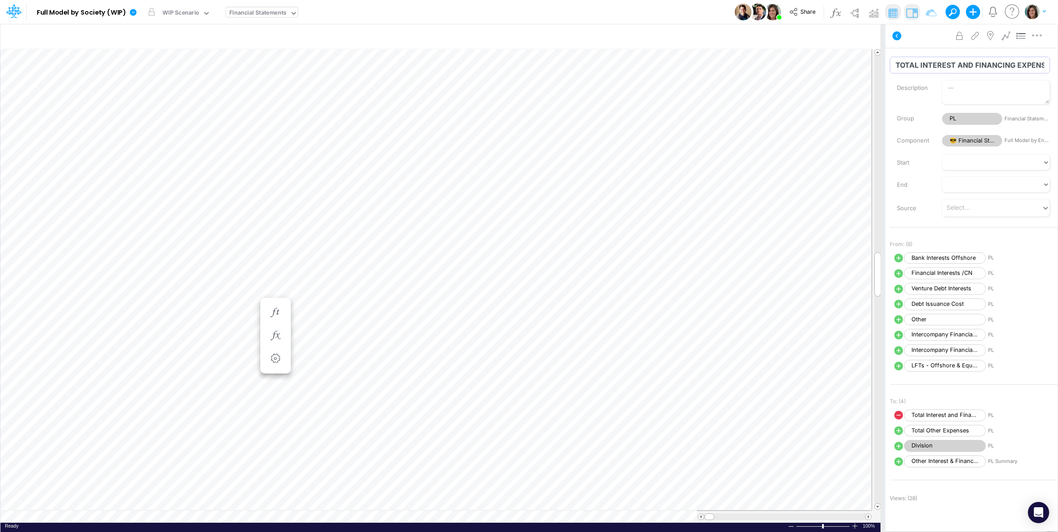
click at [881, 68] on div "Insert child node Variable Constant Group Addition Subtraction Multiplication D…" at bounding box center [529, 277] width 1058 height 509
click at [914, 65] on input "TOTAL INTEREST AND FINANCING EXPENSES, NET" at bounding box center [970, 65] width 160 height 17
type input "TOTAL INTEREST AND FINANCING EXPENSES, NET"
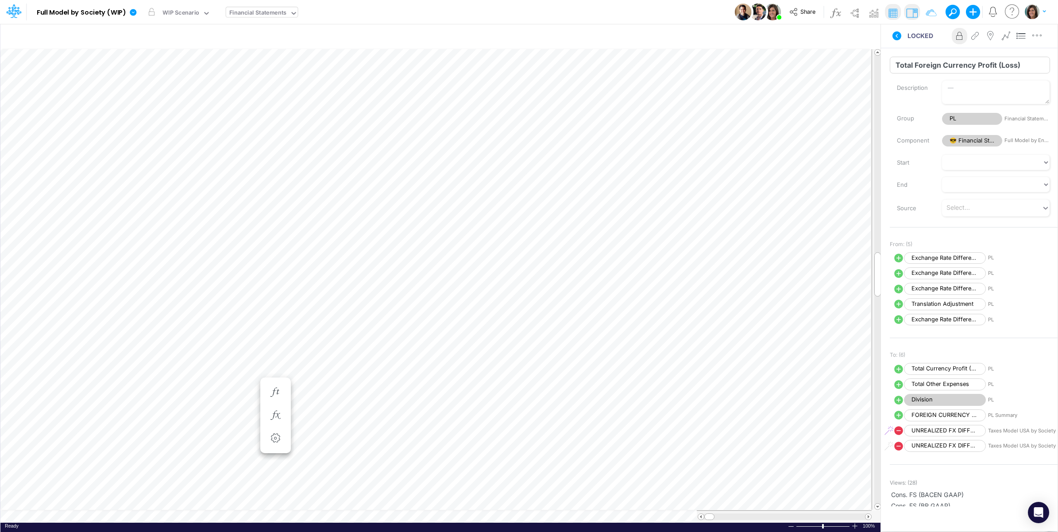
click at [911, 67] on input "Total Foreign Currency Profit (Loss)" at bounding box center [970, 65] width 160 height 17
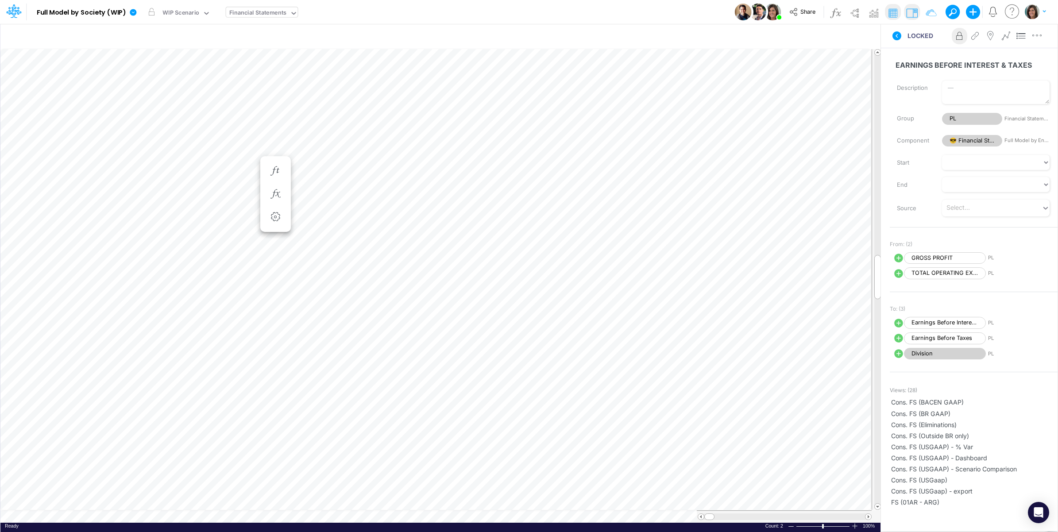
scroll to position [0, 0]
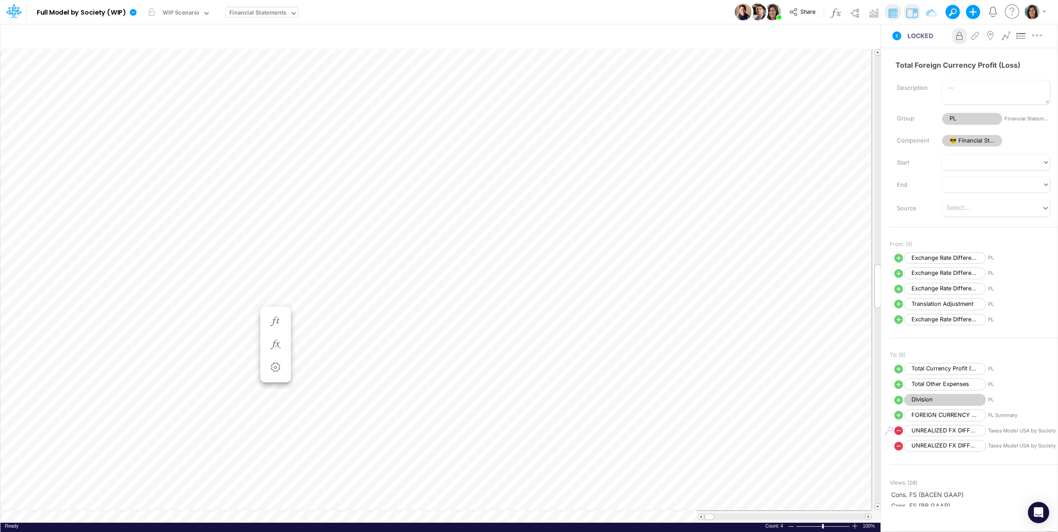
scroll to position [0, 0]
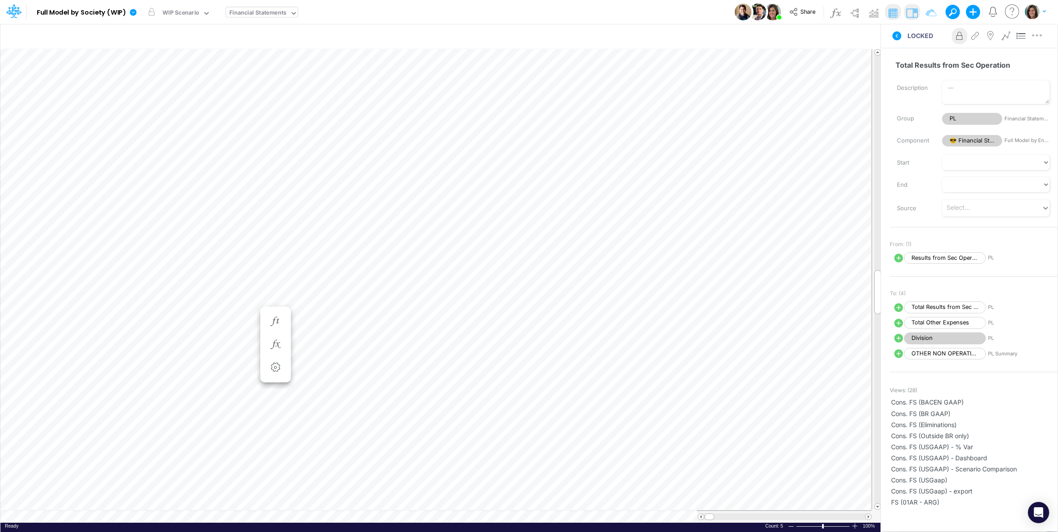
scroll to position [0, 0]
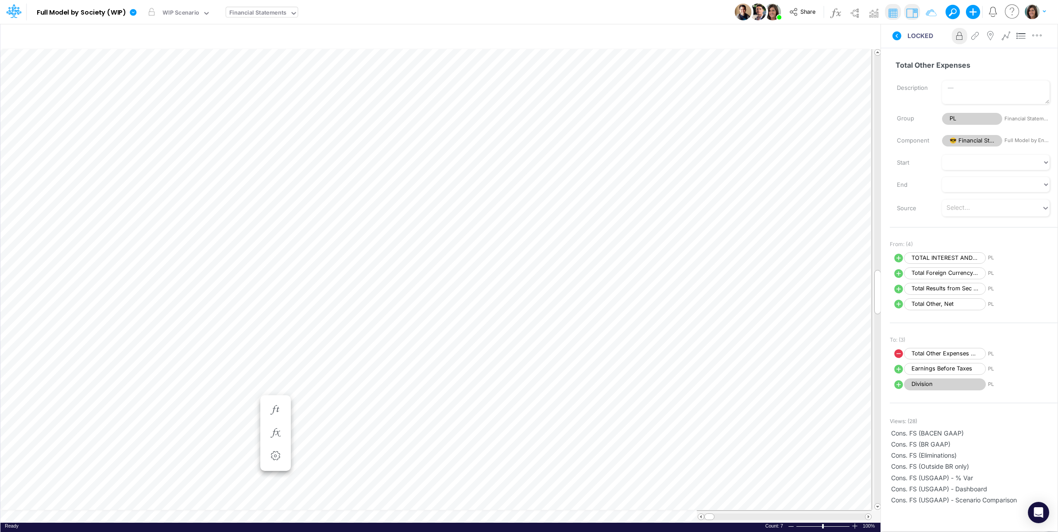
scroll to position [0, 0]
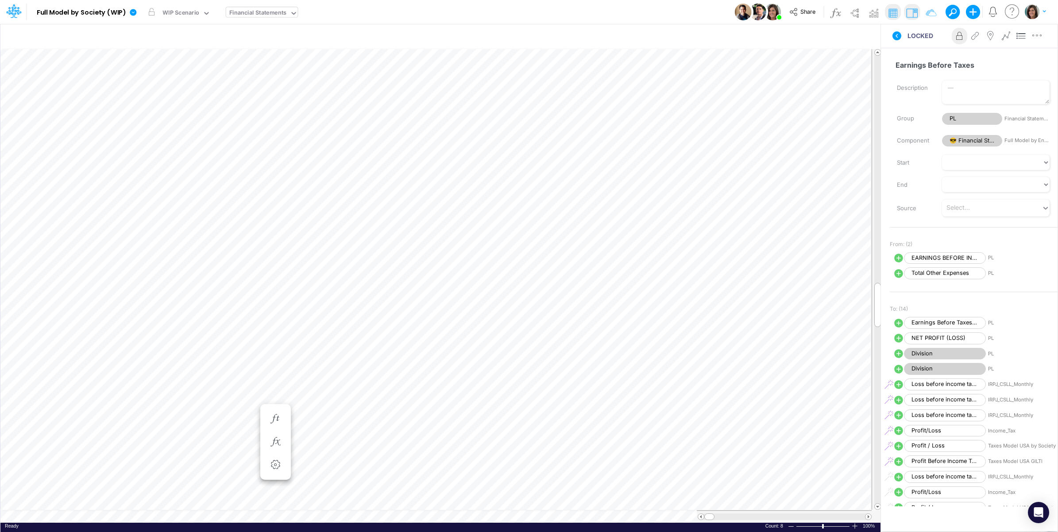
scroll to position [0, 0]
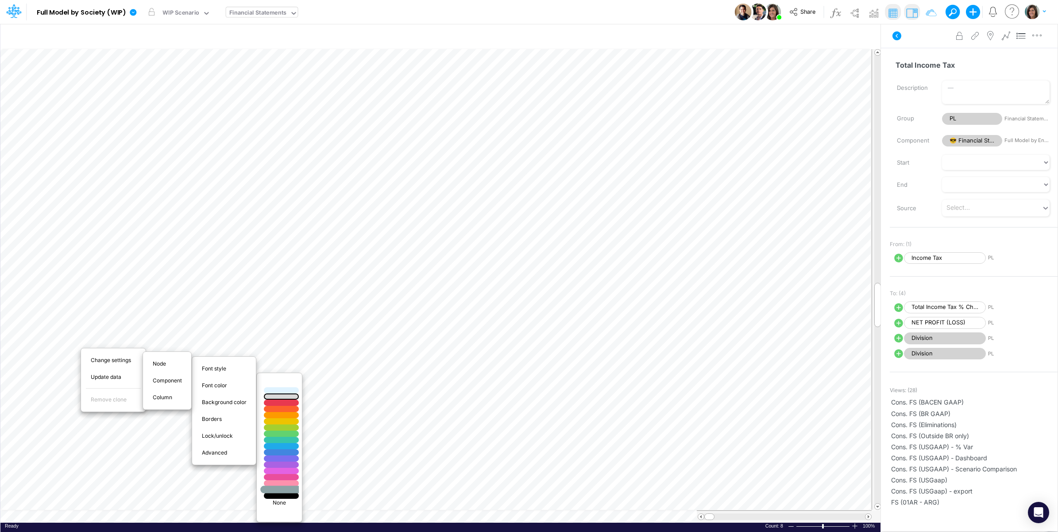
click at [280, 493] on div at bounding box center [282, 490] width 42 height 8
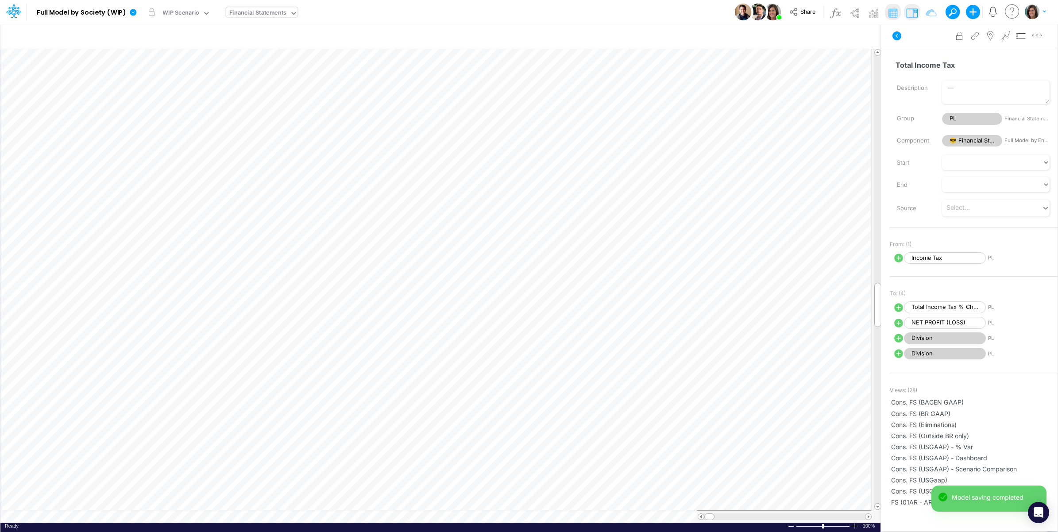
scroll to position [0, 0]
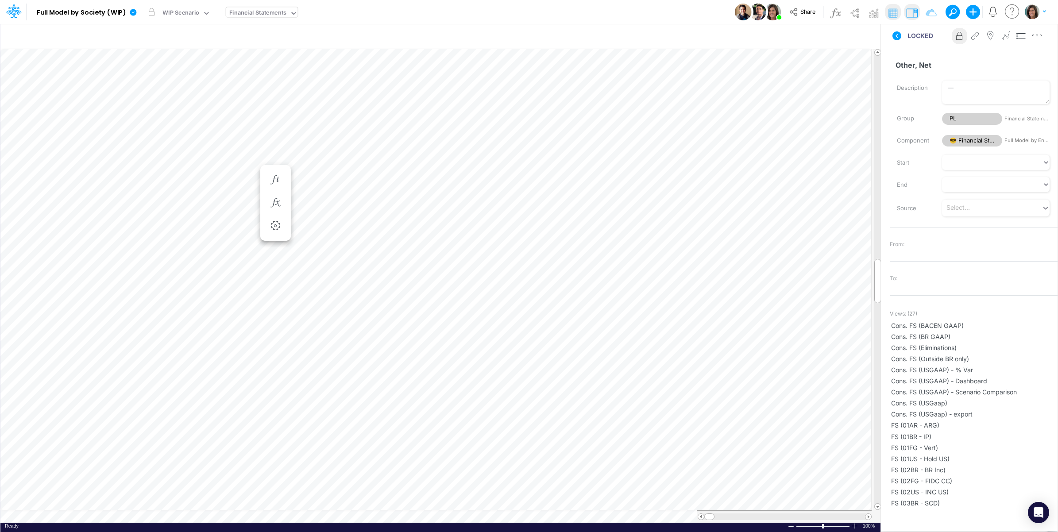
scroll to position [0, 0]
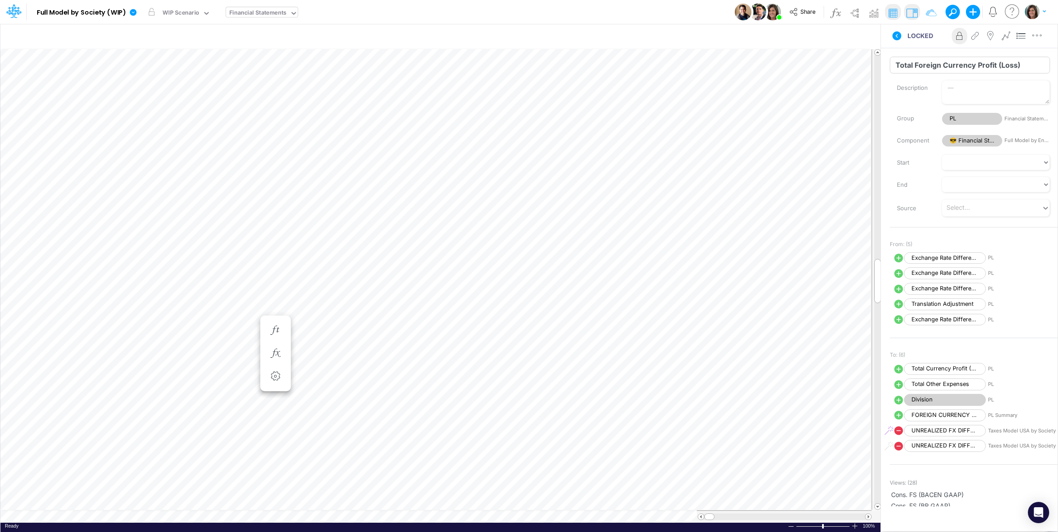
click at [926, 60] on input "Total Foreign Currency Profit (Loss)" at bounding box center [970, 65] width 160 height 17
paste input "OTAL FOREIGN CURRENCY PROFIT (LOSS"
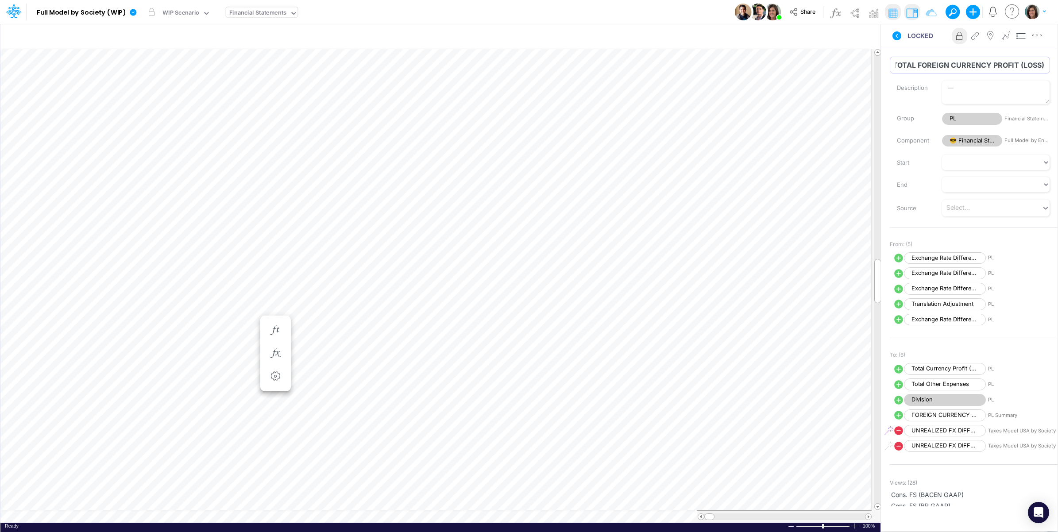
type input "TOTAL FOREIGN CURRENCY PROFIT (LOSS)"
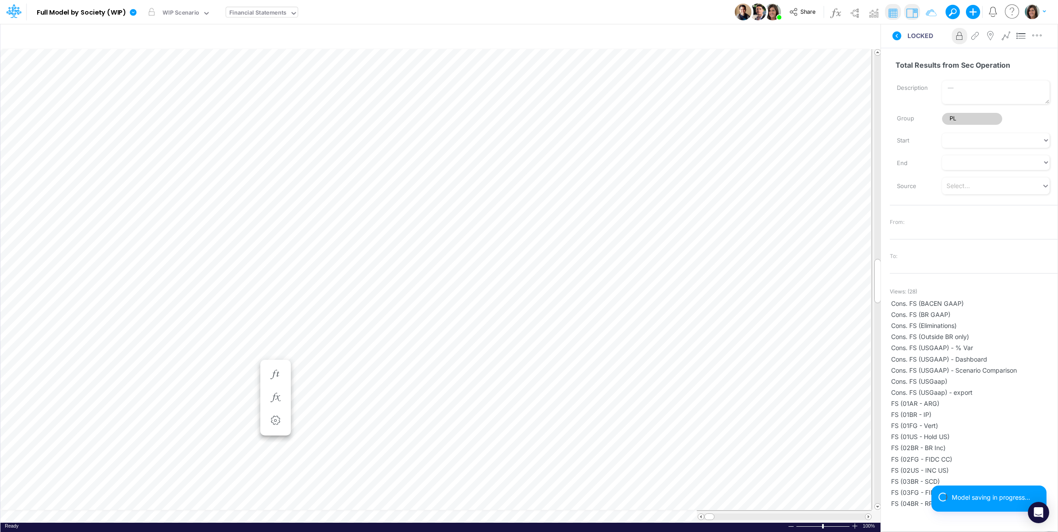
scroll to position [0, 0]
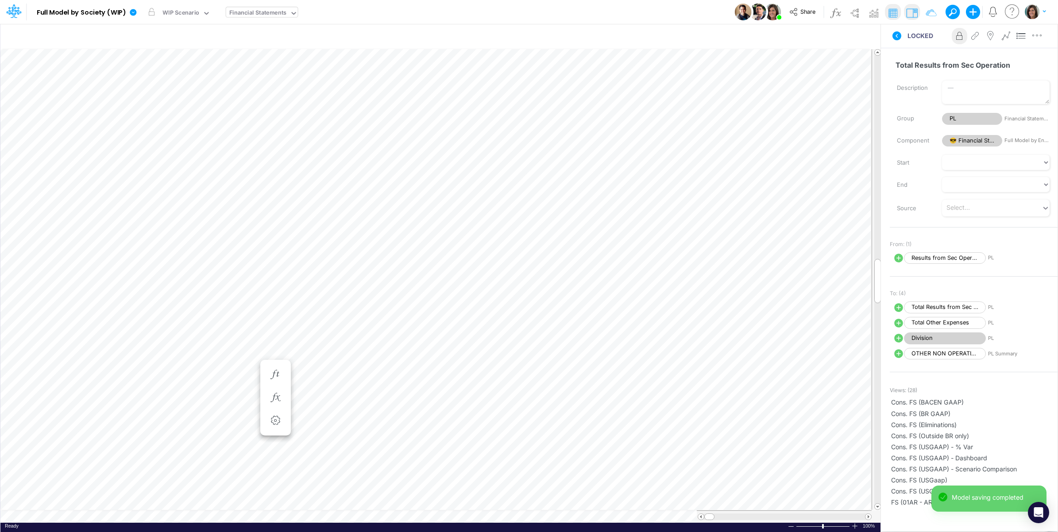
click at [933, 54] on div "Total Results from Sec Operation Name already in use Description Group PL Finan…" at bounding box center [969, 277] width 177 height 459
click at [930, 64] on input "Total Results from Sec Operation" at bounding box center [970, 65] width 160 height 17
click at [968, 60] on input "Total Results from Sec Operation" at bounding box center [970, 65] width 160 height 17
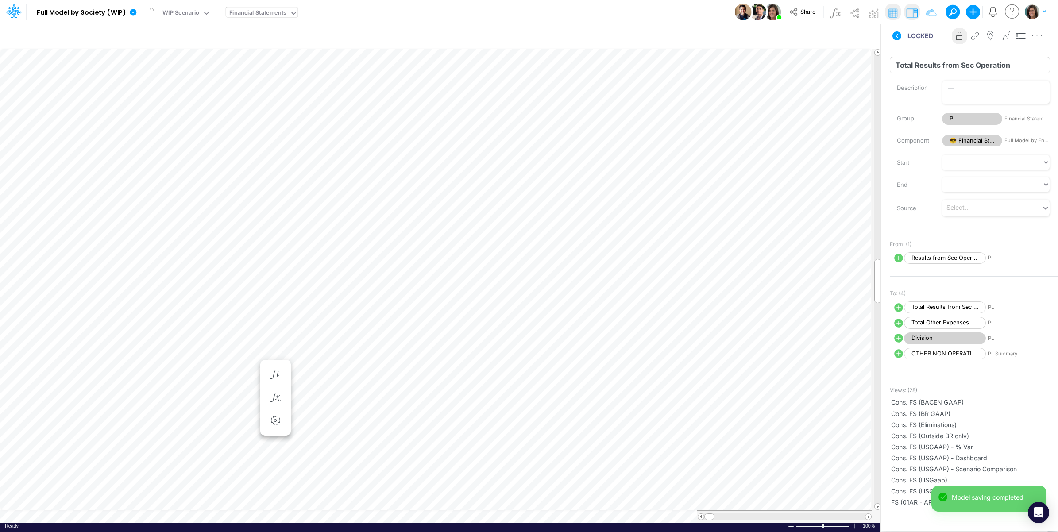
click at [968, 60] on input "Total Results from Sec Operation" at bounding box center [970, 65] width 160 height 17
paste input "OTAL RESULTS FROM SEC OPERATION"
type input "TOTAL RESULTS FROM SEC OPERATION"
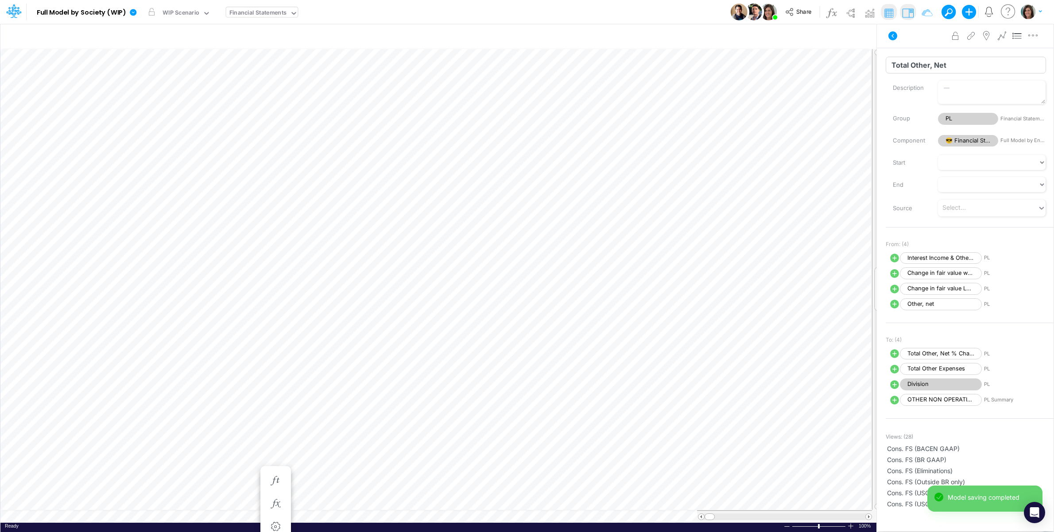
click at [909, 66] on input "Total Other, Net" at bounding box center [965, 65] width 160 height 17
click at [910, 66] on input "Total Other, Net" at bounding box center [965, 65] width 160 height 17
click at [921, 65] on input "Total Other, Net" at bounding box center [965, 65] width 160 height 17
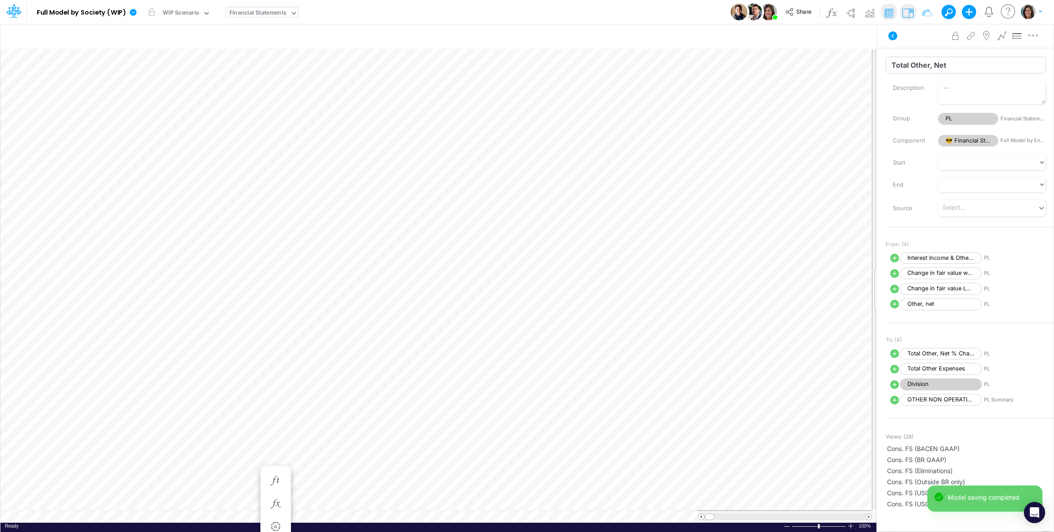
click at [921, 65] on input "Total Other, Net" at bounding box center [965, 65] width 160 height 17
paste input "OTAL OTHER, NET"
type input "TOTAL OTHER, NET"
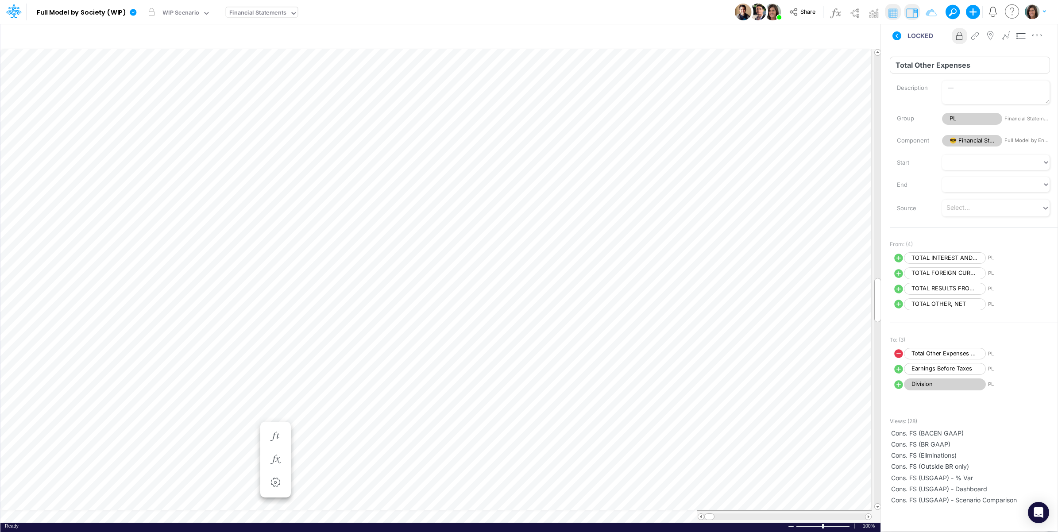
click at [926, 67] on input "Total Other Expenses" at bounding box center [970, 65] width 160 height 17
type input "TOTAL OTHER EXPENSES"
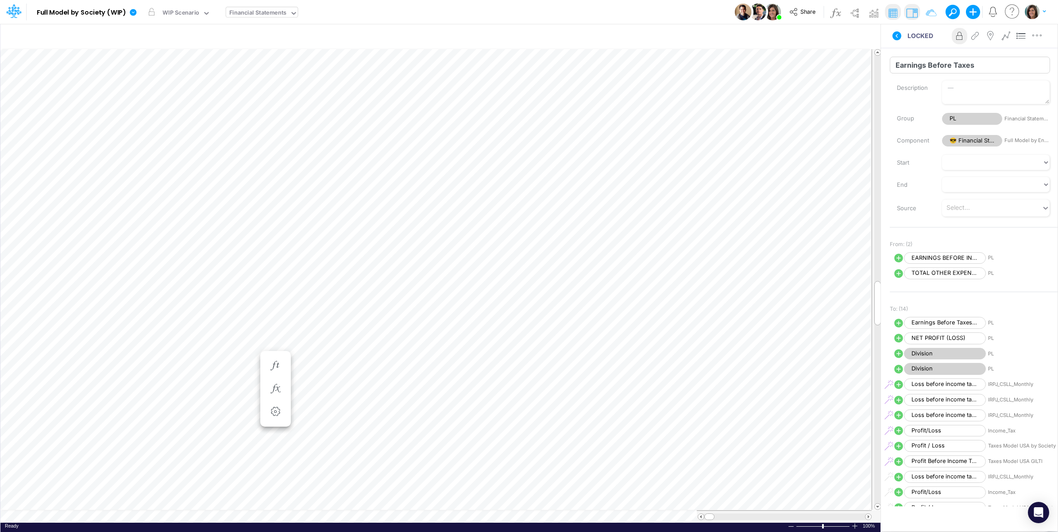
click at [925, 58] on input "Earnings Before Taxes" at bounding box center [970, 65] width 160 height 17
click at [902, 70] on input "Earnings Before Taxes" at bounding box center [970, 65] width 160 height 17
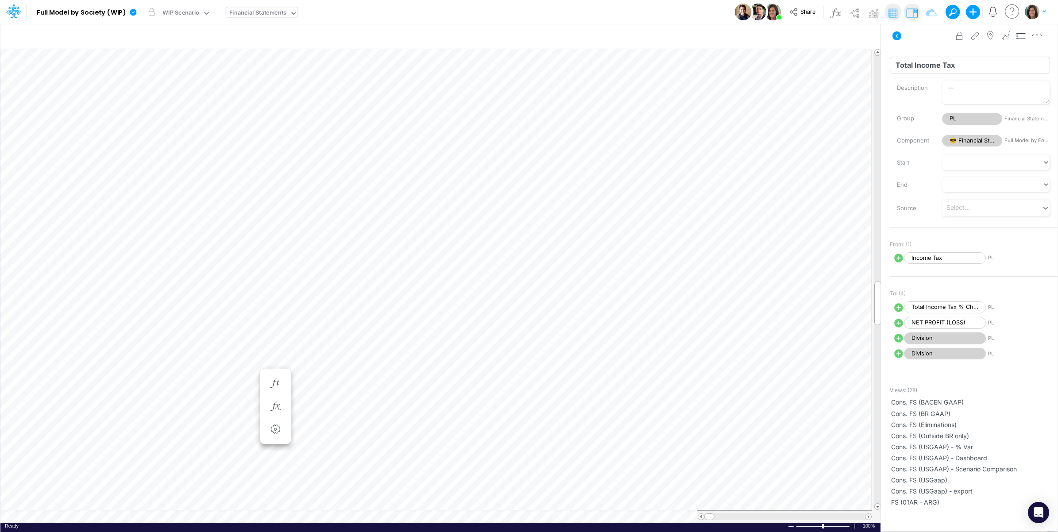
click at [930, 66] on input "Total Income Tax" at bounding box center [970, 65] width 160 height 17
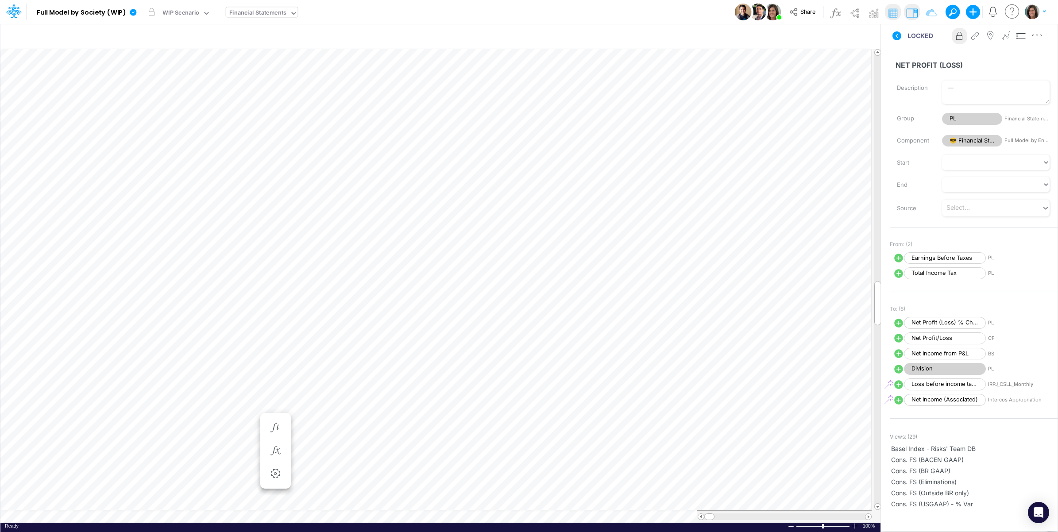
scroll to position [0, 0]
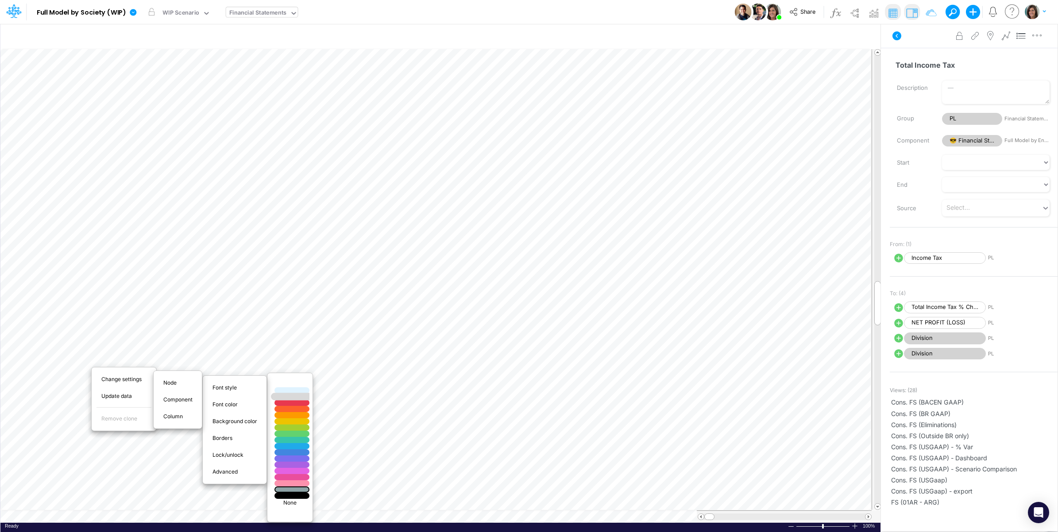
click at [304, 397] on div at bounding box center [292, 397] width 42 height 8
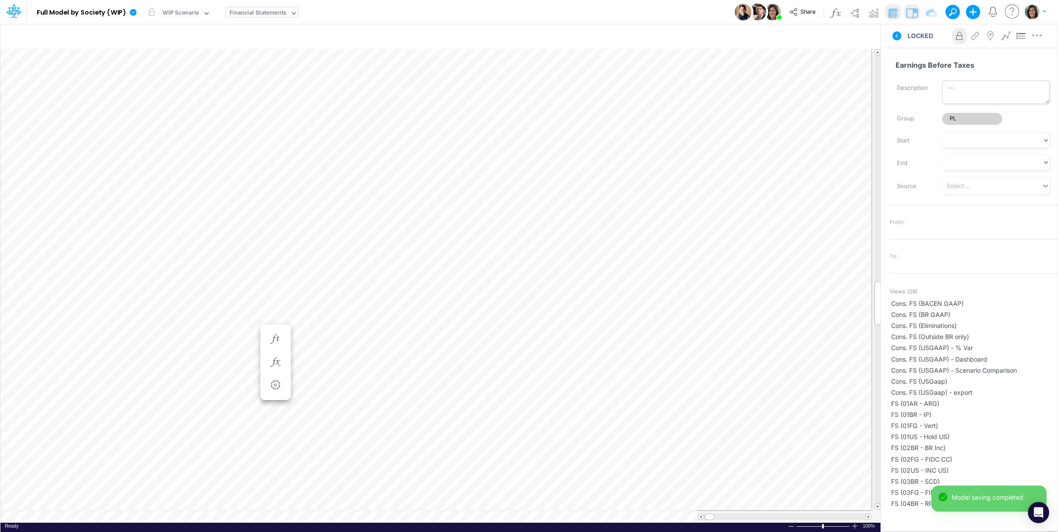
scroll to position [0, 0]
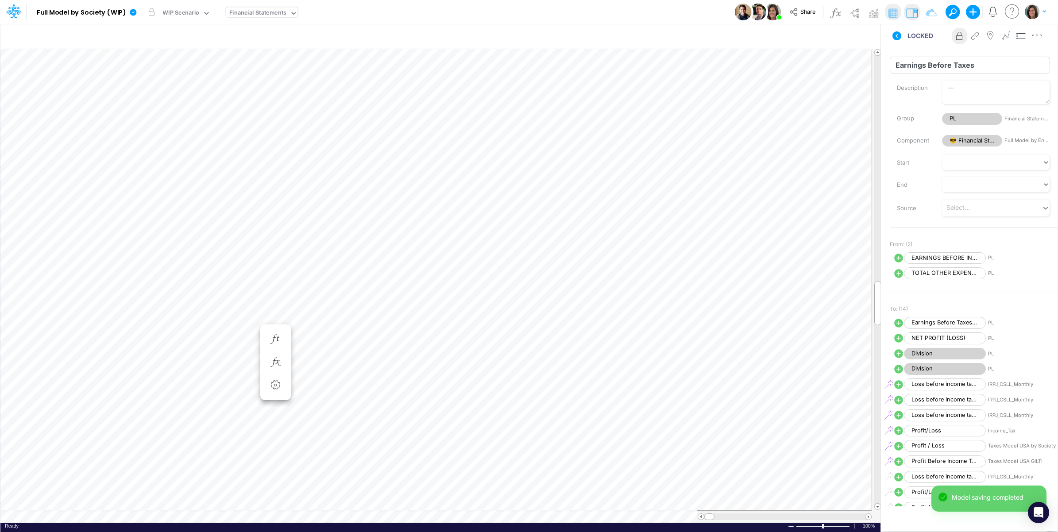
click at [918, 67] on input "Earnings Before Taxes" at bounding box center [970, 65] width 160 height 17
paste input "ARNINGS BEFORE TAXES"
type input "EARNINGS BEFORE TAXES"
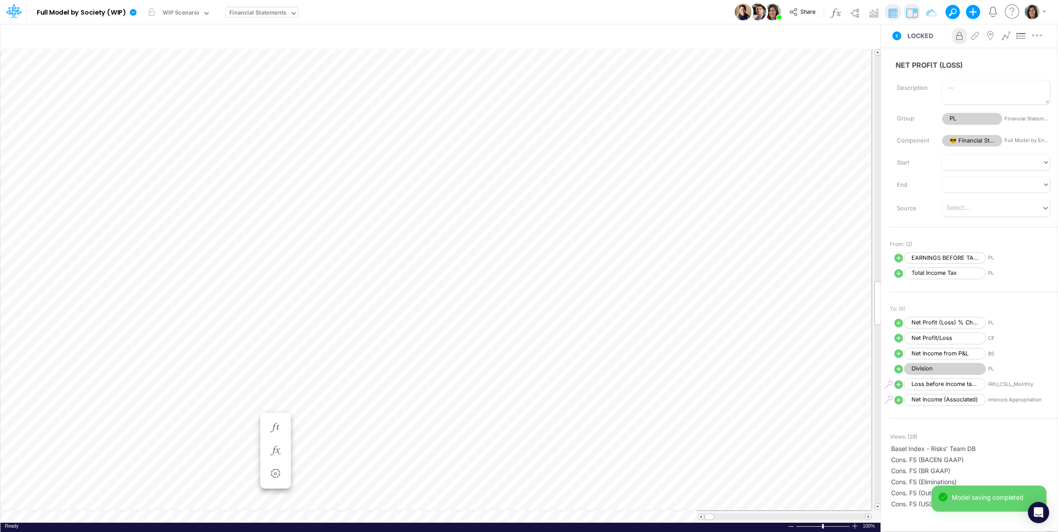
scroll to position [0, 0]
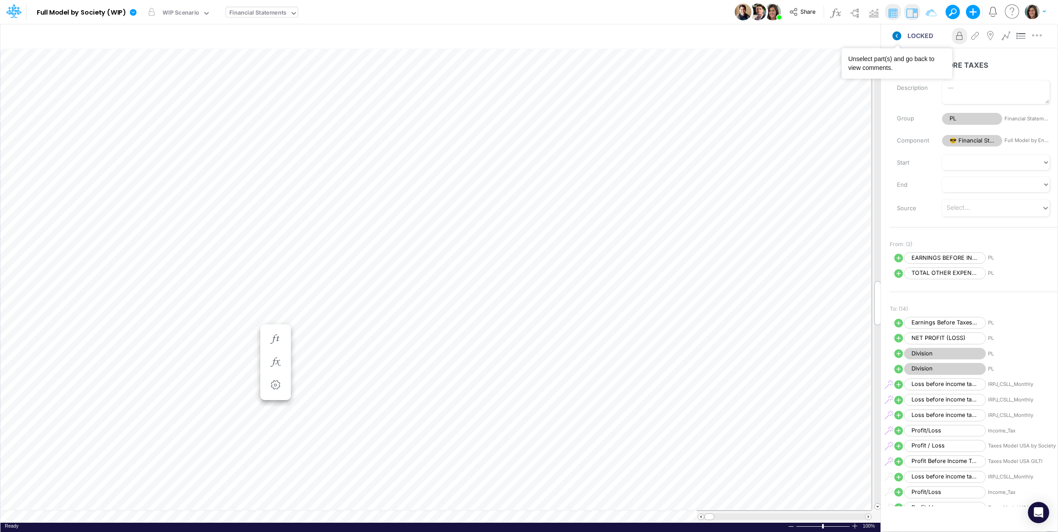
click at [893, 36] on icon at bounding box center [897, 35] width 9 height 9
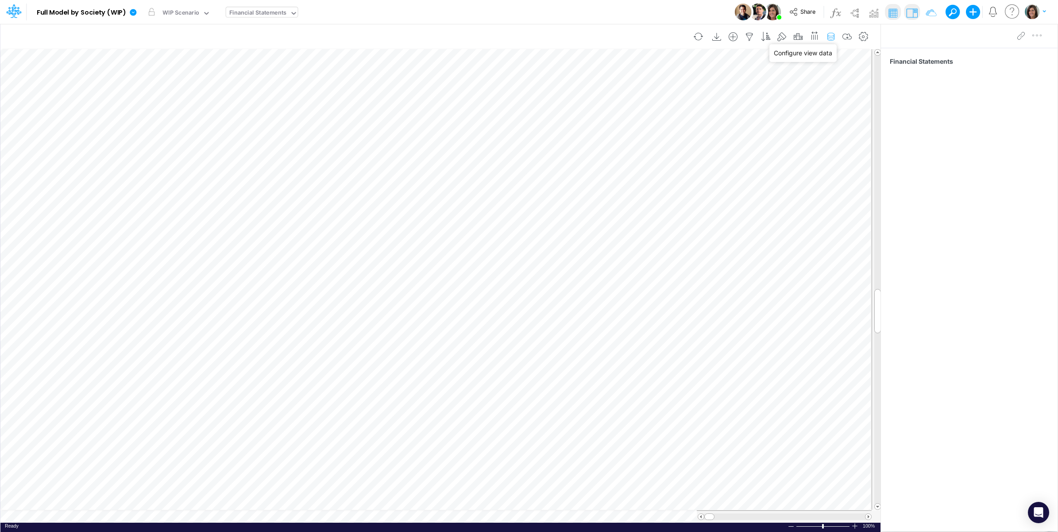
click at [835, 35] on icon "button" at bounding box center [830, 36] width 13 height 9
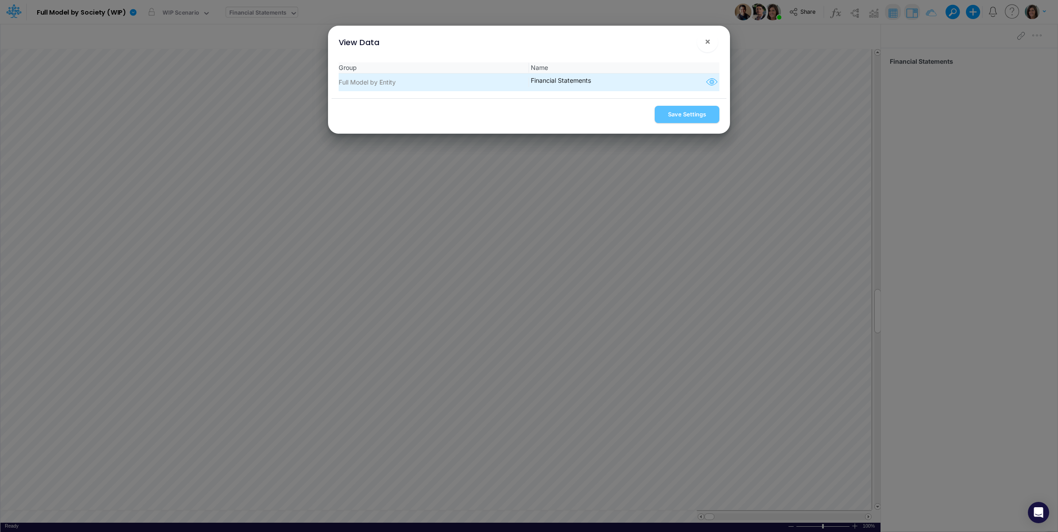
click at [705, 83] on icon "button" at bounding box center [711, 83] width 13 height 12
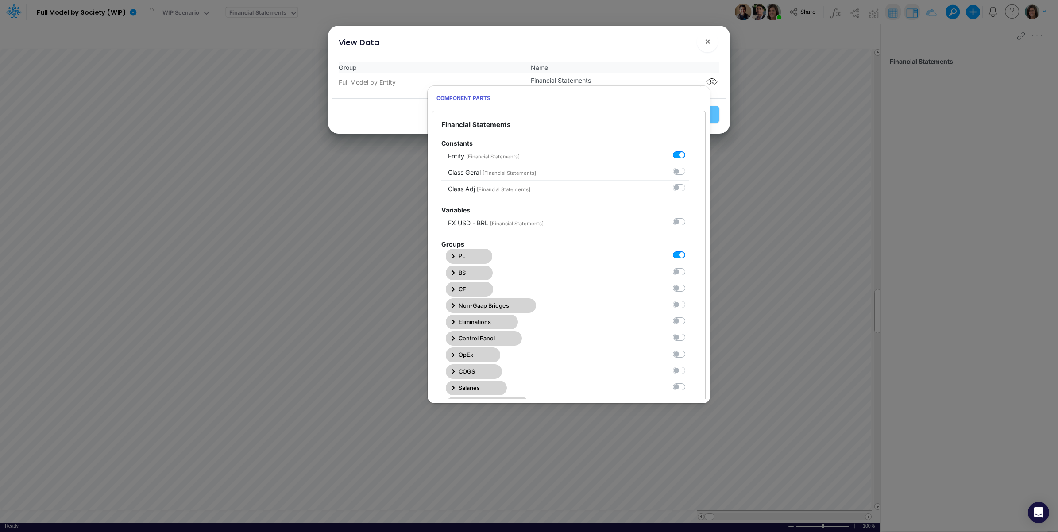
click at [689, 251] on label at bounding box center [689, 251] width 0 height 0
click at [689, 255] on Statements0 "checkbox" at bounding box center [692, 254] width 6 height 6
checkbox Statements0 "false"
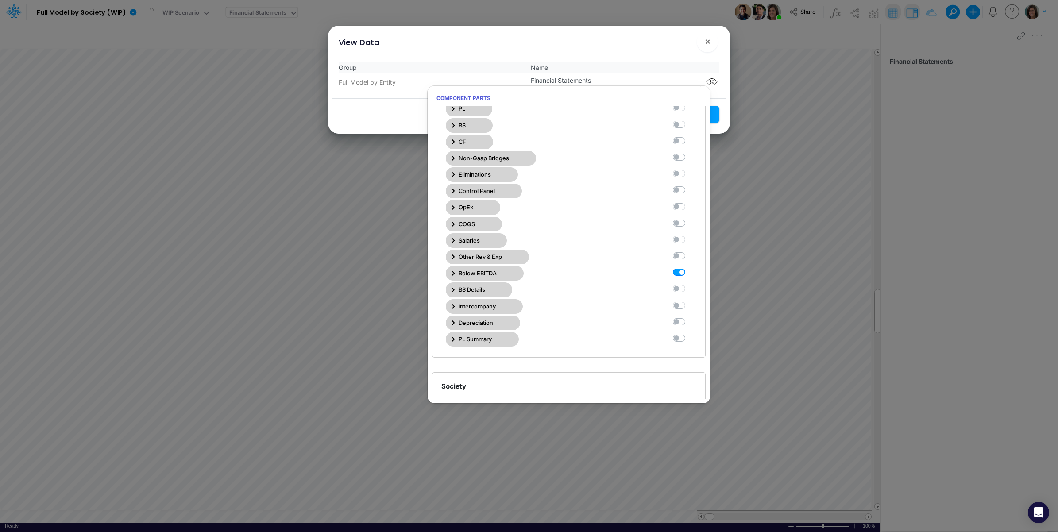
click at [689, 268] on label at bounding box center [689, 268] width 0 height 0
click at [689, 274] on Statements10 "checkbox" at bounding box center [692, 271] width 6 height 6
checkbox Statements10 "false"
click at [689, 202] on label at bounding box center [689, 202] width 0 height 0
click at [689, 206] on Statements6 "checkbox" at bounding box center [692, 205] width 6 height 6
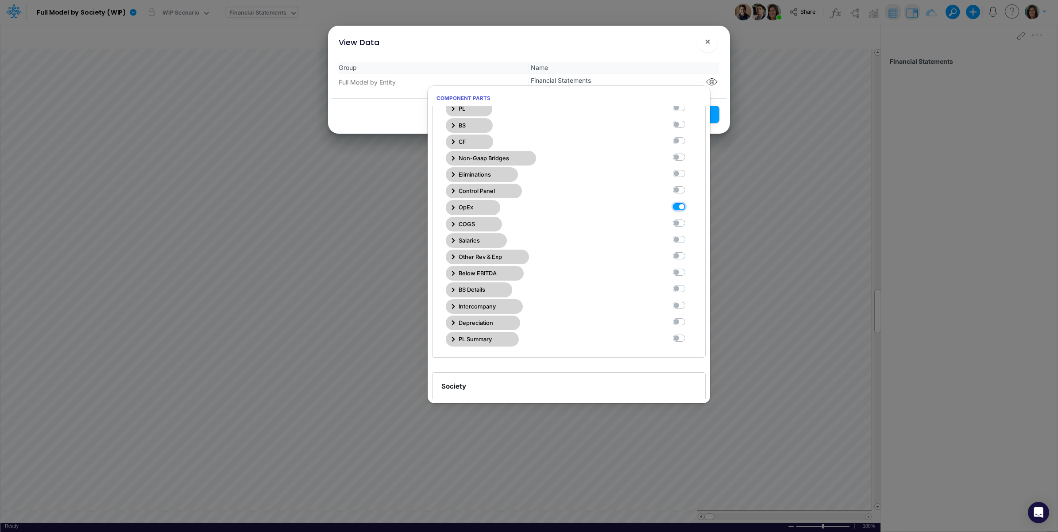
checkbox Statements6 "true"
click at [660, 44] on div "View Data ×" at bounding box center [529, 41] width 395 height 30
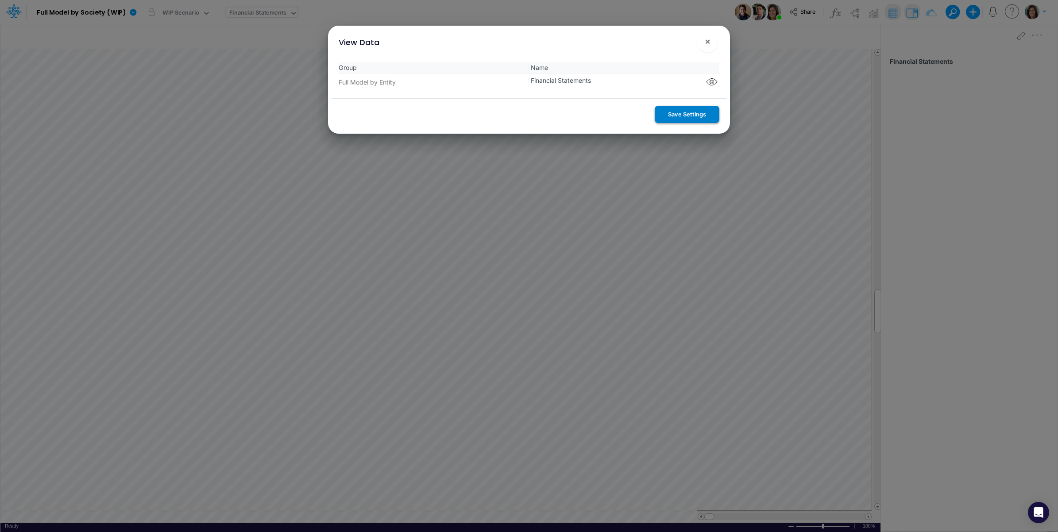
click at [683, 116] on button "Save Settings" at bounding box center [687, 114] width 65 height 17
click at [714, 43] on button "×" at bounding box center [707, 41] width 21 height 21
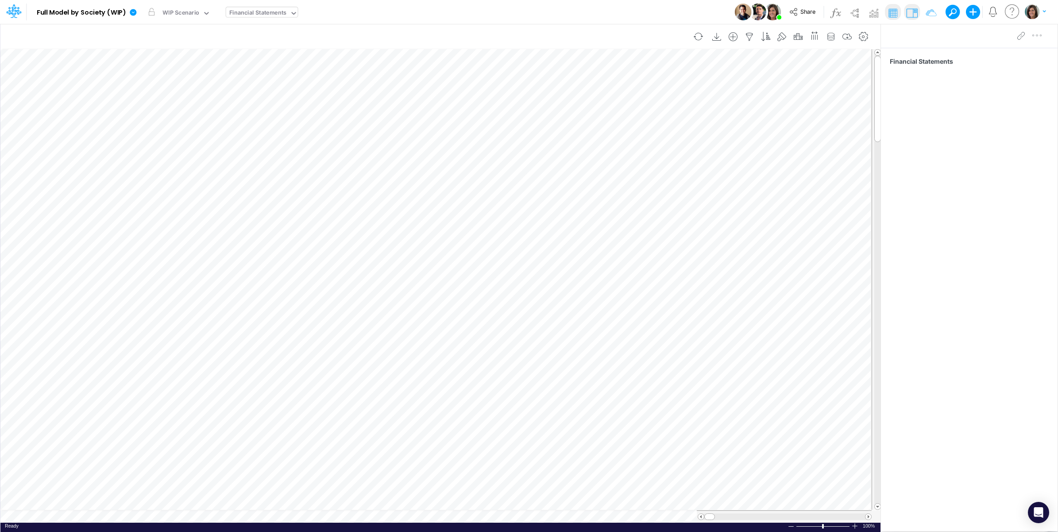
scroll to position [0, 0]
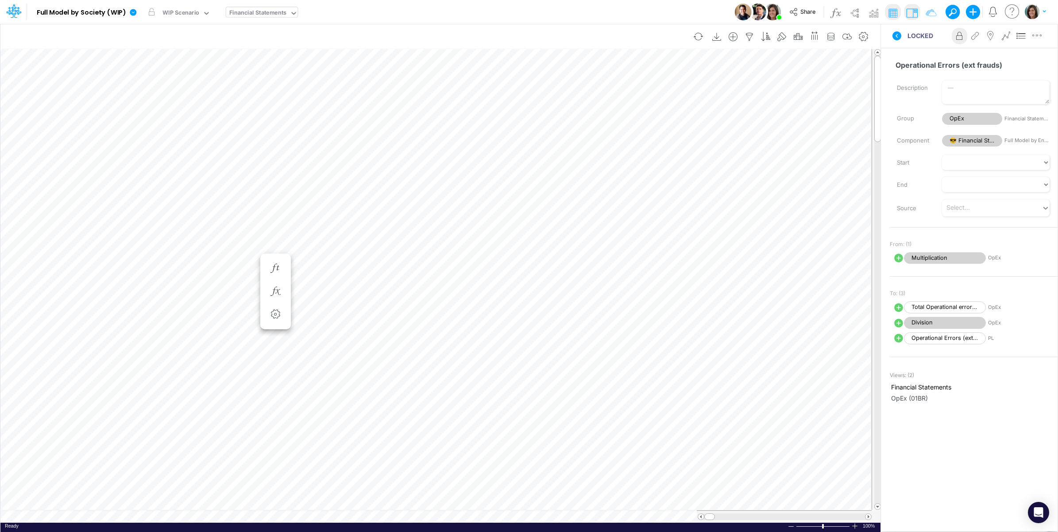
scroll to position [0, 0]
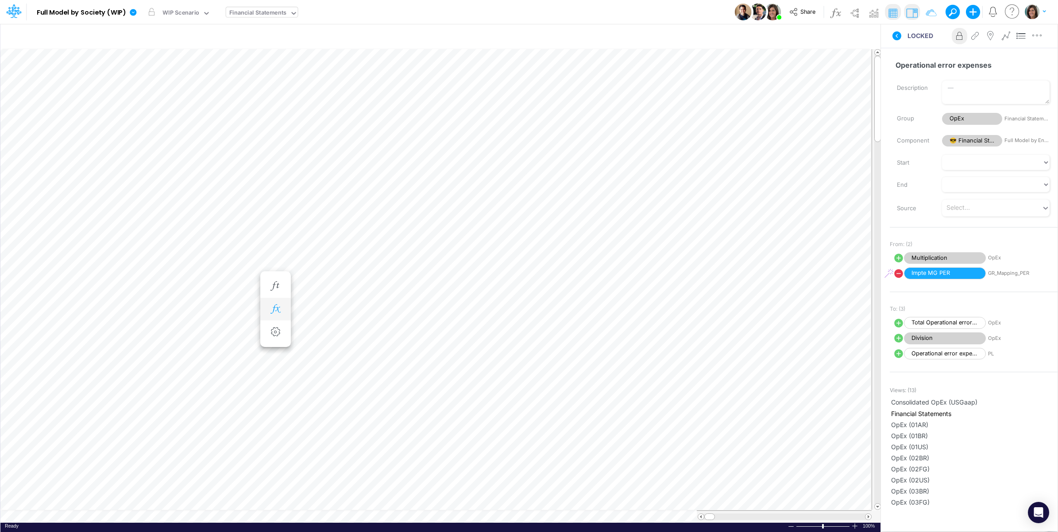
click at [278, 312] on icon "button" at bounding box center [275, 309] width 13 height 9
click at [407, 356] on icon at bounding box center [404, 354] width 13 height 9
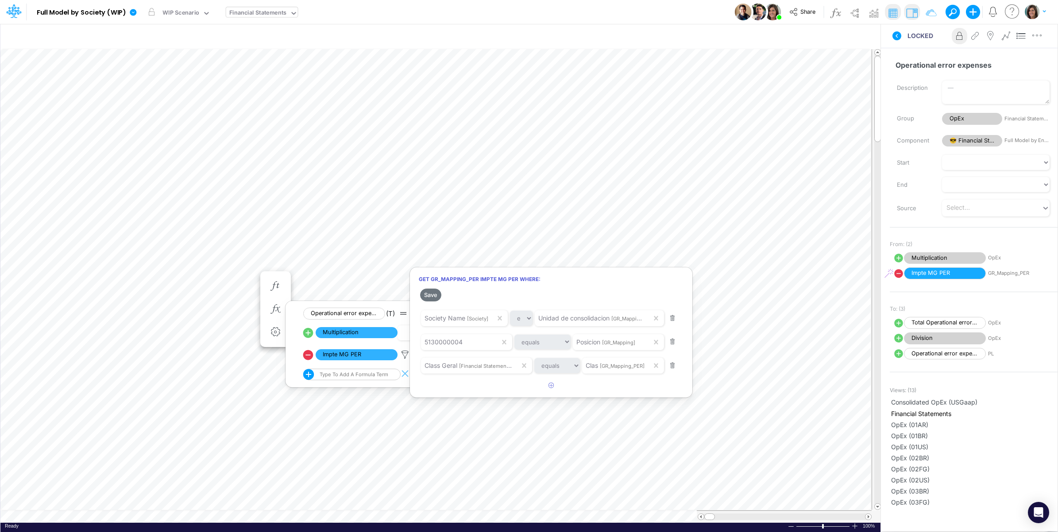
click at [308, 332] on div at bounding box center [529, 268] width 1058 height 528
click at [310, 335] on icon at bounding box center [308, 333] width 10 height 10
select select "Multiply"
select select "Add"
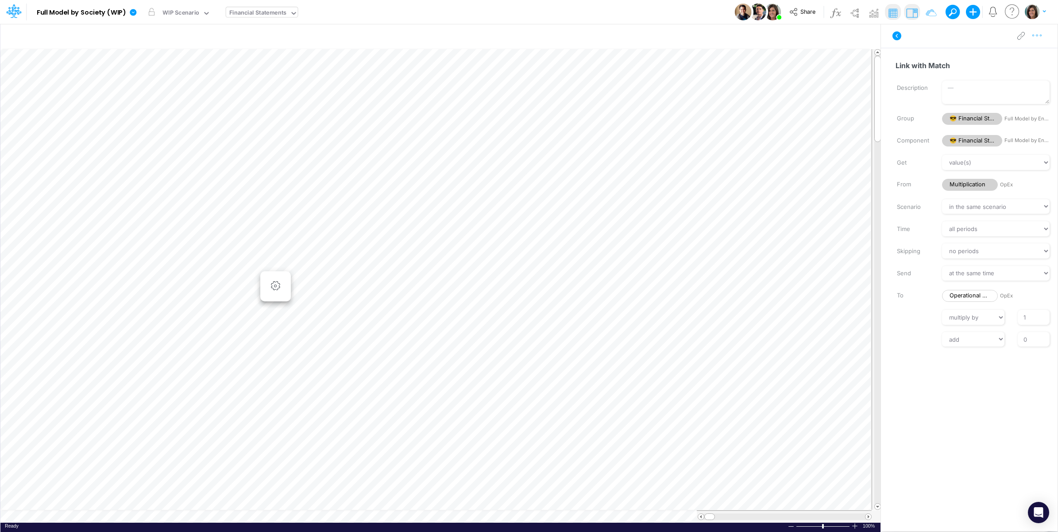
click at [1037, 39] on icon "button" at bounding box center [1037, 35] width 13 height 9
click at [1026, 53] on button "Advanced settings" at bounding box center [991, 57] width 105 height 15
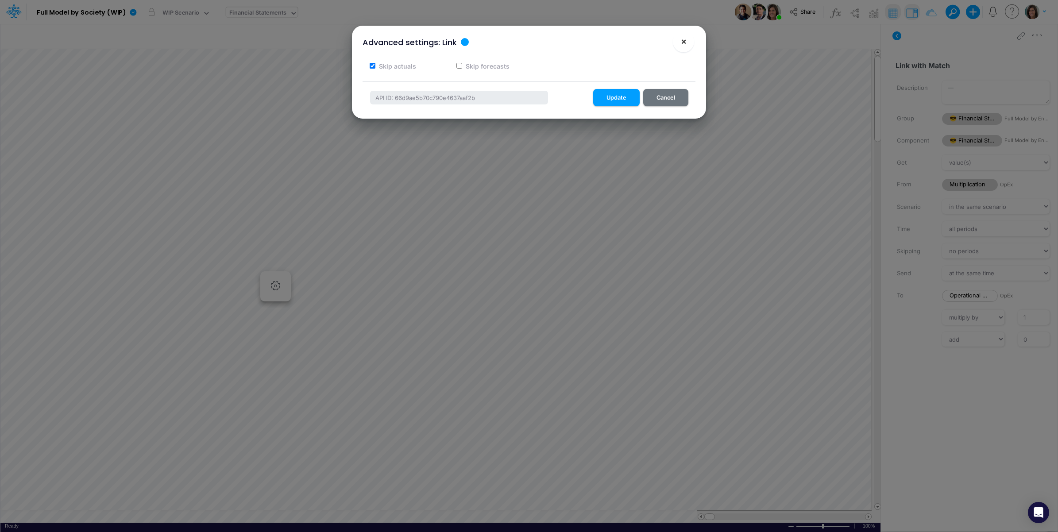
drag, startPoint x: 680, startPoint y: 43, endPoint x: 661, endPoint y: 47, distance: 19.4
click at [678, 43] on button "×" at bounding box center [683, 41] width 21 height 21
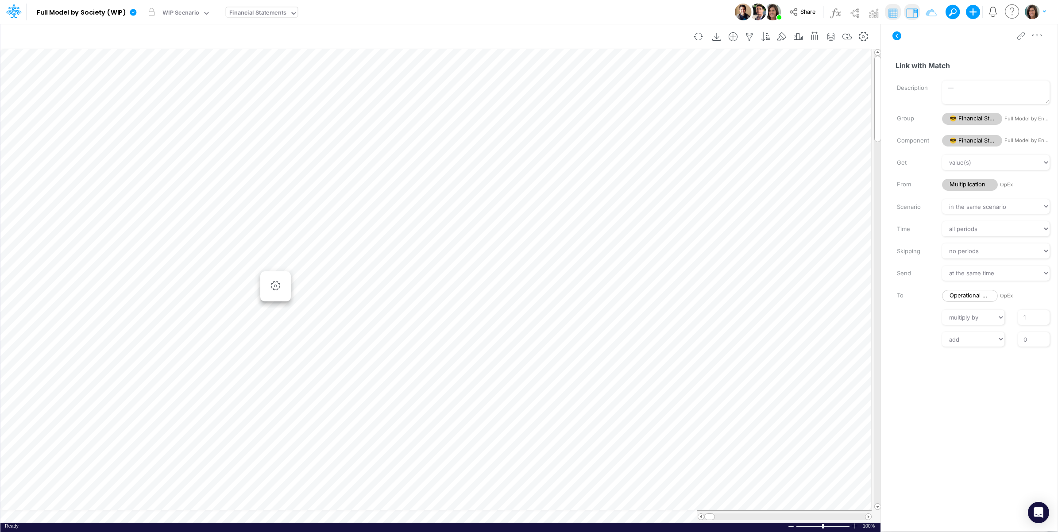
scroll to position [0, 0]
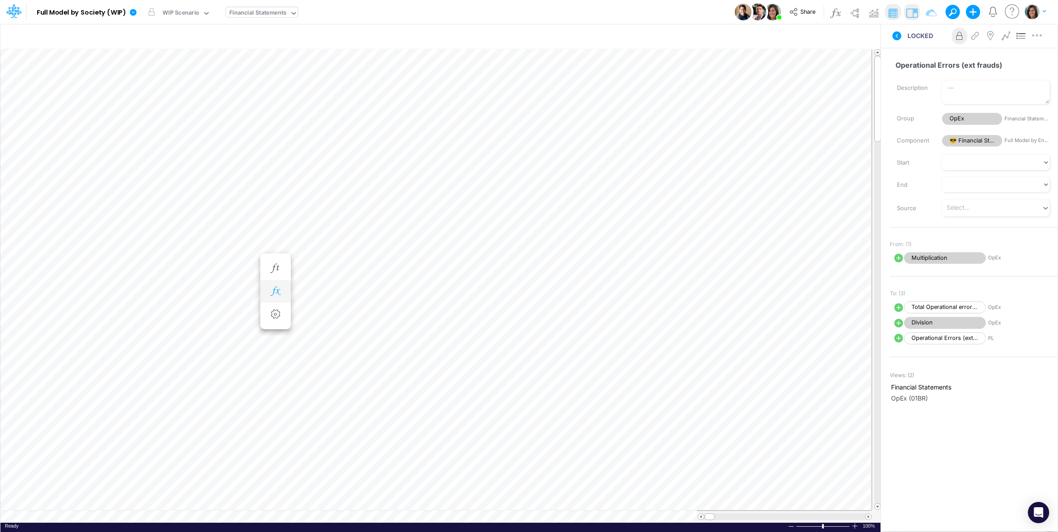
click at [274, 287] on icon "button" at bounding box center [275, 291] width 13 height 9
click at [307, 314] on icon at bounding box center [308, 315] width 10 height 10
select select "Multiply"
select select "Add"
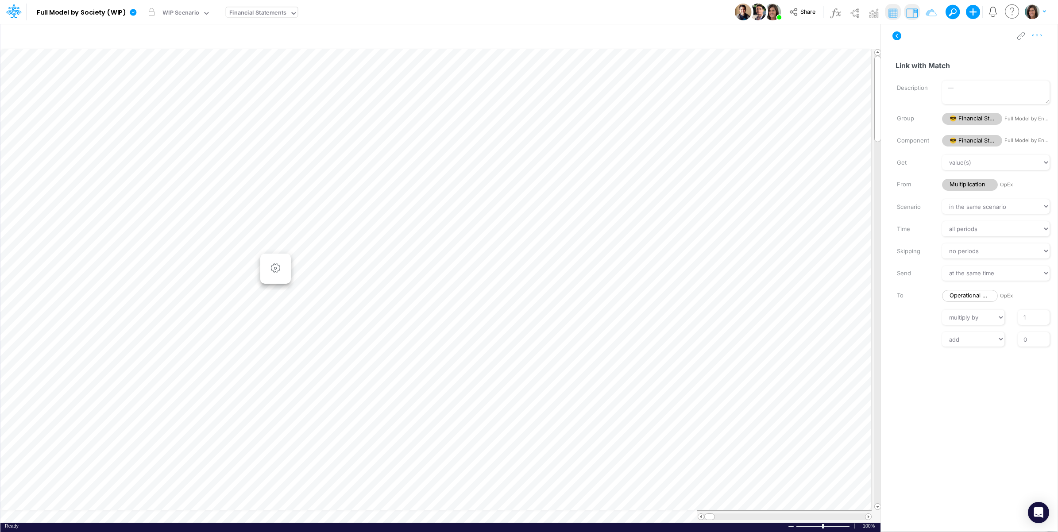
click at [1039, 36] on icon "button" at bounding box center [1037, 35] width 13 height 9
click at [1016, 60] on button "Advanced settings" at bounding box center [991, 57] width 105 height 15
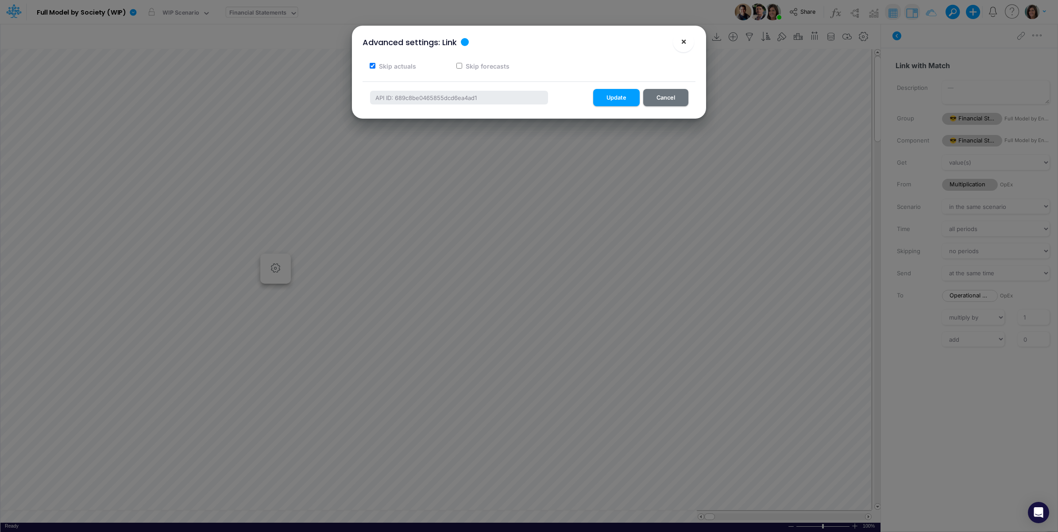
drag, startPoint x: 686, startPoint y: 43, endPoint x: 663, endPoint y: 48, distance: 24.0
click at [682, 44] on span "×" at bounding box center [684, 41] width 6 height 11
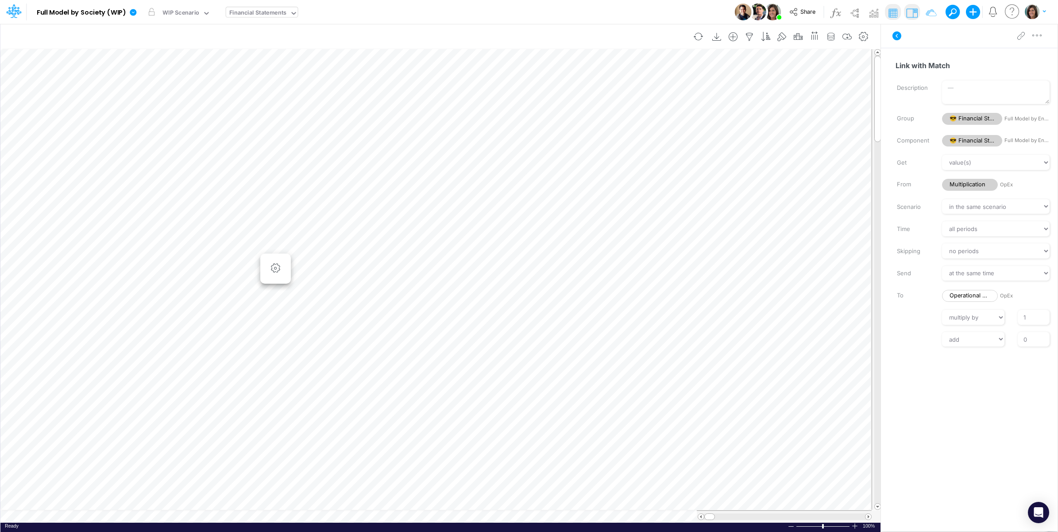
scroll to position [0, 0]
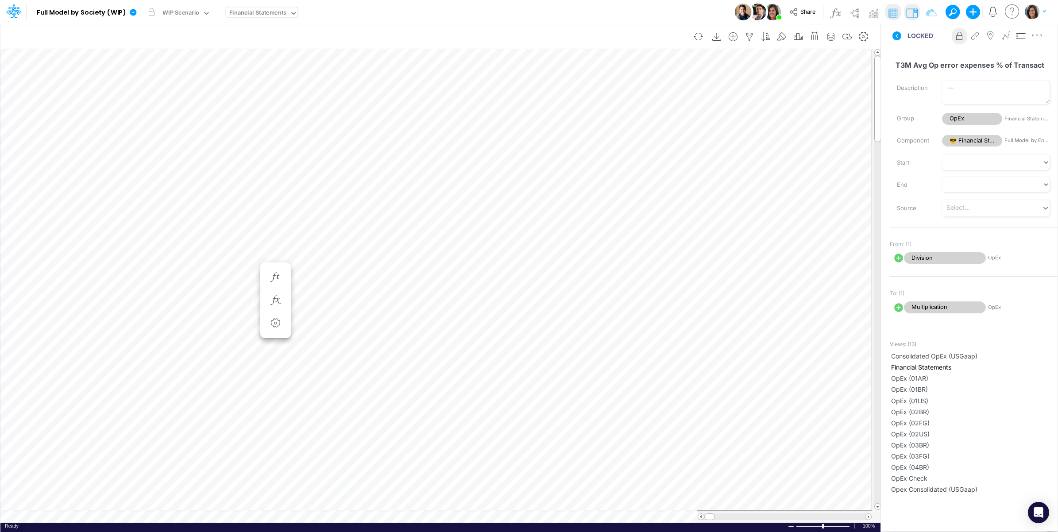
scroll to position [0, 0]
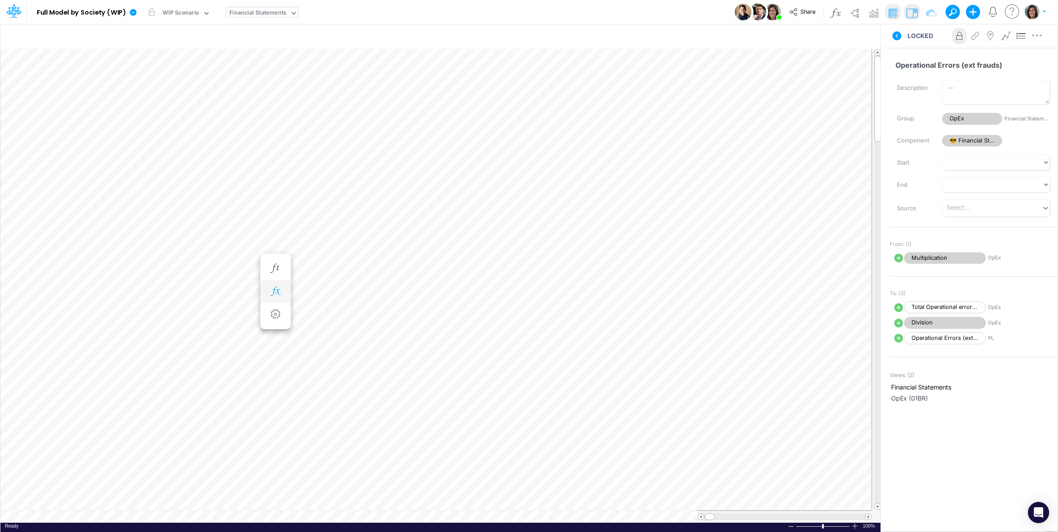
click at [272, 288] on icon "button" at bounding box center [275, 291] width 13 height 9
click at [368, 336] on div "Type to add a formula term" at bounding box center [353, 335] width 70 height 6
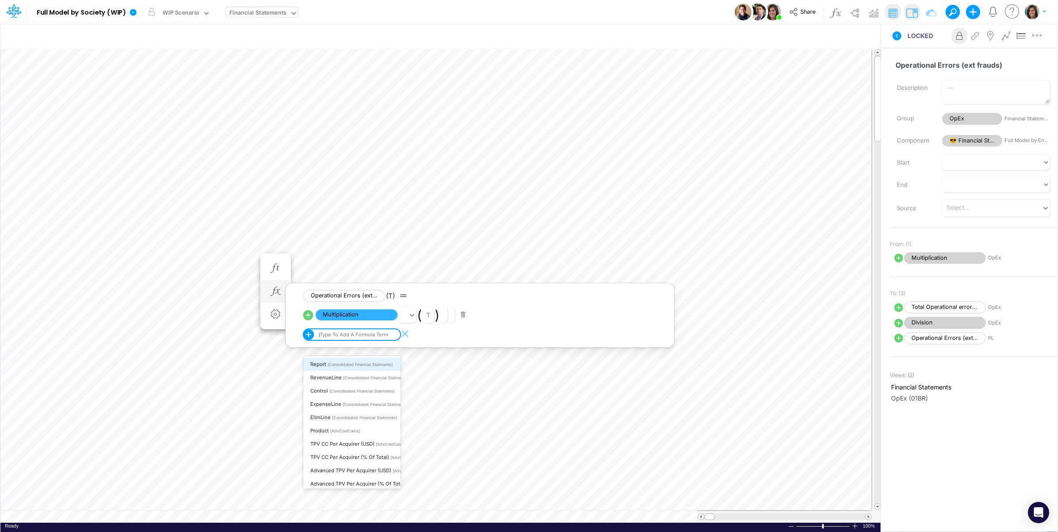
type input "impte"
click at [346, 375] on span "[GR_Mapping_PER]" at bounding box center [363, 377] width 36 height 5
type input "impte"
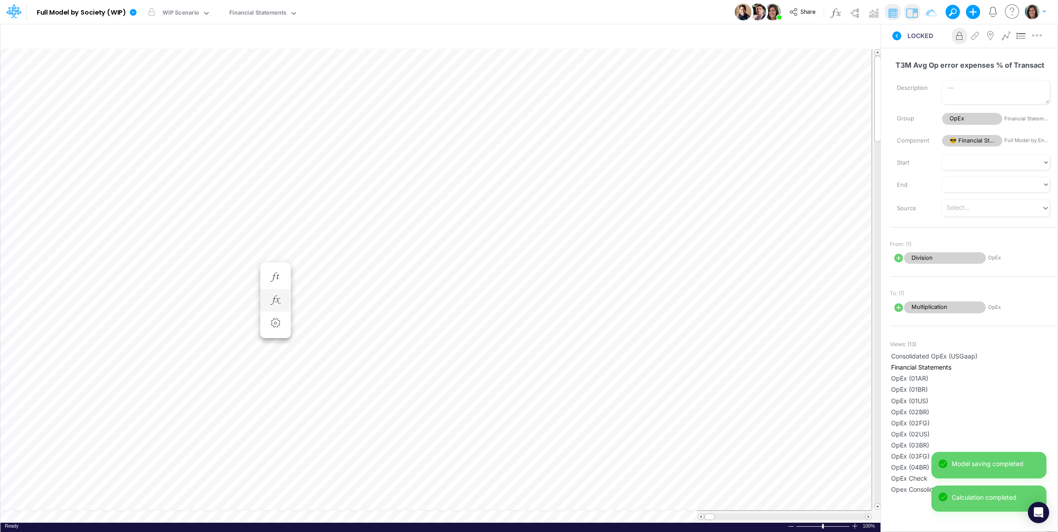
scroll to position [0, 0]
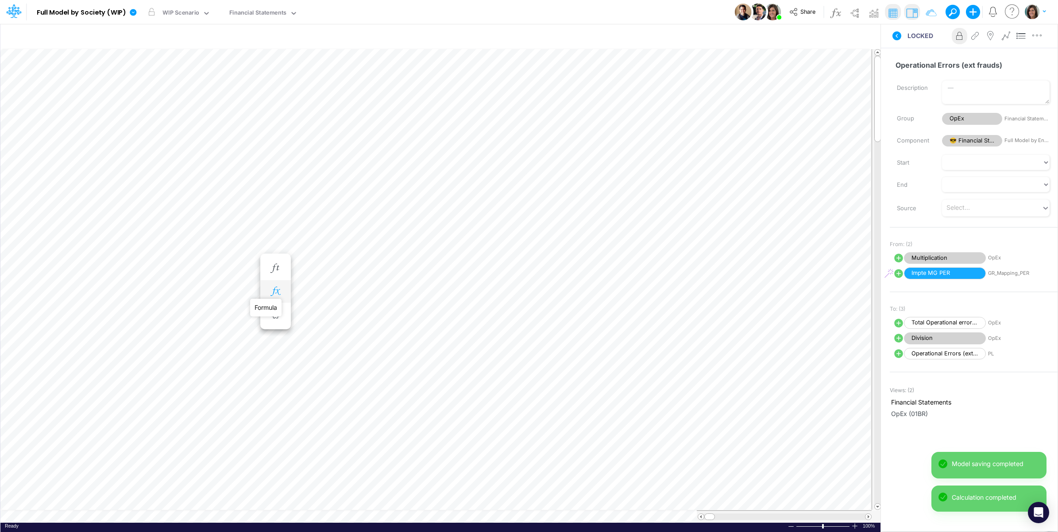
click at [271, 289] on icon "button" at bounding box center [275, 291] width 13 height 9
click at [310, 340] on icon at bounding box center [308, 337] width 10 height 10
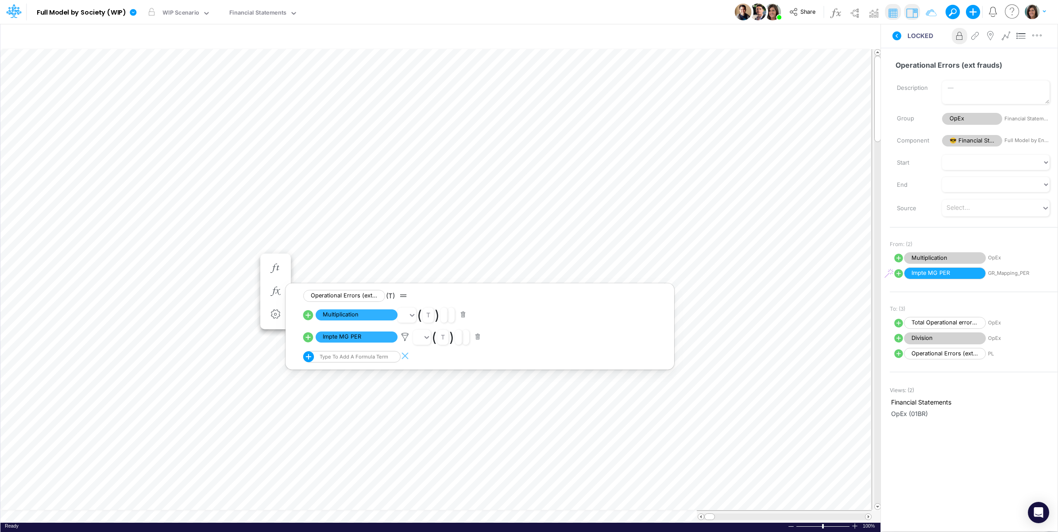
select select "1"
select select "Multiply"
select select "Add"
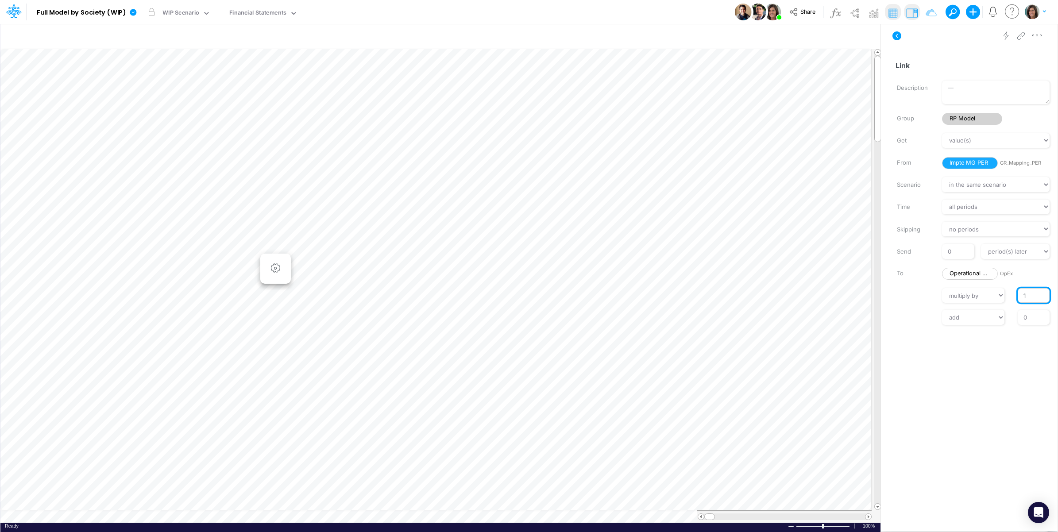
click at [1019, 298] on input "1" at bounding box center [1034, 295] width 32 height 15
type input "-1"
click at [910, 313] on label at bounding box center [912, 316] width 45 height 6
click at [1018, 313] on input "0" at bounding box center [1034, 317] width 32 height 15
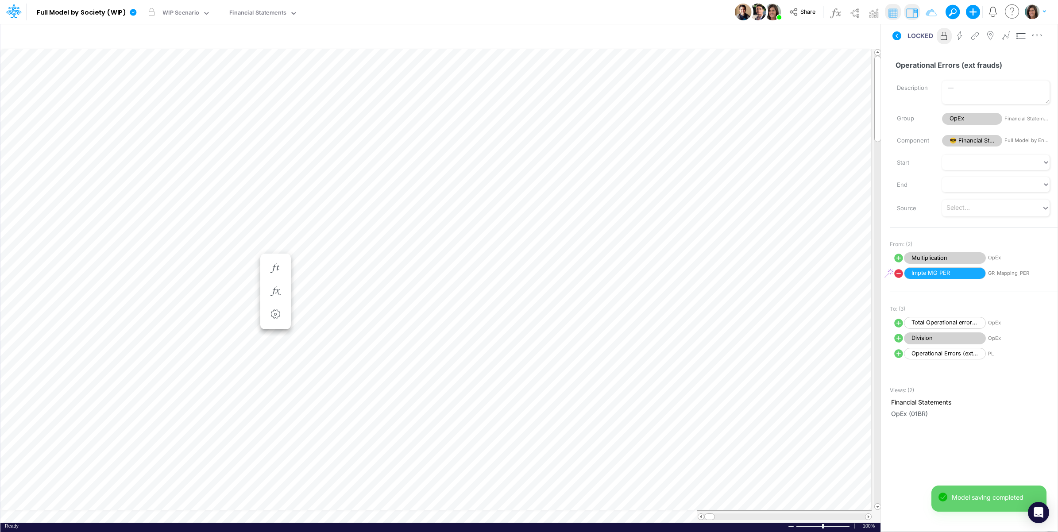
scroll to position [0, 0]
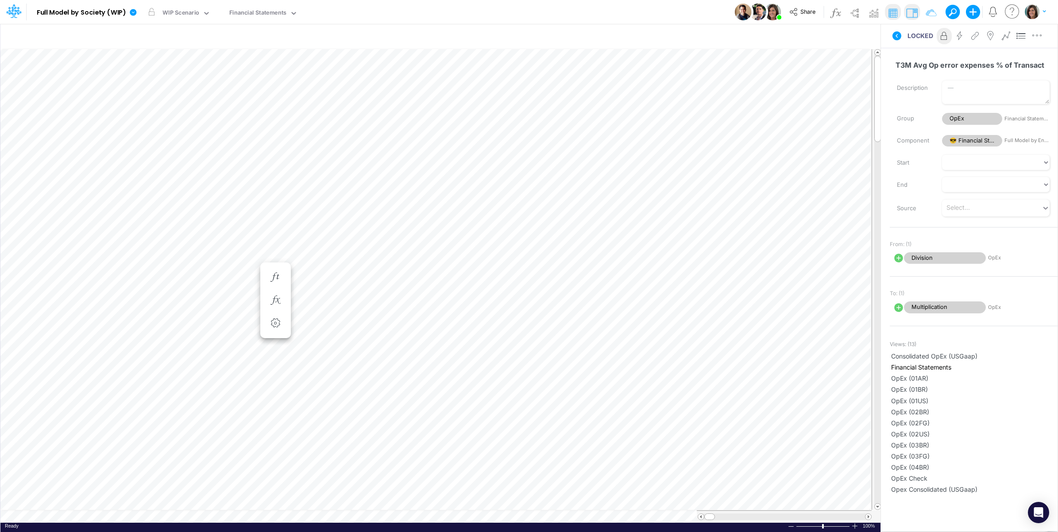
scroll to position [0, 0]
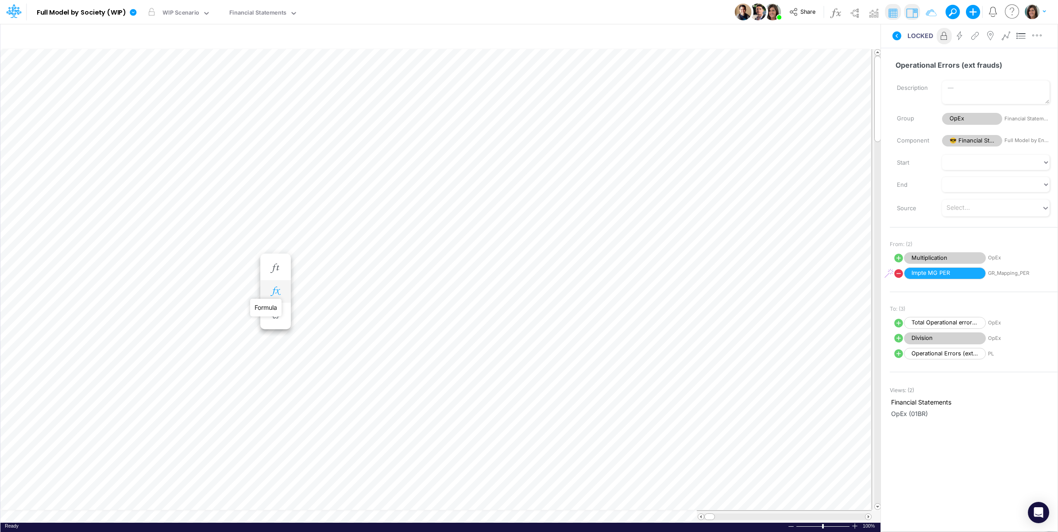
click at [271, 288] on icon "button" at bounding box center [275, 291] width 13 height 9
click at [404, 340] on icon at bounding box center [404, 336] width 13 height 9
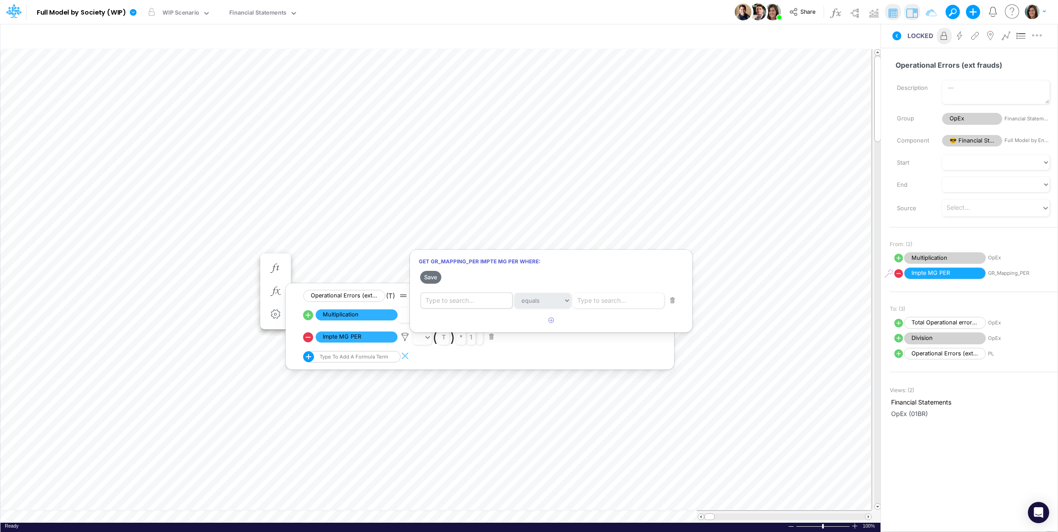
click at [475, 297] on div "Type to search..." at bounding box center [468, 300] width 95 height 15
click at [468, 402] on div "Society Name [Society]" at bounding box center [472, 404] width 103 height 16
click at [616, 292] on div at bounding box center [529, 268] width 1058 height 528
click at [398, 335] on icon at bounding box center [404, 336] width 13 height 9
click at [493, 300] on div "Type to search..." at bounding box center [468, 300] width 95 height 15
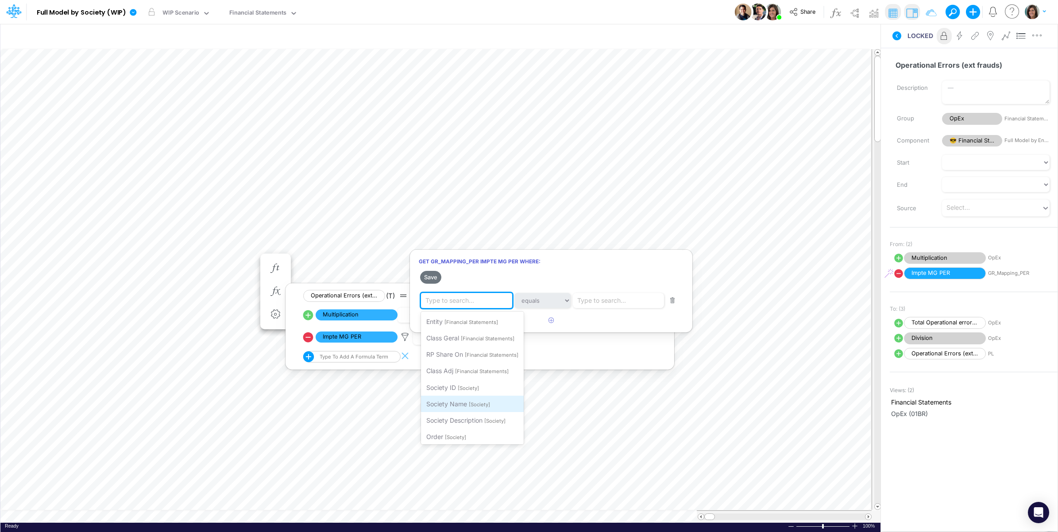
click at [471, 404] on span "[Society]" at bounding box center [479, 405] width 21 height 6
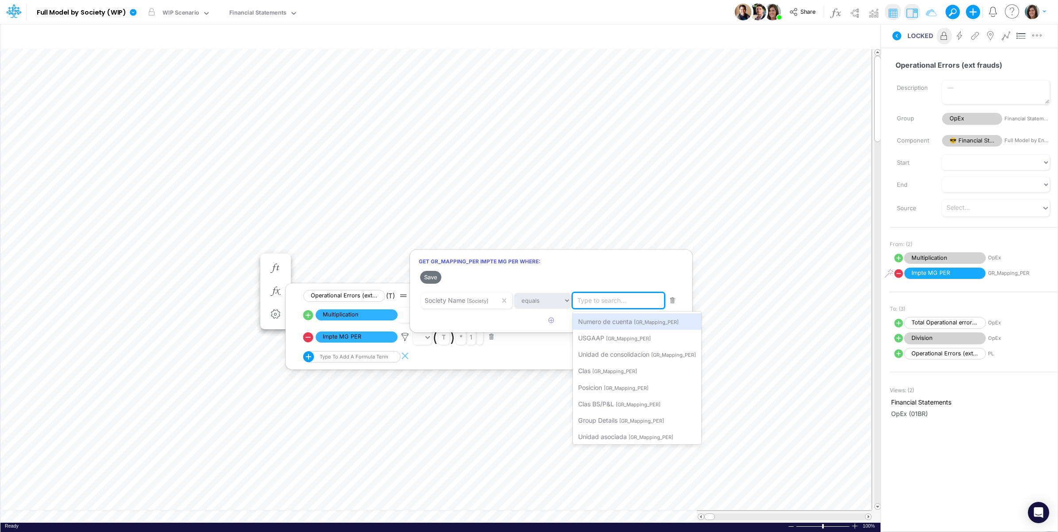
click at [614, 307] on div "Type to search..." at bounding box center [620, 300] width 95 height 15
click at [629, 352] on span "Unidad de consolidacion" at bounding box center [613, 355] width 71 height 8
drag, startPoint x: 553, startPoint y: 328, endPoint x: 525, endPoint y: 325, distance: 28.5
click at [552, 328] on button "button" at bounding box center [551, 320] width 17 height 15
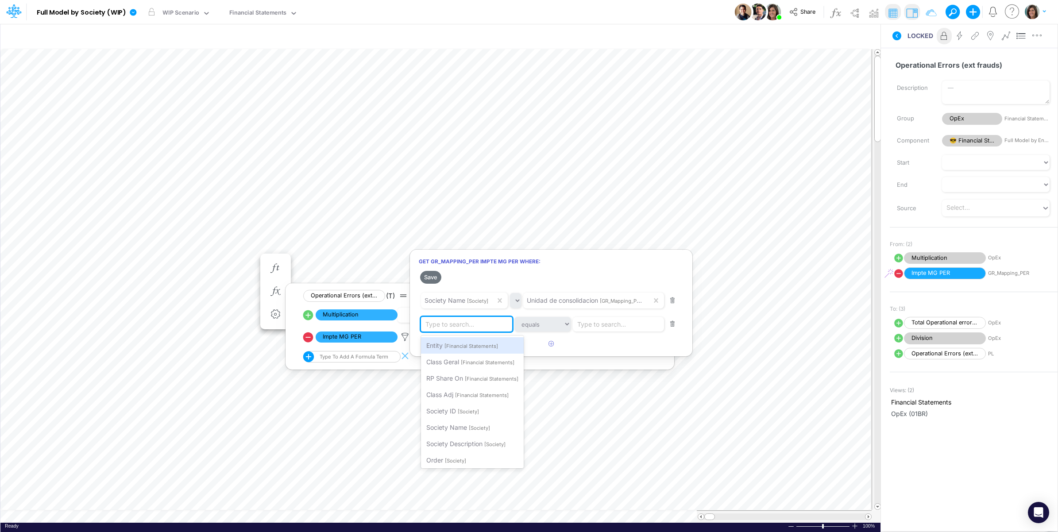
click at [475, 324] on div "Type to search..." at bounding box center [468, 324] width 95 height 15
click at [466, 362] on span "[Financial Statements]" at bounding box center [488, 362] width 54 height 6
click at [617, 318] on div "Type to search..." at bounding box center [626, 324] width 81 height 15
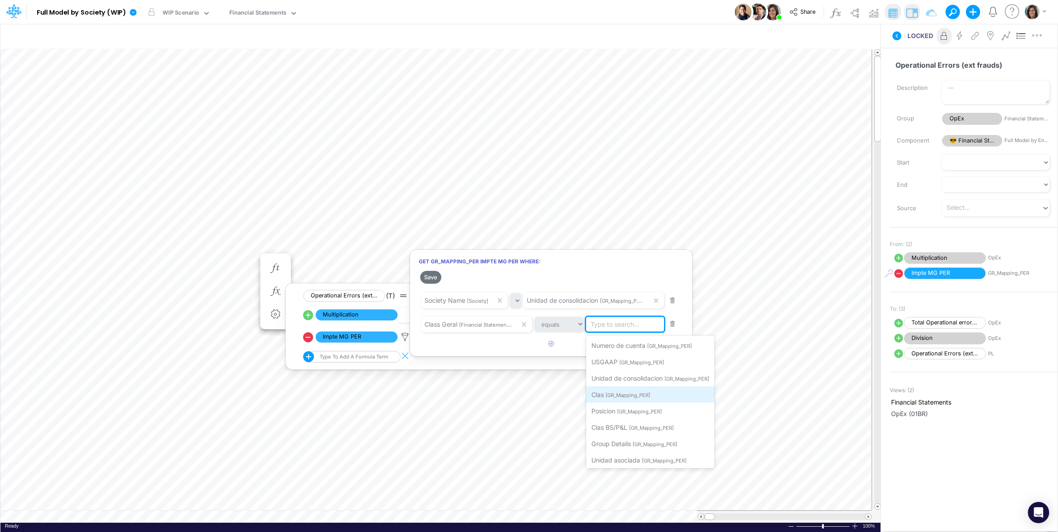
click at [613, 393] on span "[GR_Mapping_PER]" at bounding box center [628, 395] width 45 height 6
click at [553, 347] on icon "button" at bounding box center [552, 344] width 6 height 6
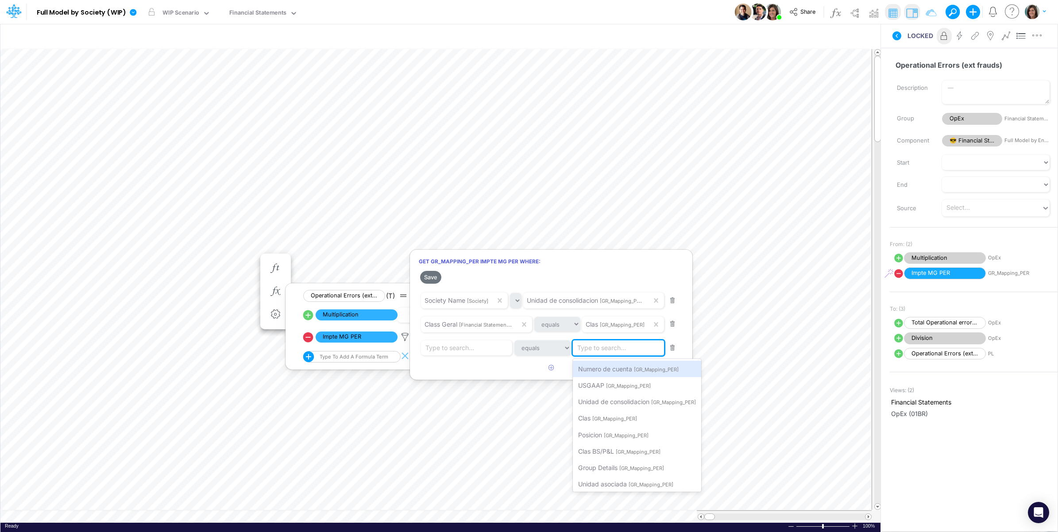
click at [598, 346] on div "Type to search..." at bounding box center [601, 347] width 49 height 9
click at [601, 430] on div "Posicion [GR_Mapping_PER]" at bounding box center [637, 435] width 128 height 16
click at [472, 345] on div "Type to search..." at bounding box center [449, 347] width 49 height 9
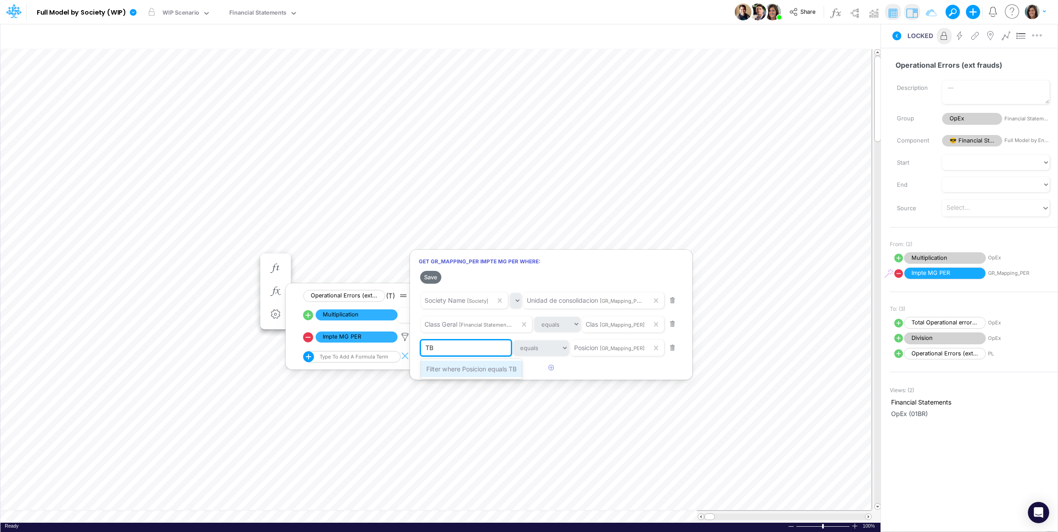
type input "TBD"
click at [457, 372] on span "Filter where Posicion equals TBD" at bounding box center [473, 369] width 95 height 8
click at [432, 280] on button "Save" at bounding box center [430, 277] width 21 height 13
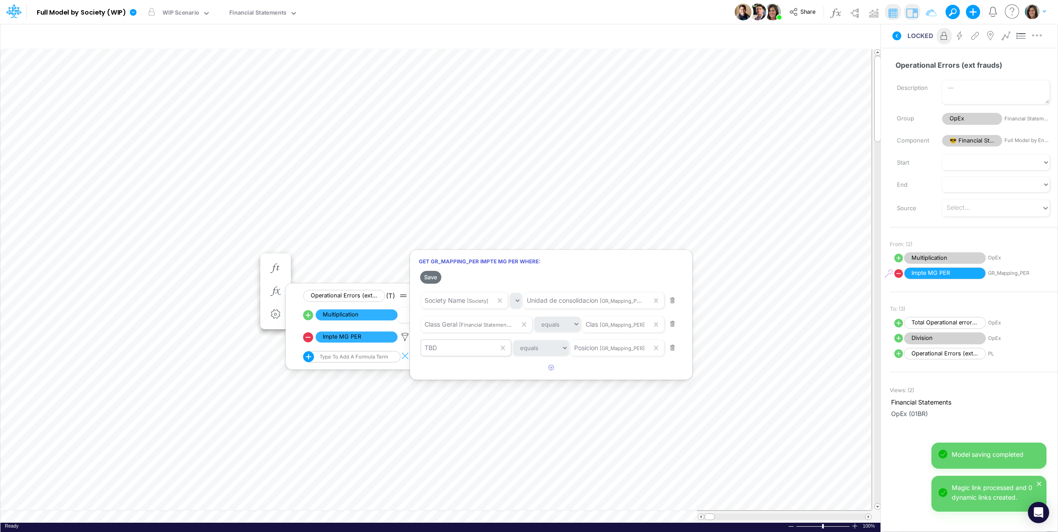
click at [184, 259] on div at bounding box center [529, 268] width 1058 height 528
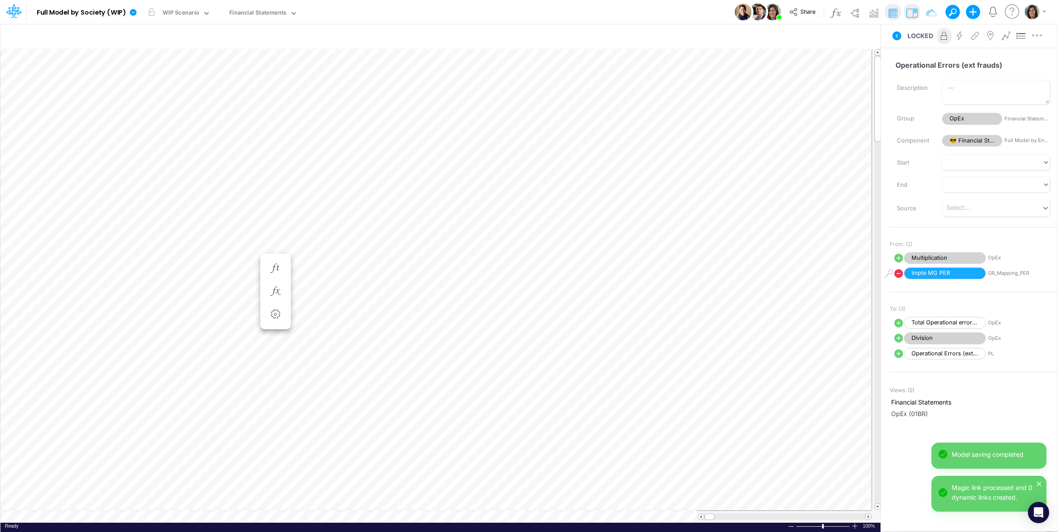
scroll to position [0, 0]
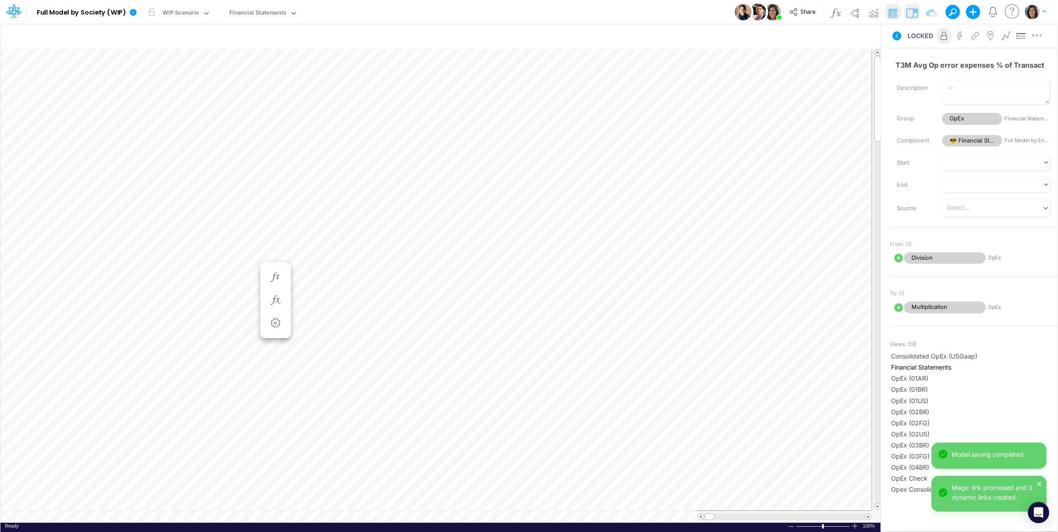
scroll to position [0, 0]
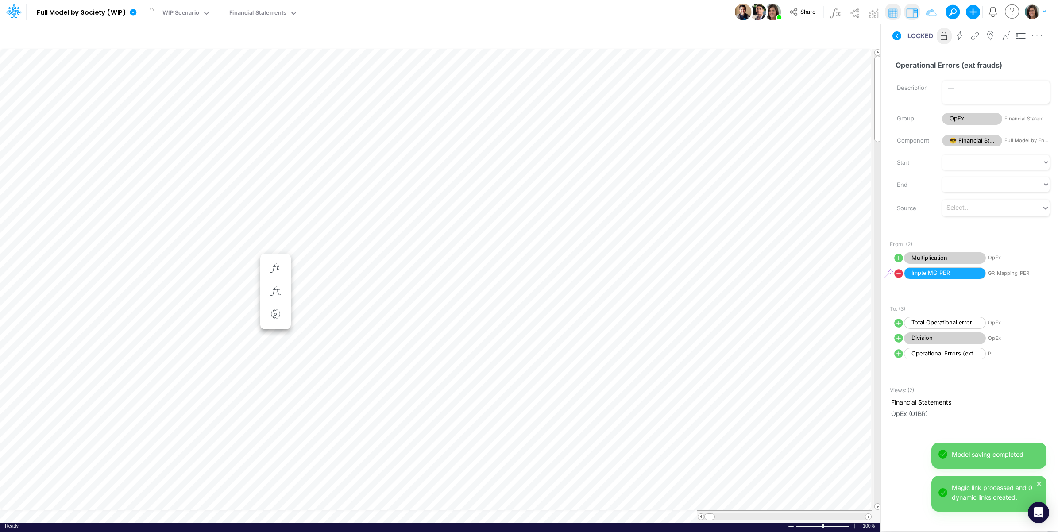
click at [899, 35] on icon at bounding box center [897, 35] width 9 height 9
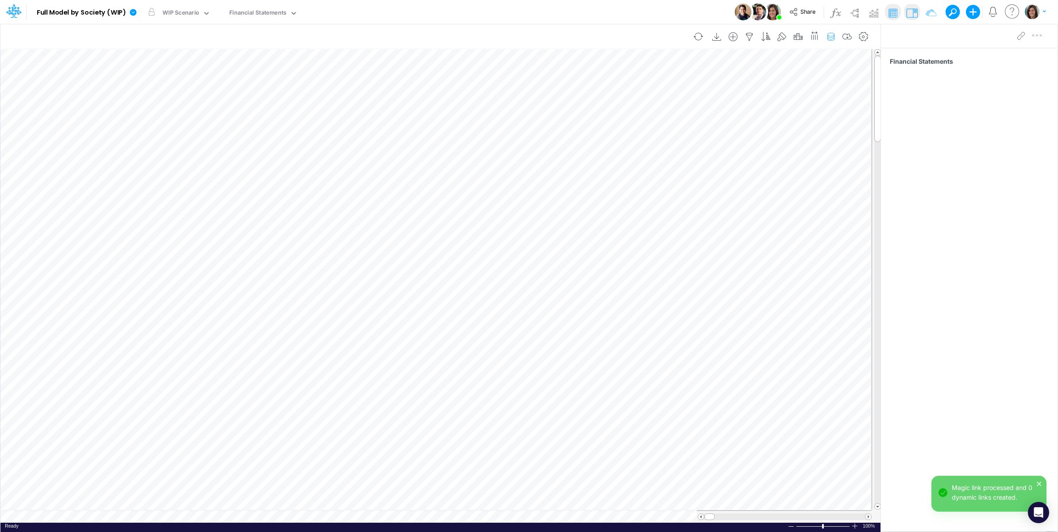
click at [829, 37] on icon "button" at bounding box center [830, 36] width 13 height 9
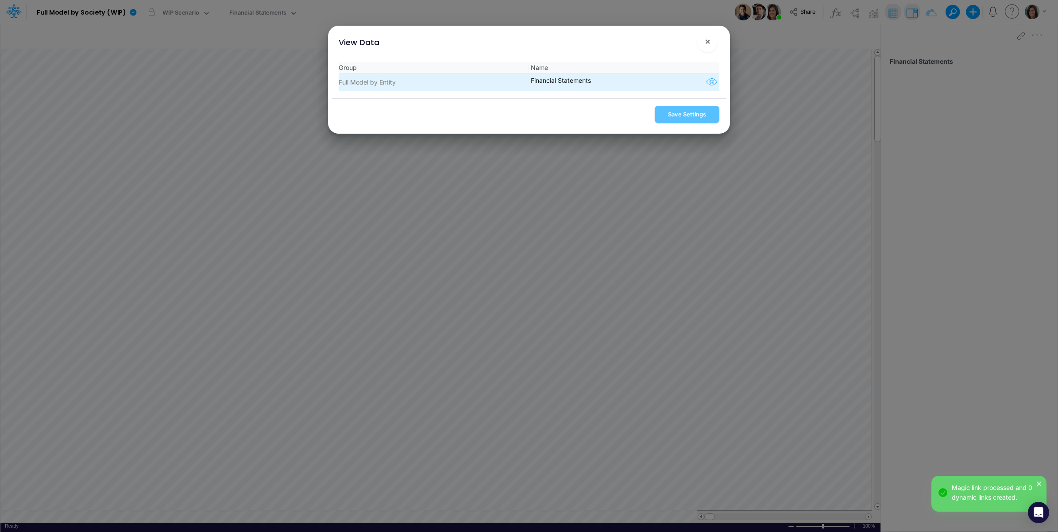
click at [708, 85] on icon "button" at bounding box center [711, 83] width 13 height 12
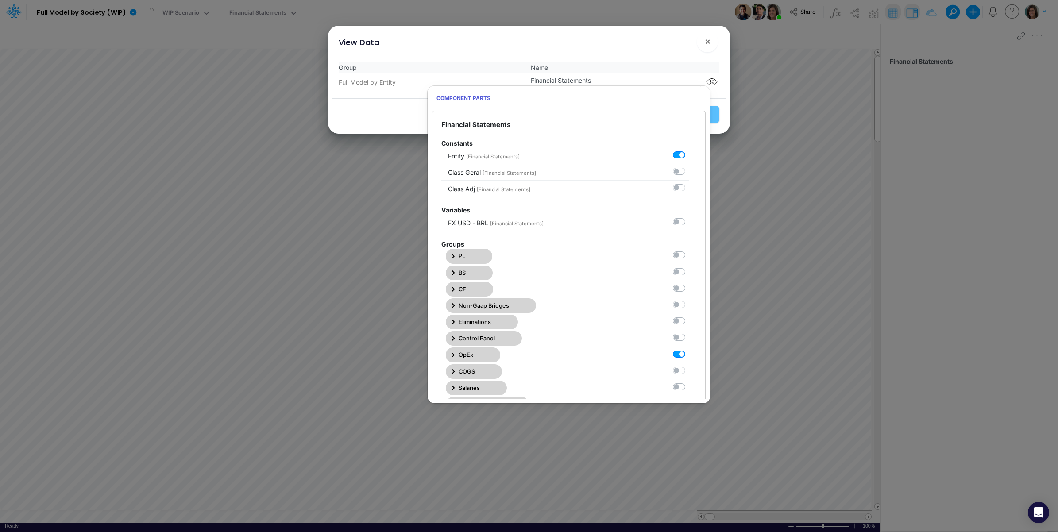
click at [689, 349] on label at bounding box center [689, 349] width 0 height 0
click at [689, 355] on Statements6 "checkbox" at bounding box center [692, 352] width 6 height 6
checkbox Statements6 "false"
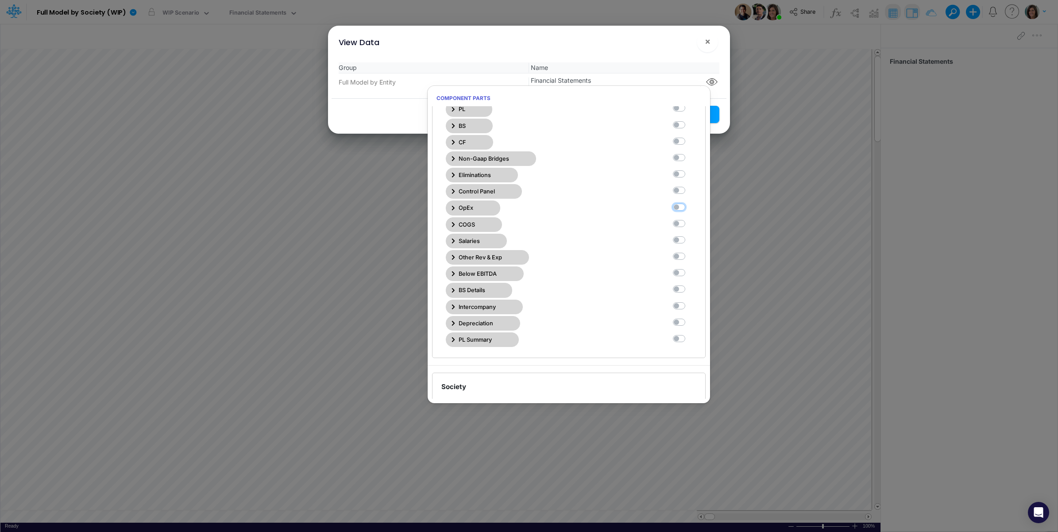
scroll to position [147, 0]
click at [689, 268] on label at bounding box center [689, 268] width 0 height 0
click at [689, 274] on Statements10 "checkbox" at bounding box center [692, 271] width 6 height 6
checkbox Statements10 "true"
click at [654, 55] on div "Group Name Full Model by Entity Financial Statements" at bounding box center [529, 76] width 395 height 43
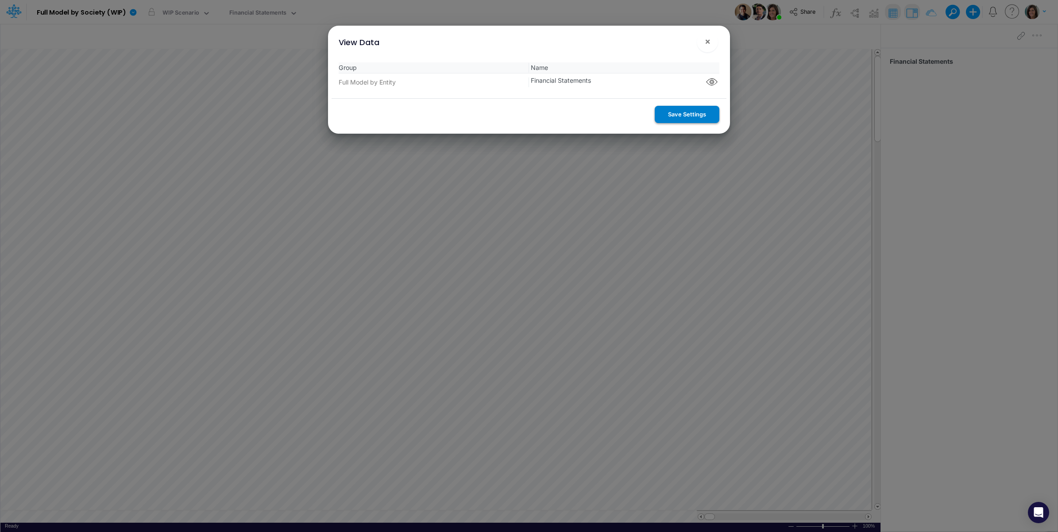
click at [682, 112] on button "Save Settings" at bounding box center [687, 114] width 65 height 17
click at [707, 43] on span "×" at bounding box center [708, 41] width 6 height 11
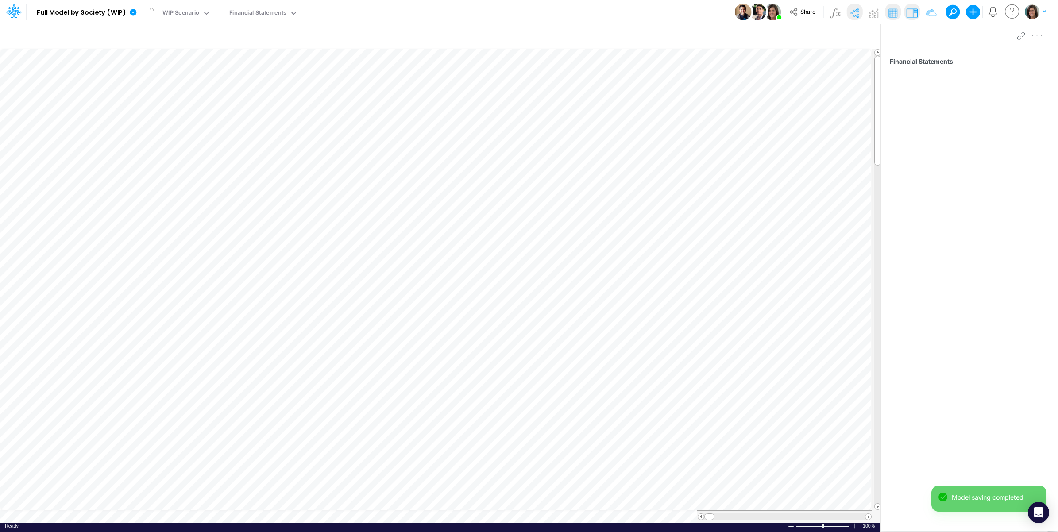
click at [858, 17] on img at bounding box center [854, 13] width 14 height 14
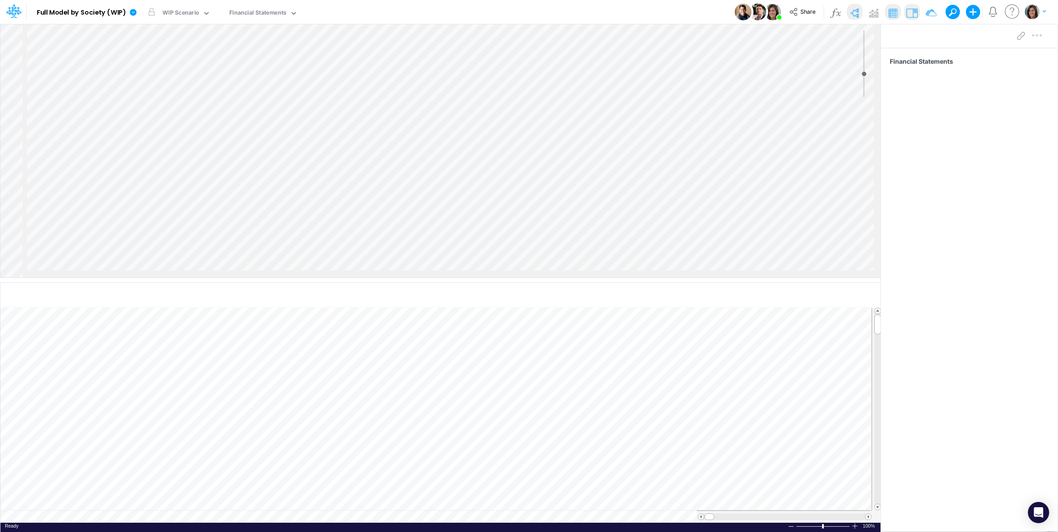
scroll to position [2214, 231]
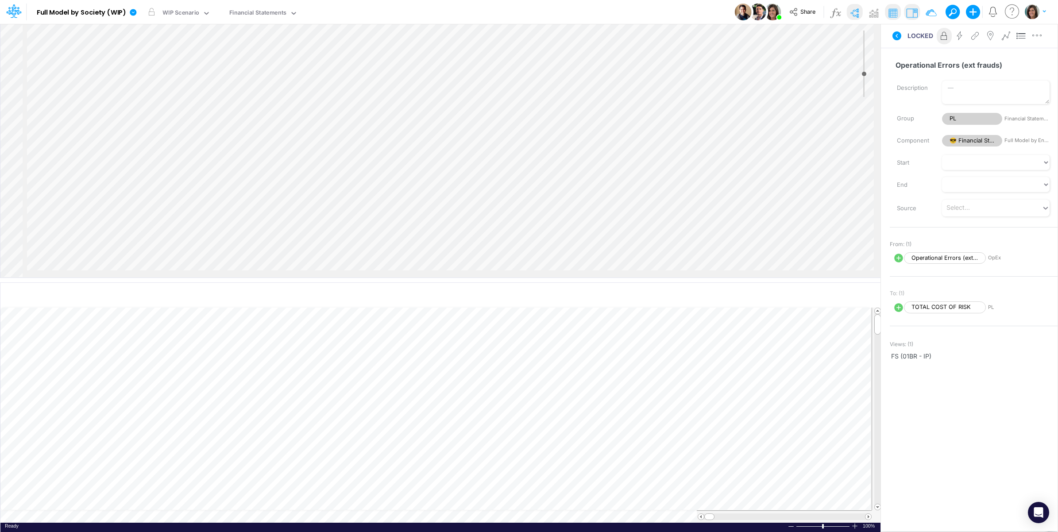
click at [897, 260] on icon at bounding box center [898, 258] width 9 height 9
select select "Multiply"
select select "Add"
click at [1037, 41] on button "button" at bounding box center [1037, 36] width 16 height 18
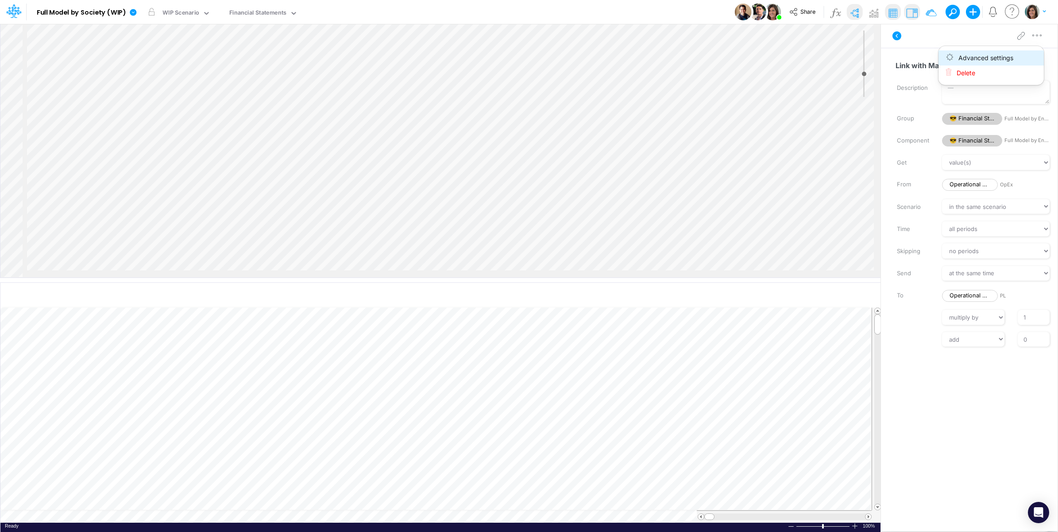
click at [1024, 58] on button "Advanced settings" at bounding box center [991, 57] width 105 height 15
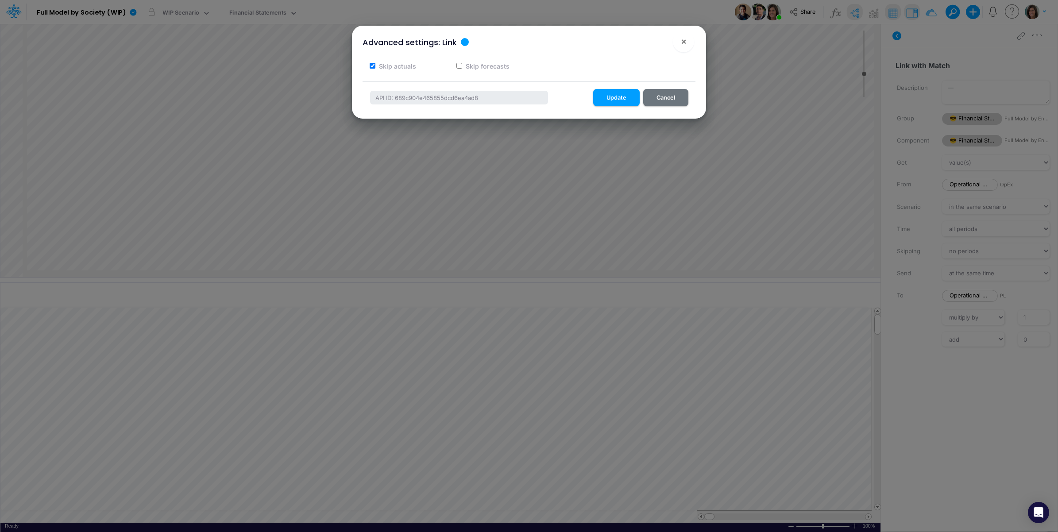
click at [388, 67] on label "Skip actuals" at bounding box center [397, 66] width 39 height 9
click at [375, 67] on input "Skip actuals" at bounding box center [373, 66] width 6 height 6
checkbox input "false"
click at [623, 95] on button "Update" at bounding box center [616, 97] width 46 height 17
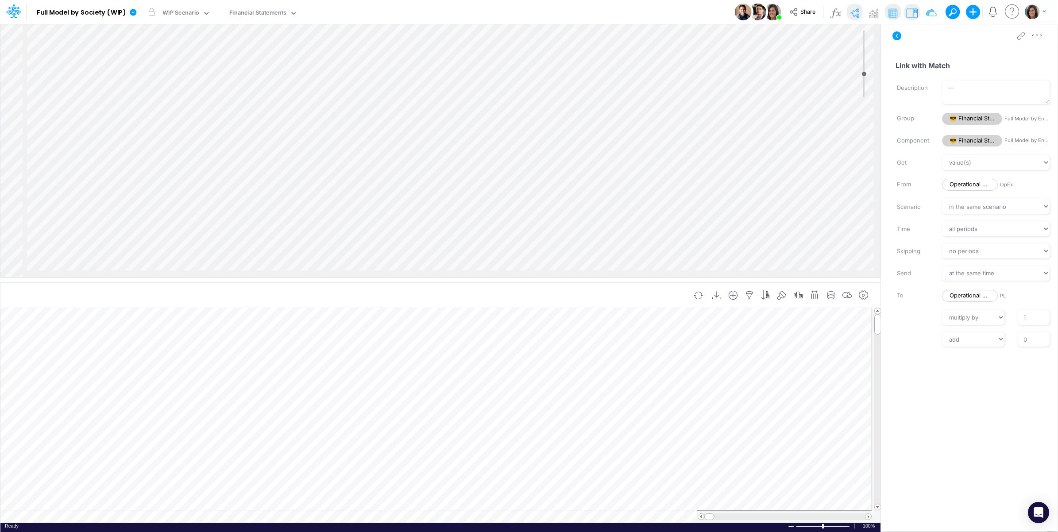
scroll to position [2214, 231]
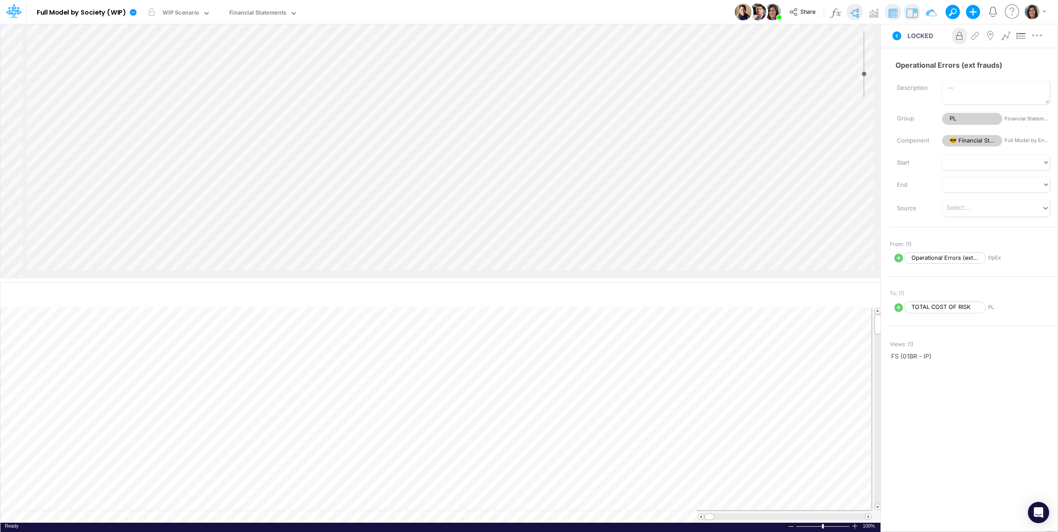
click at [898, 259] on icon at bounding box center [898, 258] width 9 height 9
select select "Multiply"
select select "Add"
click at [1039, 37] on icon "button" at bounding box center [1037, 35] width 13 height 9
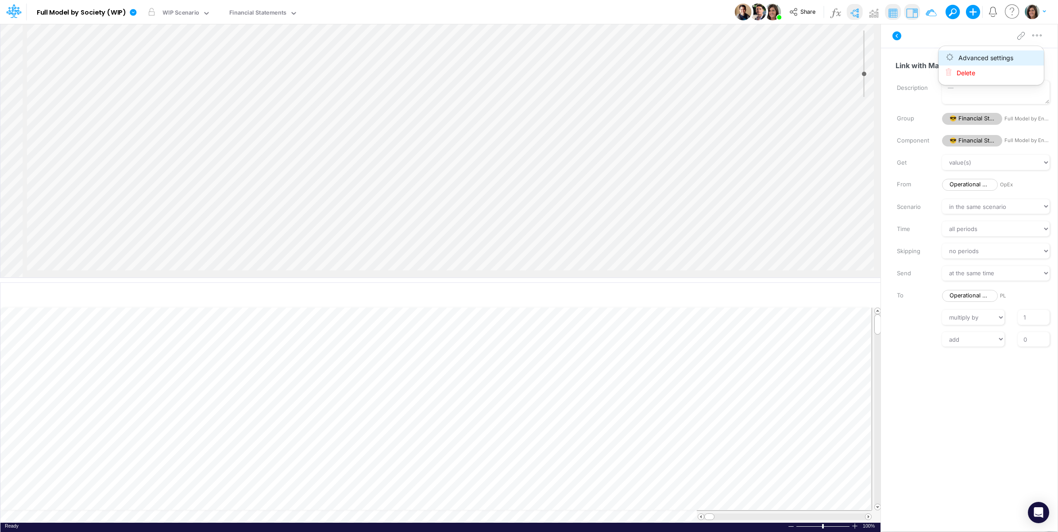
click at [1017, 54] on button "Advanced settings" at bounding box center [991, 57] width 105 height 15
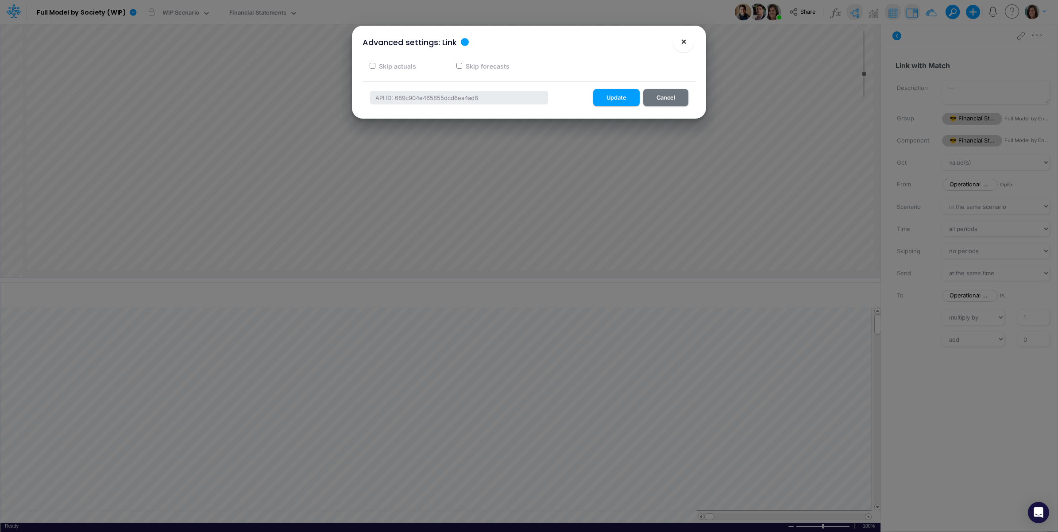
click at [684, 40] on span "×" at bounding box center [684, 41] width 6 height 11
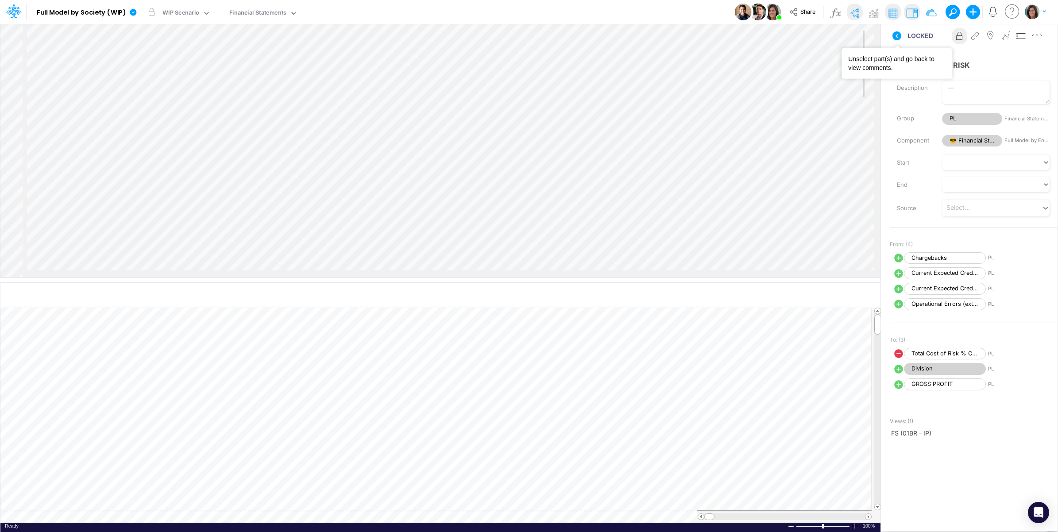
click at [899, 31] on icon at bounding box center [897, 36] width 11 height 11
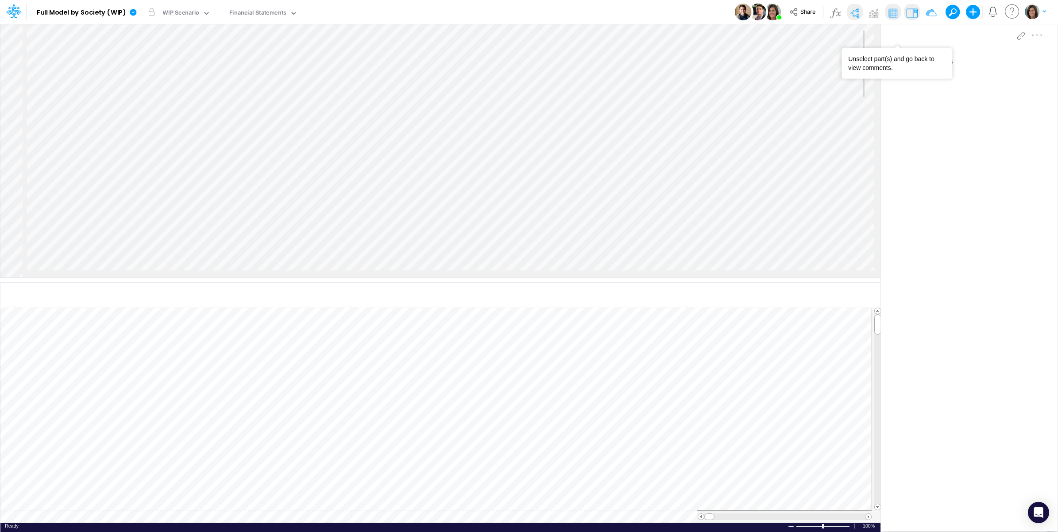
click at [854, 9] on img at bounding box center [854, 13] width 14 height 14
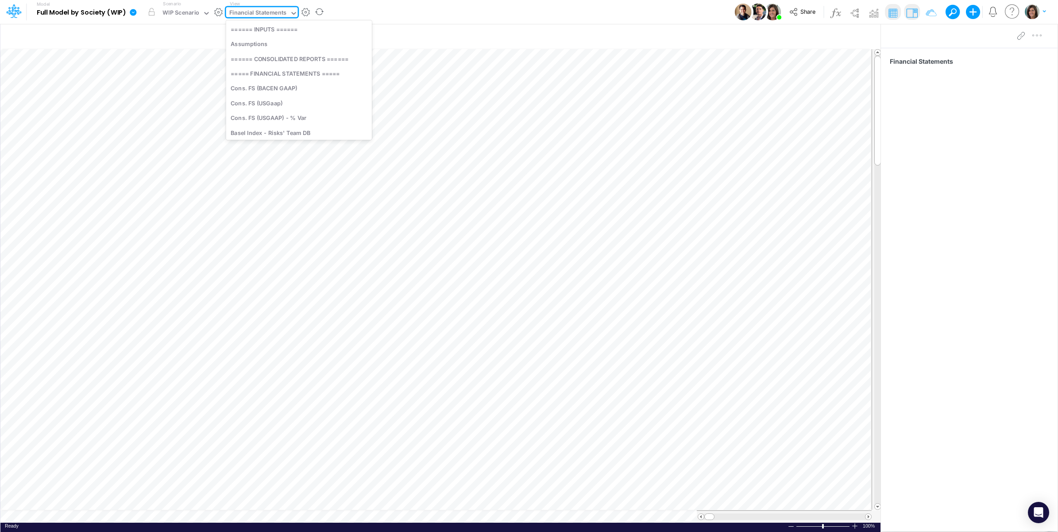
click at [255, 15] on div "Financial Statements" at bounding box center [258, 13] width 58 height 10
type input "bs"
click at [285, 76] on div "BS (01BR - IP)" at bounding box center [286, 73] width 120 height 15
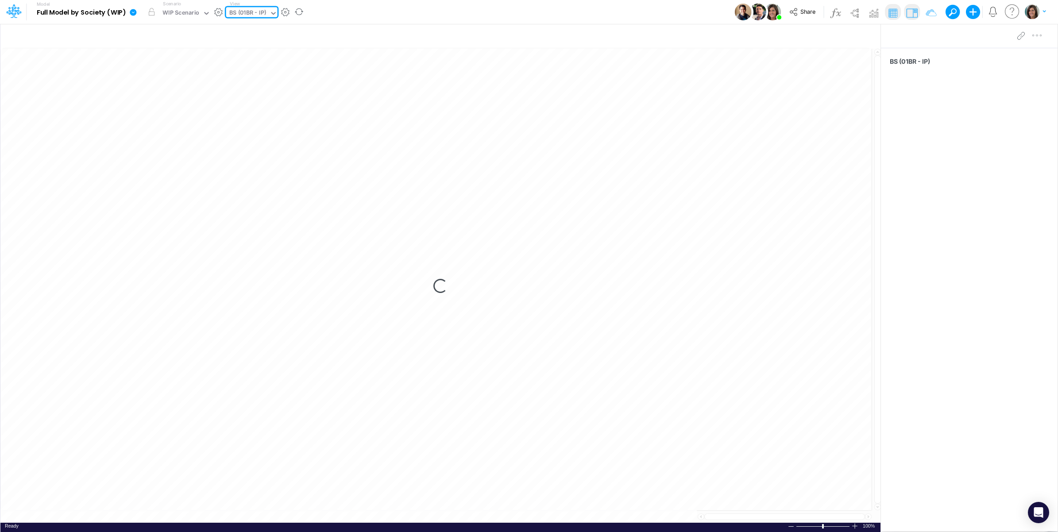
type input "BS (01BR - IP)"
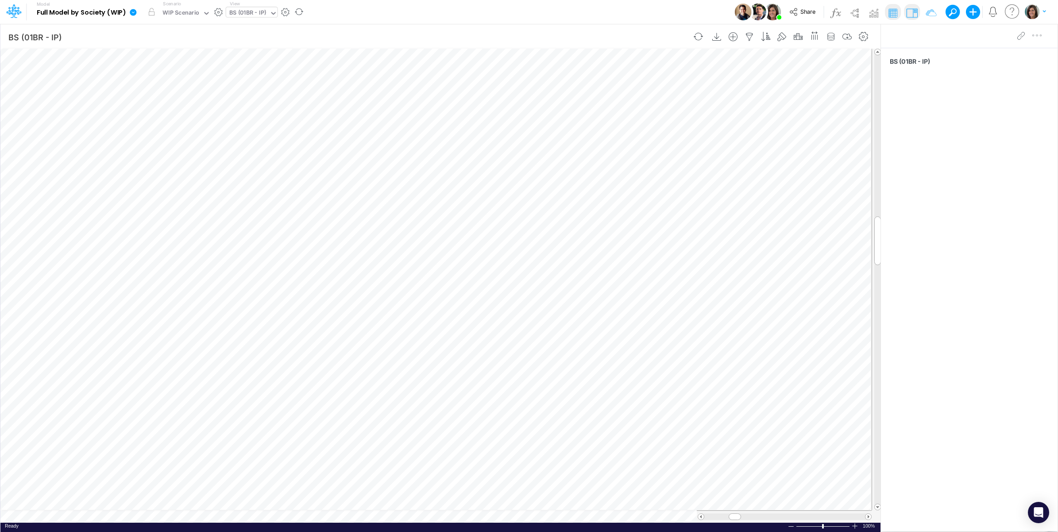
scroll to position [0, 0]
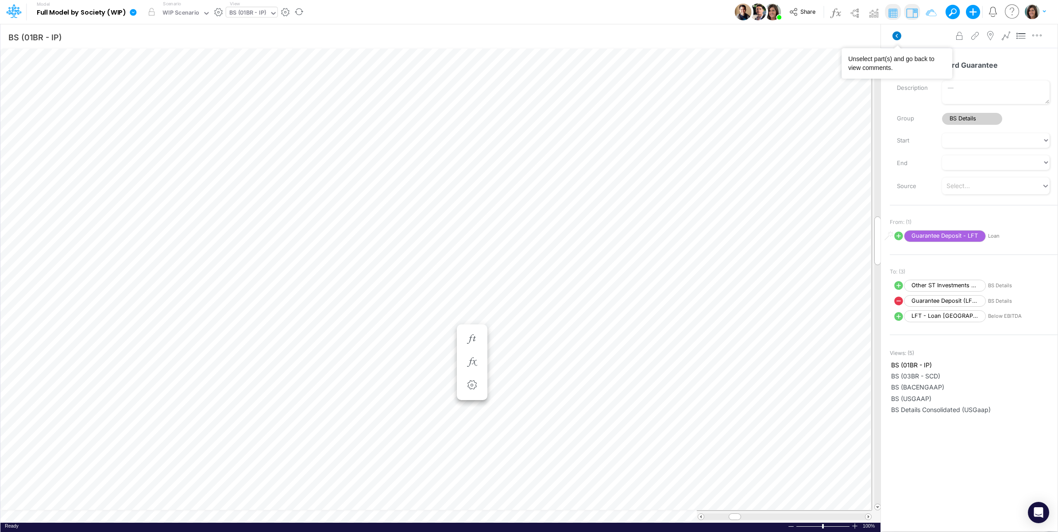
click at [898, 34] on icon at bounding box center [897, 35] width 9 height 9
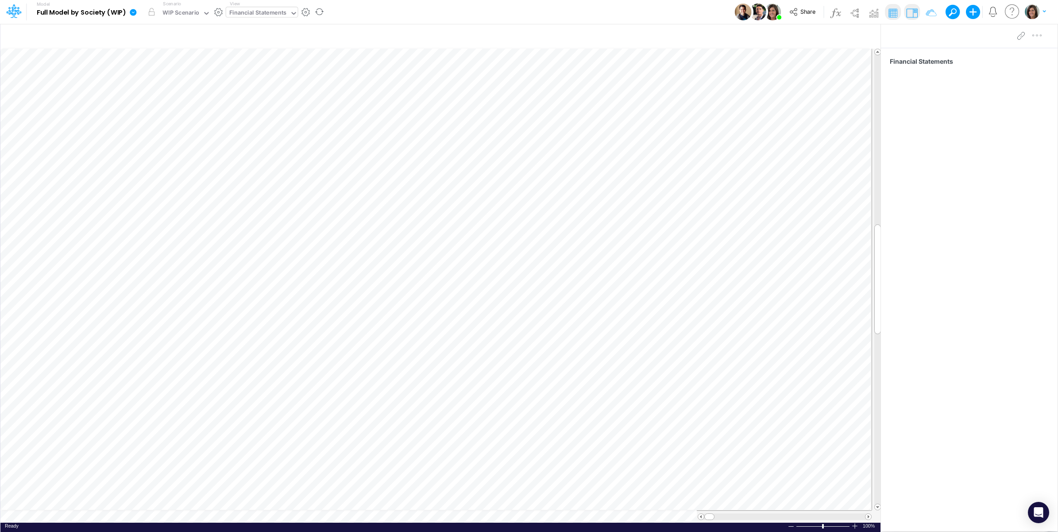
scroll to position [0, 0]
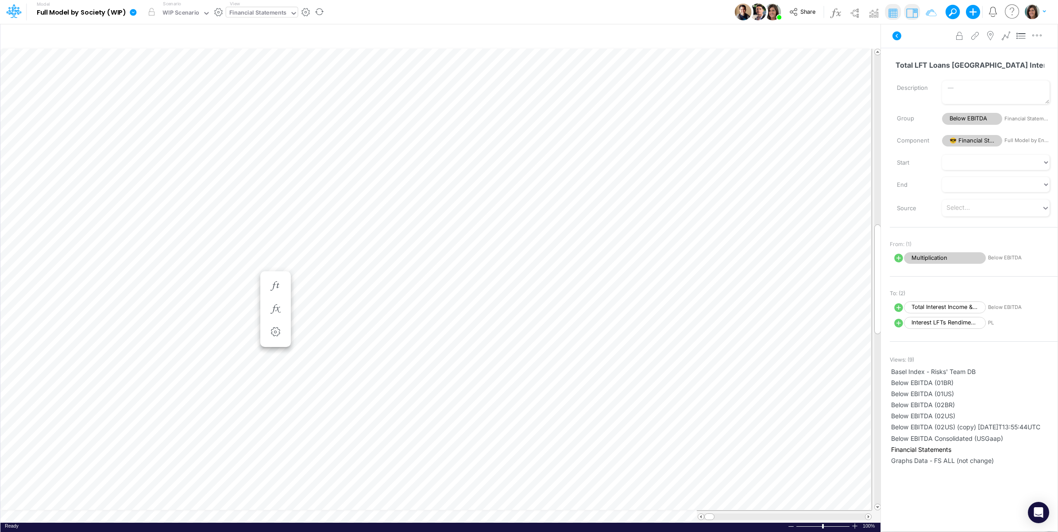
scroll to position [0, 0]
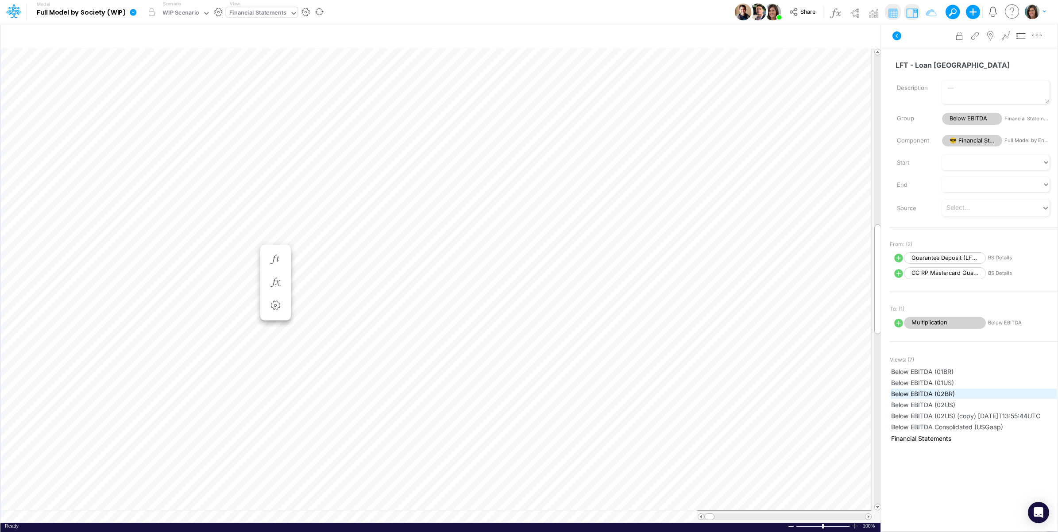
scroll to position [0, 0]
click at [896, 276] on icon at bounding box center [898, 273] width 9 height 9
select select "1"
select select "Multiply"
select select "Add"
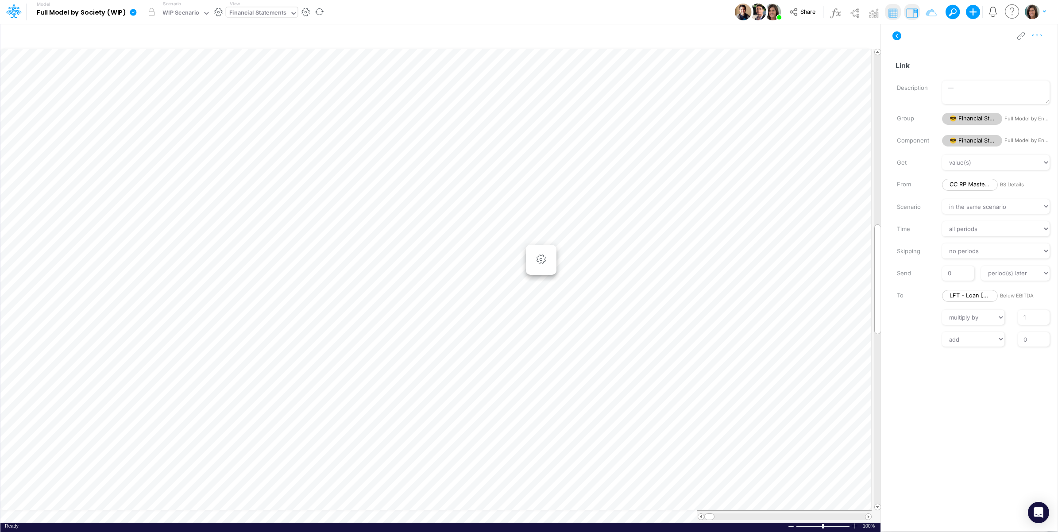
click at [1040, 35] on icon "button" at bounding box center [1037, 35] width 13 height 9
click at [1001, 73] on button "Delete" at bounding box center [991, 73] width 105 height 15
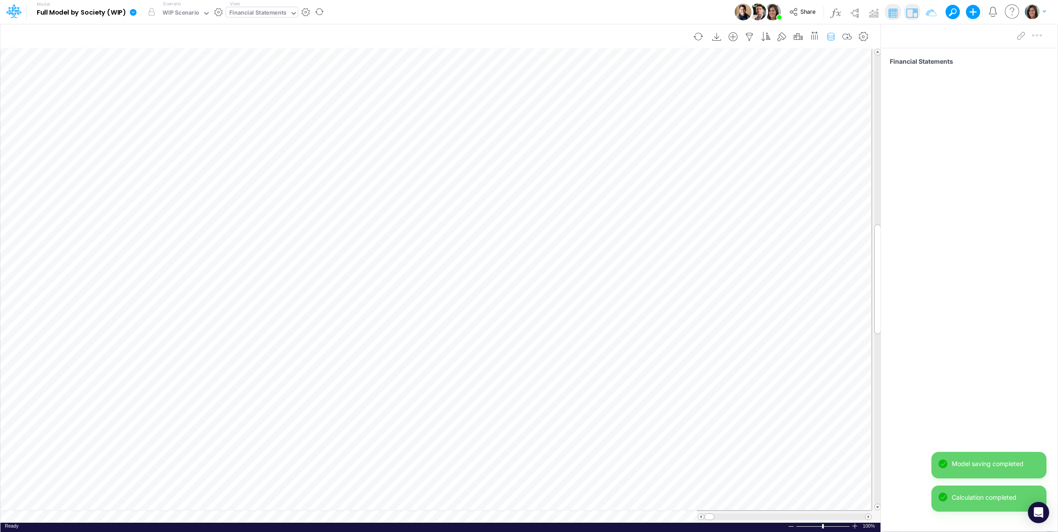
click at [830, 38] on icon "button" at bounding box center [830, 36] width 13 height 9
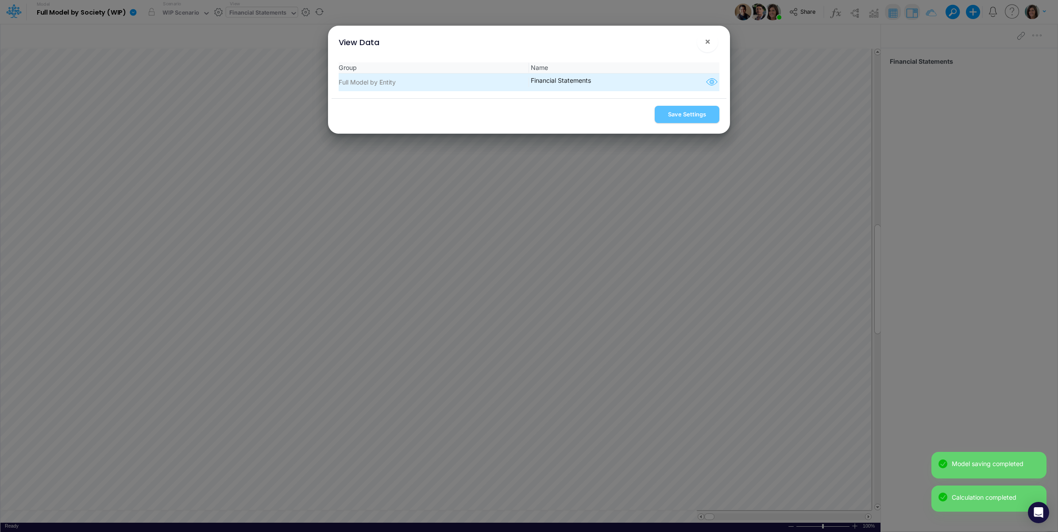
click at [714, 82] on icon "button" at bounding box center [711, 83] width 13 height 12
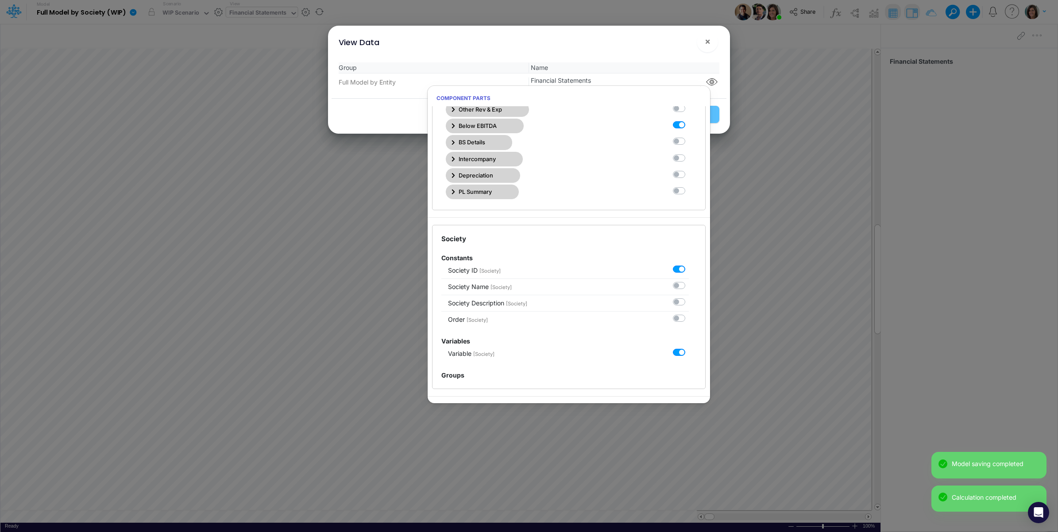
scroll to position [221, 0]
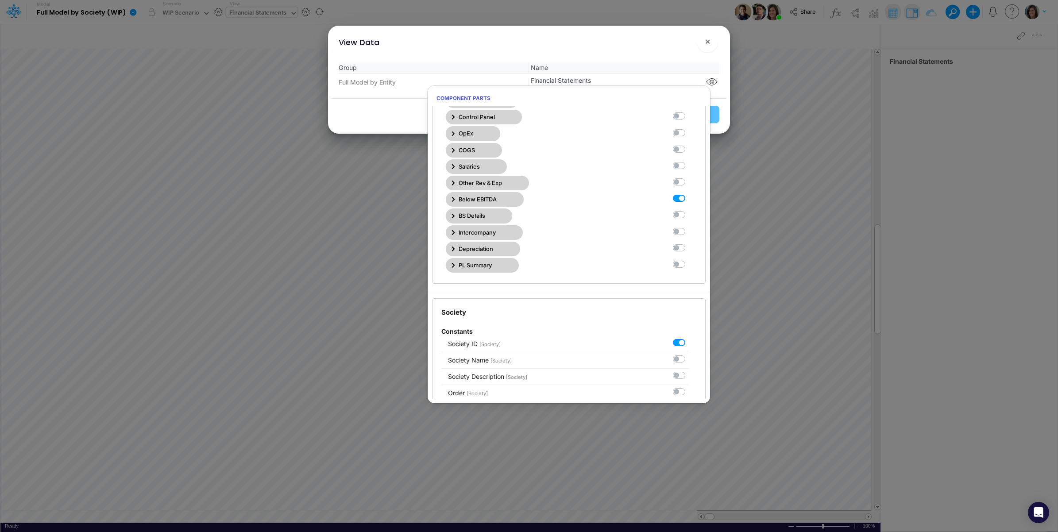
click at [689, 210] on label at bounding box center [689, 210] width 0 height 0
click at [689, 216] on Statements11 "checkbox" at bounding box center [692, 213] width 6 height 6
checkbox Statements11 "true"
click at [648, 48] on div "View Data ×" at bounding box center [529, 41] width 395 height 30
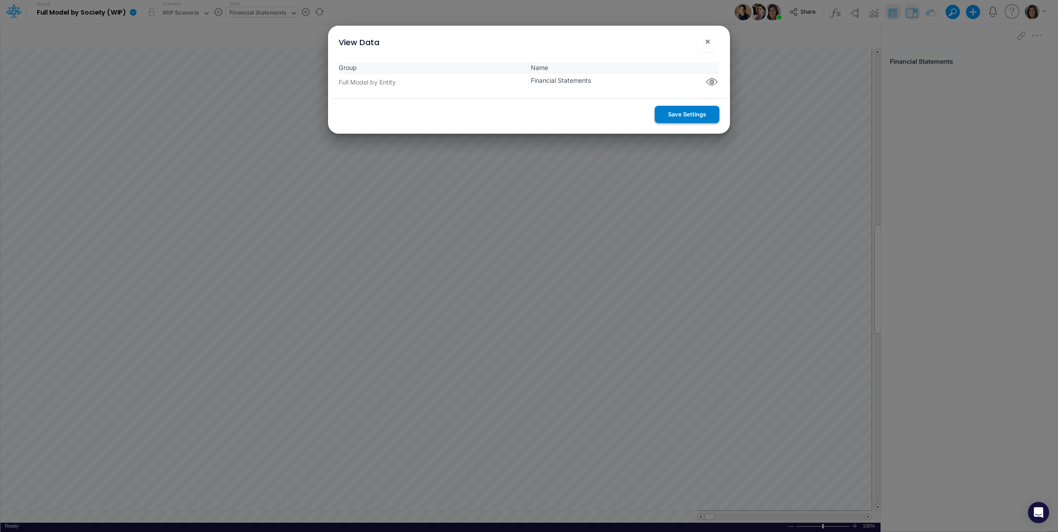
click at [679, 112] on button "Save Settings" at bounding box center [687, 114] width 65 height 17
click at [709, 40] on span "×" at bounding box center [708, 41] width 6 height 11
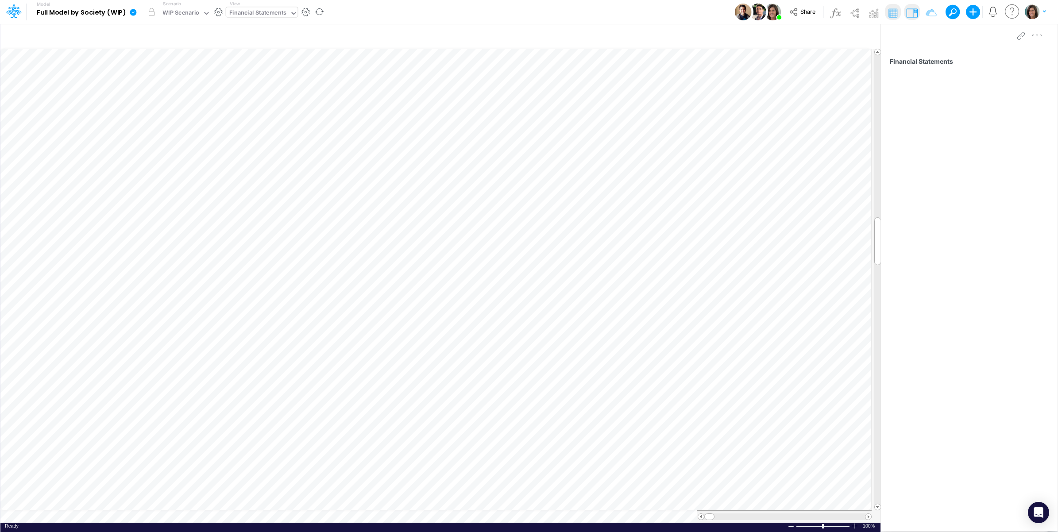
scroll to position [0, 0]
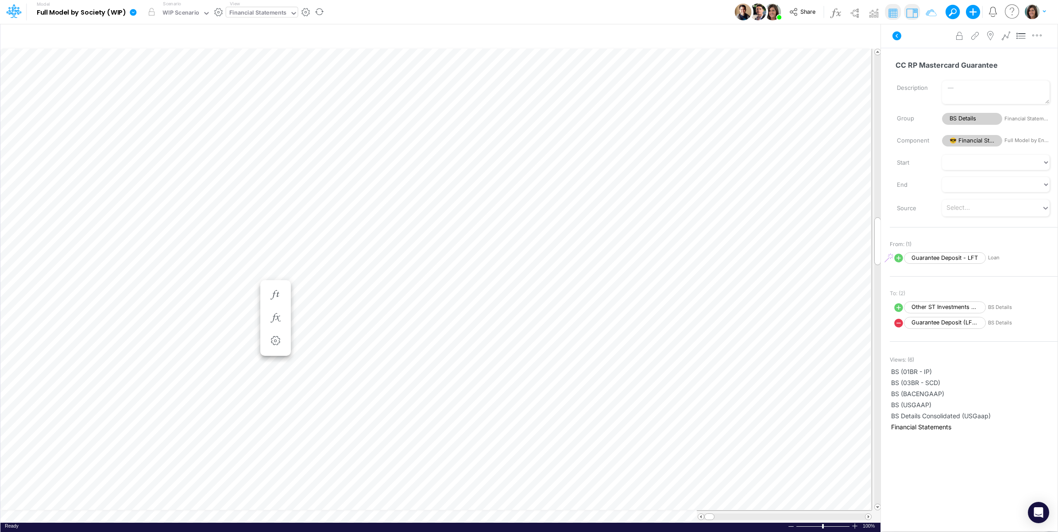
click at [896, 258] on icon at bounding box center [898, 258] width 11 height 11
select select "1"
select select "Multiply"
select select "Add"
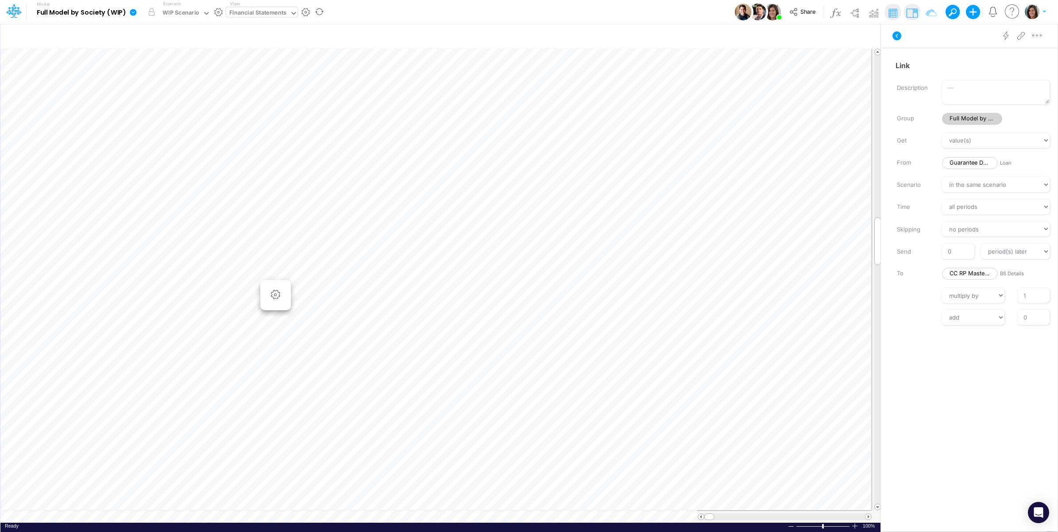
scroll to position [0, 0]
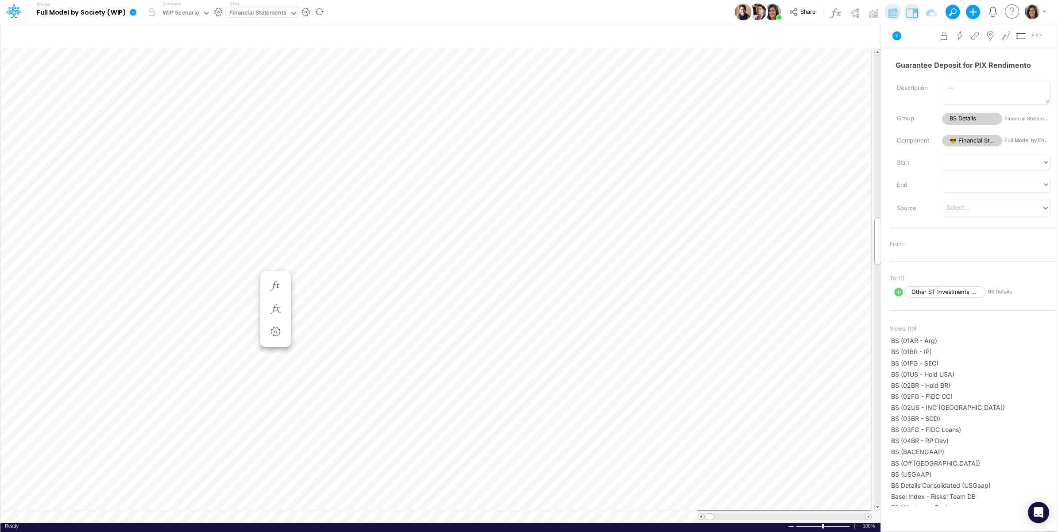
scroll to position [0, 0]
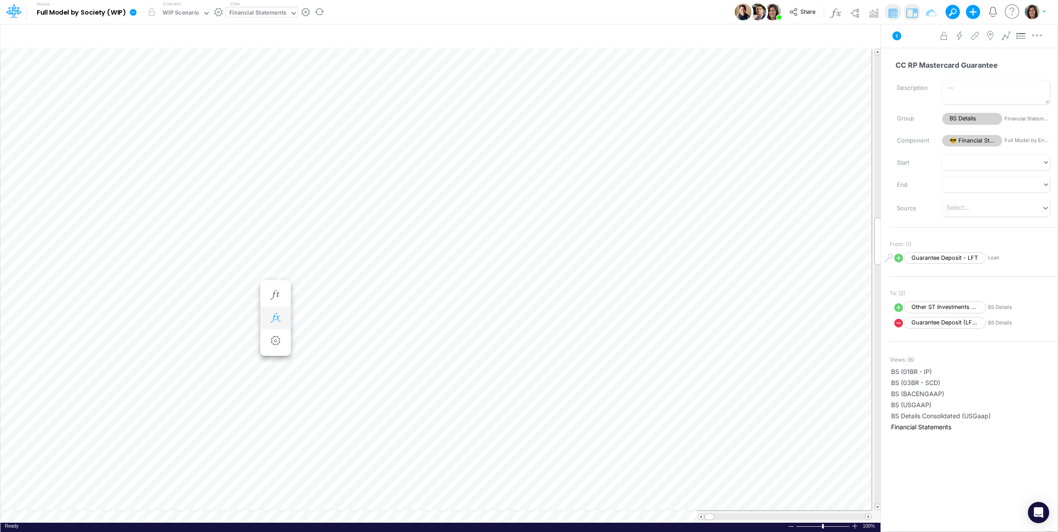
click at [280, 315] on icon "button" at bounding box center [275, 317] width 13 height 9
click at [308, 344] on icon at bounding box center [308, 342] width 12 height 12
select select "1"
select select "Multiply"
select select "Add"
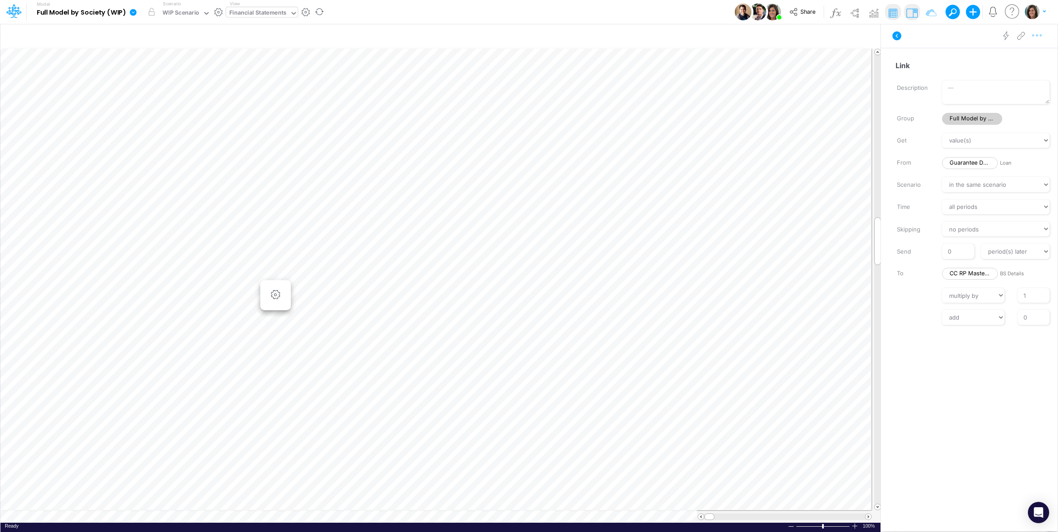
click at [1036, 40] on icon "button" at bounding box center [1037, 35] width 13 height 9
click at [1023, 69] on button "Delete" at bounding box center [991, 73] width 105 height 15
click at [856, 9] on img at bounding box center [854, 13] width 14 height 14
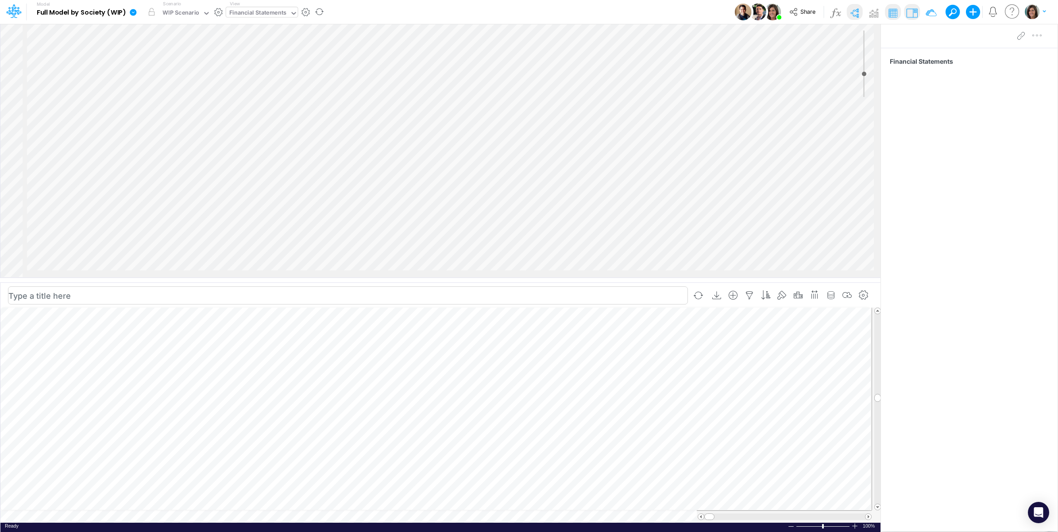
scroll to position [0, 1117]
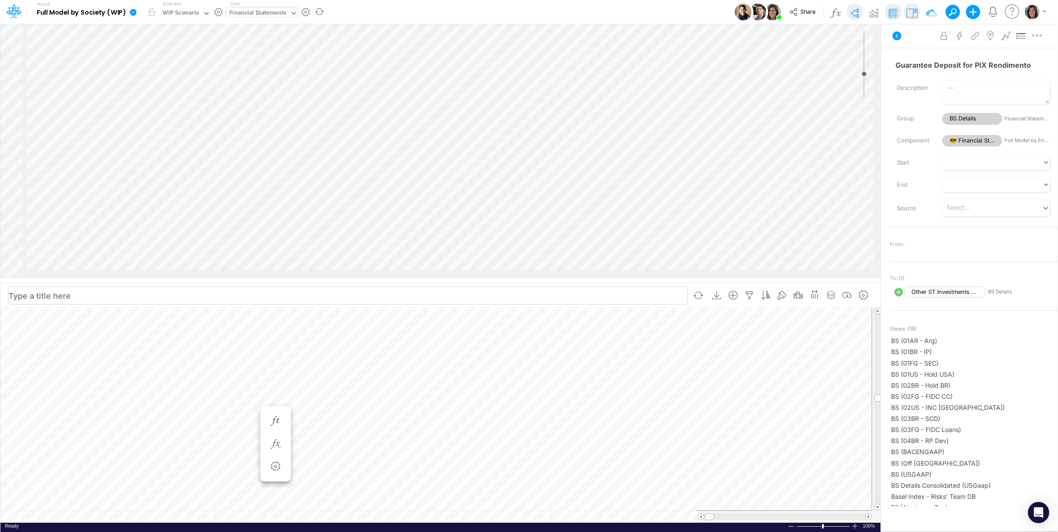
scroll to position [0, 0]
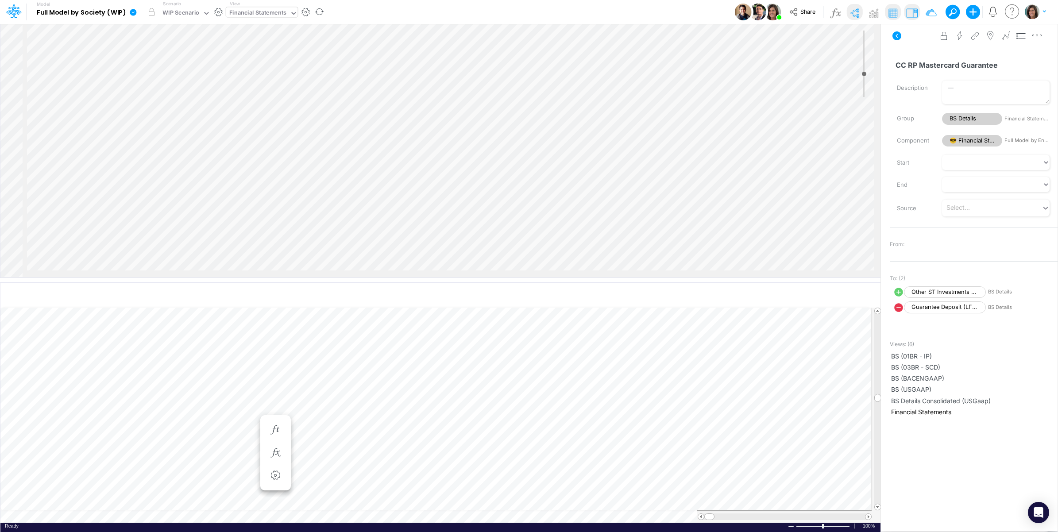
scroll to position [664, 1117]
click at [273, 517] on td at bounding box center [435, 516] width 871 height 12
type input "BS (01BR - IP)"
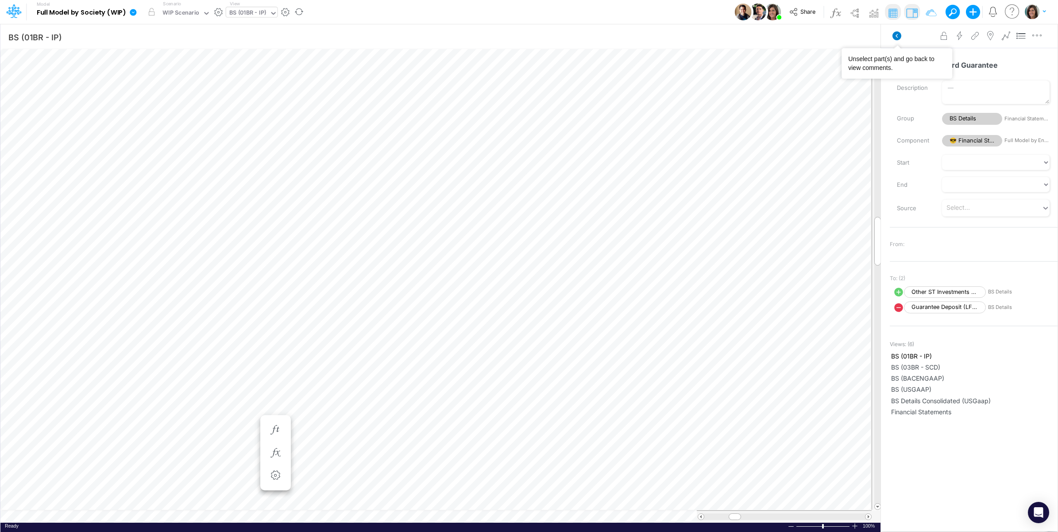
scroll to position [0, 0]
click at [898, 36] on icon at bounding box center [897, 35] width 9 height 9
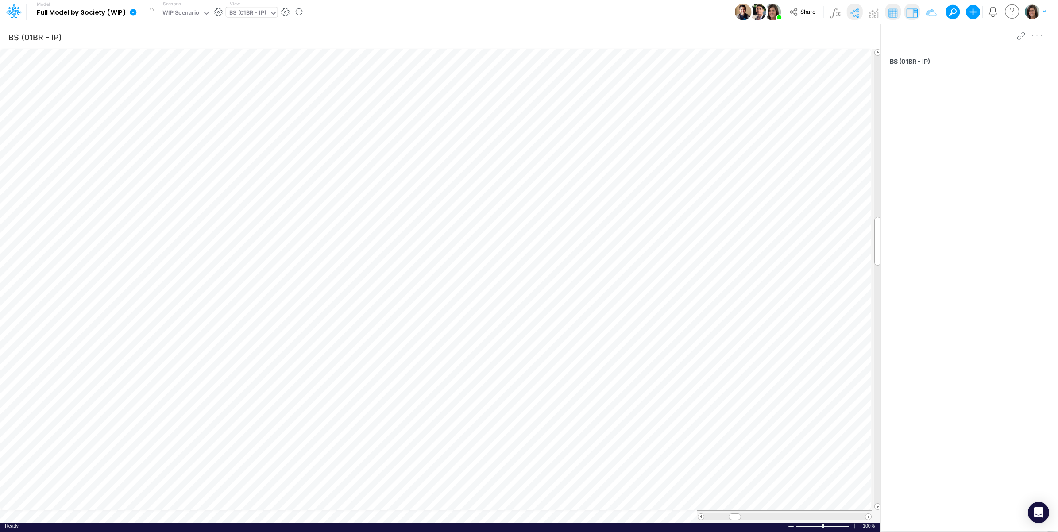
click at [854, 14] on img at bounding box center [854, 13] width 14 height 14
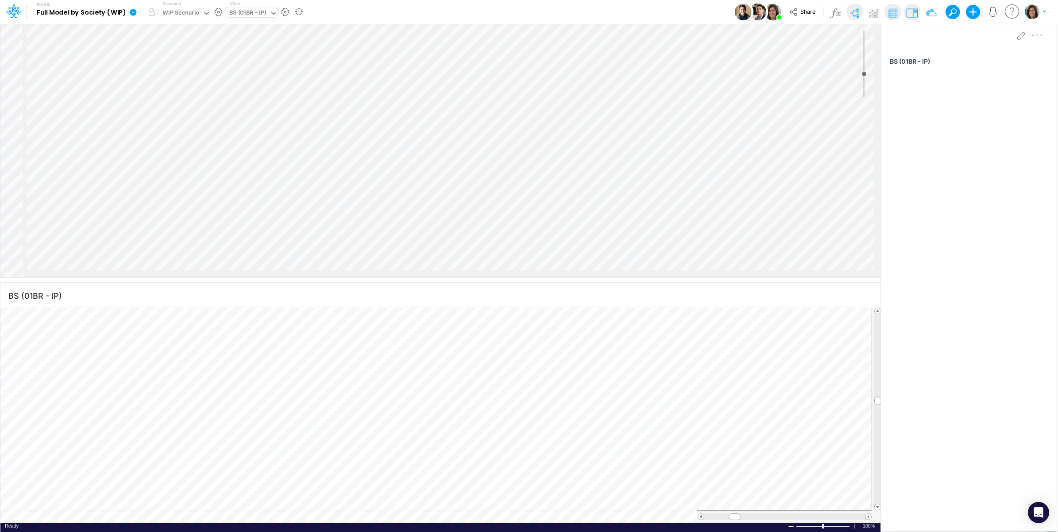
scroll to position [0, 0]
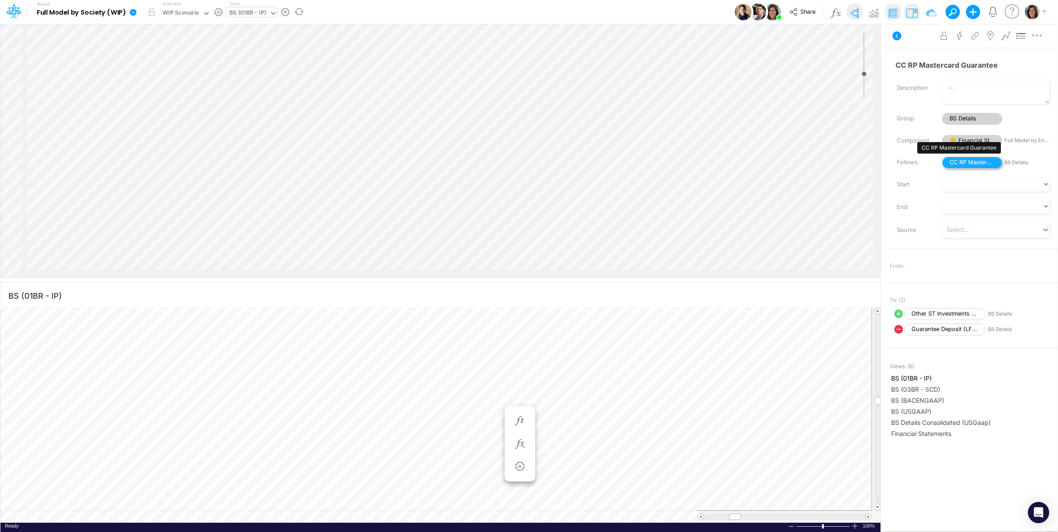
click at [971, 162] on span "CC RP Mastercard Guarantee" at bounding box center [972, 163] width 60 height 12
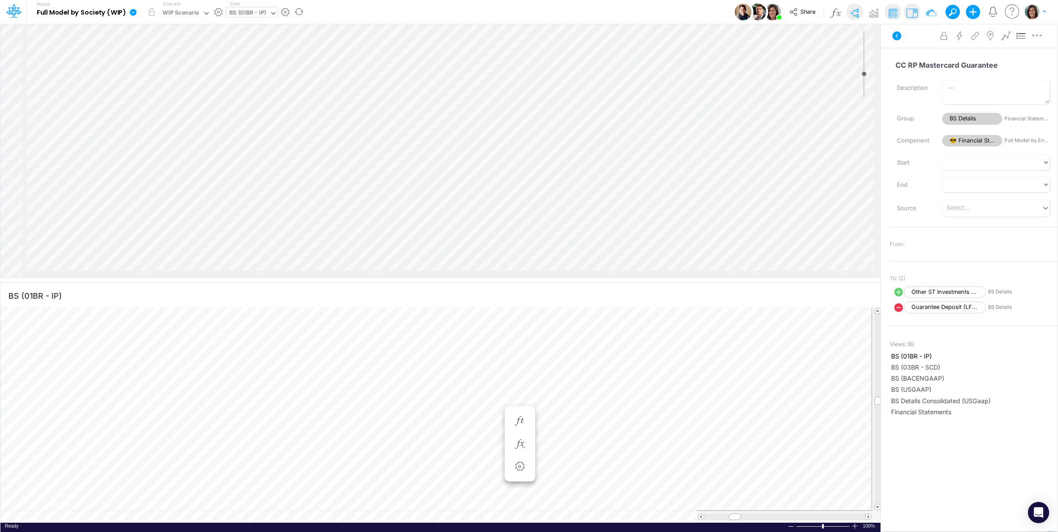
scroll to position [590, 1117]
click at [216, 516] on td at bounding box center [435, 516] width 871 height 12
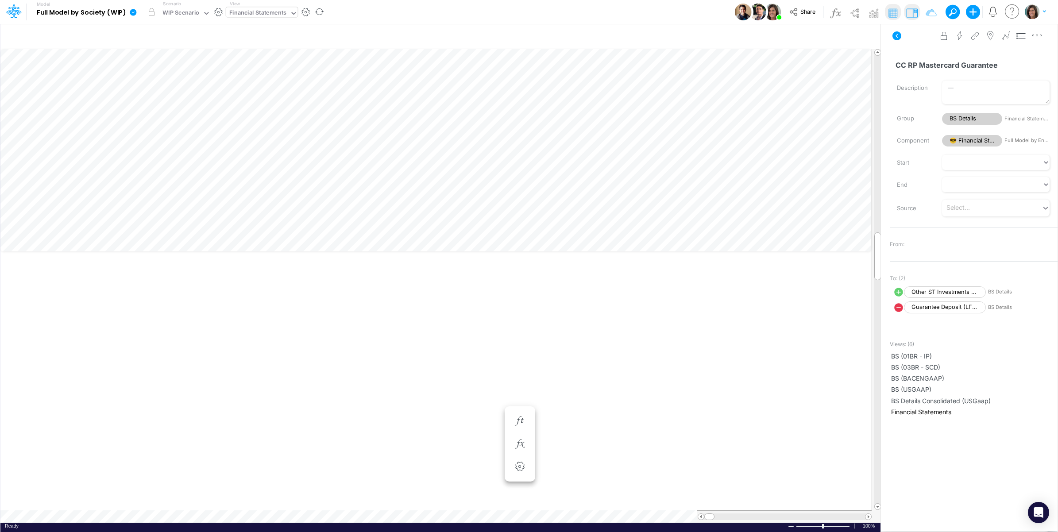
scroll to position [0, 0]
click at [856, 12] on img at bounding box center [854, 13] width 14 height 14
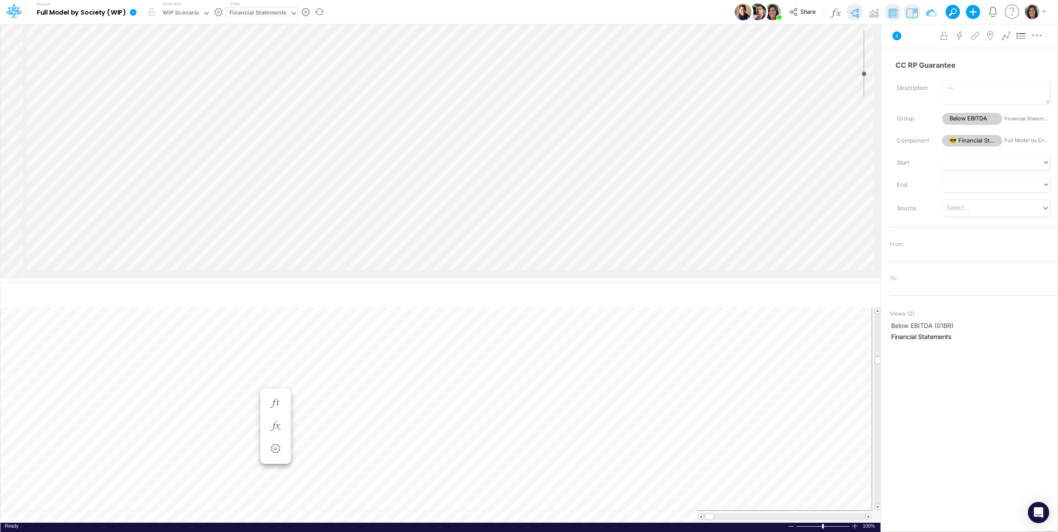
scroll to position [618, 1117]
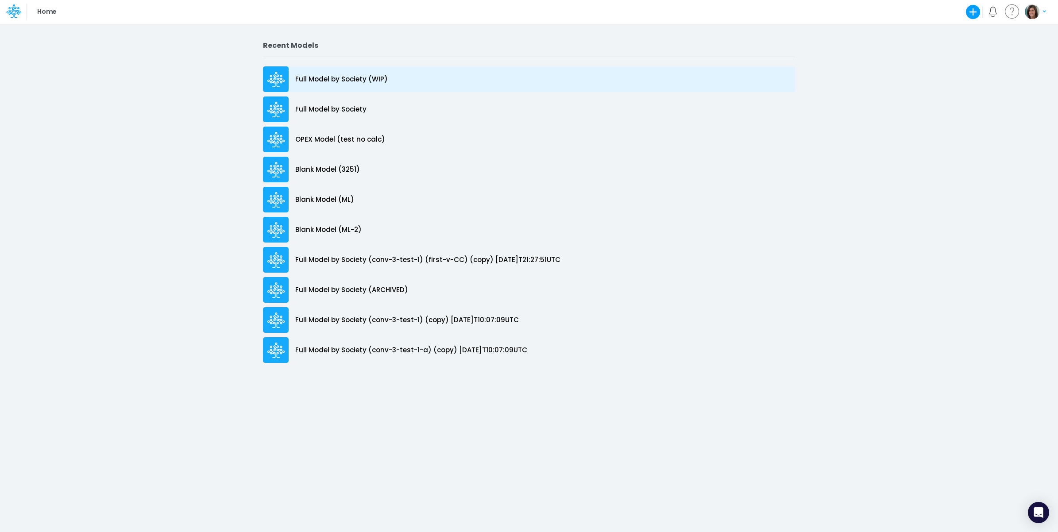
click at [374, 76] on p "Full Model by Society (WIP)" at bounding box center [341, 79] width 93 height 10
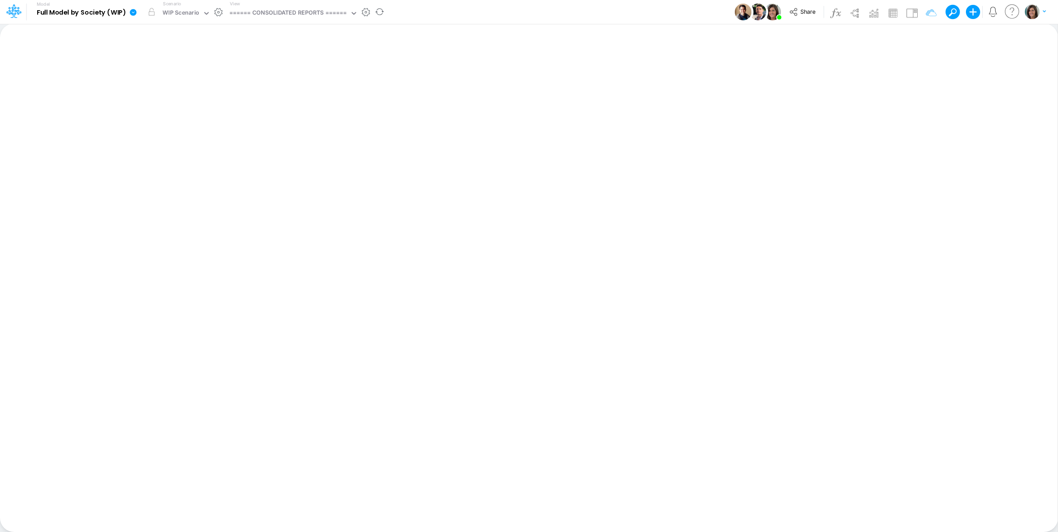
click at [134, 12] on icon at bounding box center [133, 12] width 7 height 7
click at [156, 93] on button "View model info" at bounding box center [178, 92] width 95 height 14
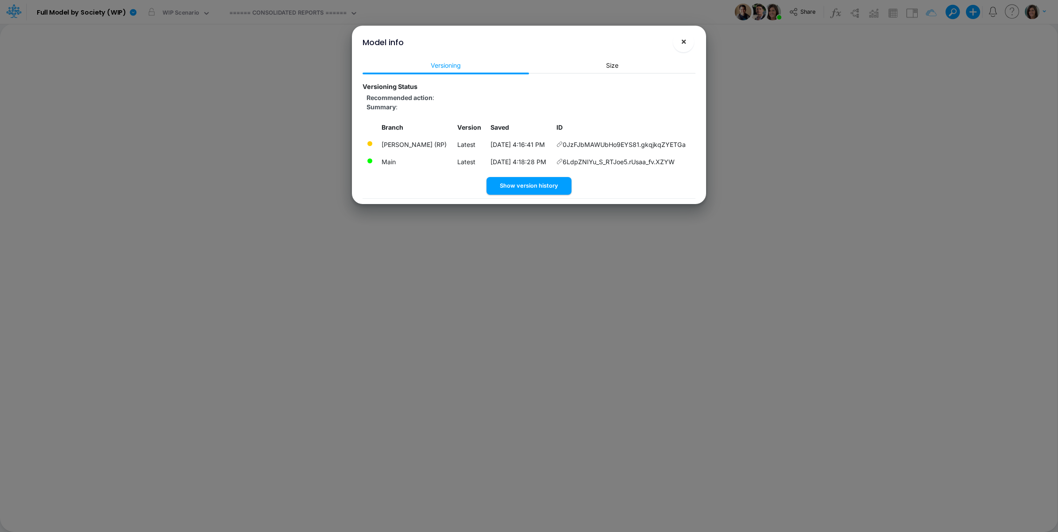
click at [683, 41] on span "×" at bounding box center [684, 41] width 6 height 11
